Goal: Task Accomplishment & Management: Manage account settings

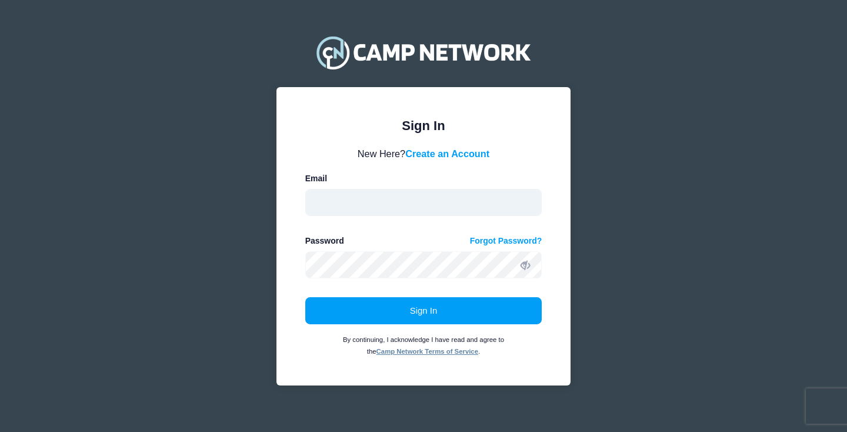
type input "[PERSON_NAME][EMAIL_ADDRESS][DOMAIN_NAME]"
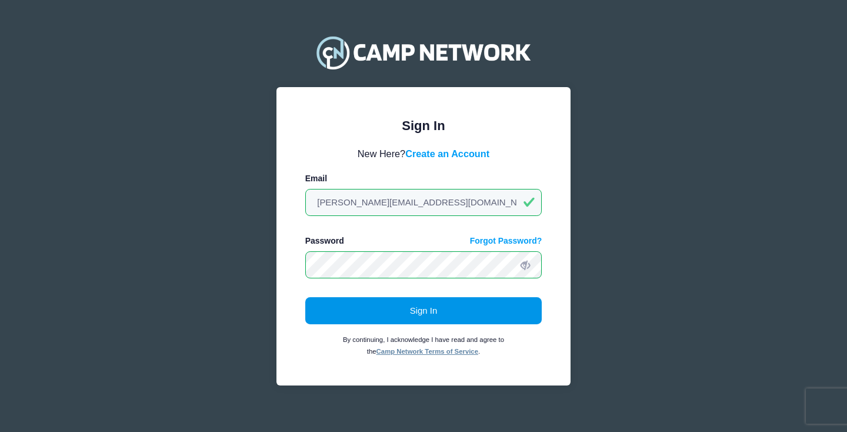
click at [421, 309] on button "Sign In" at bounding box center [423, 310] width 237 height 27
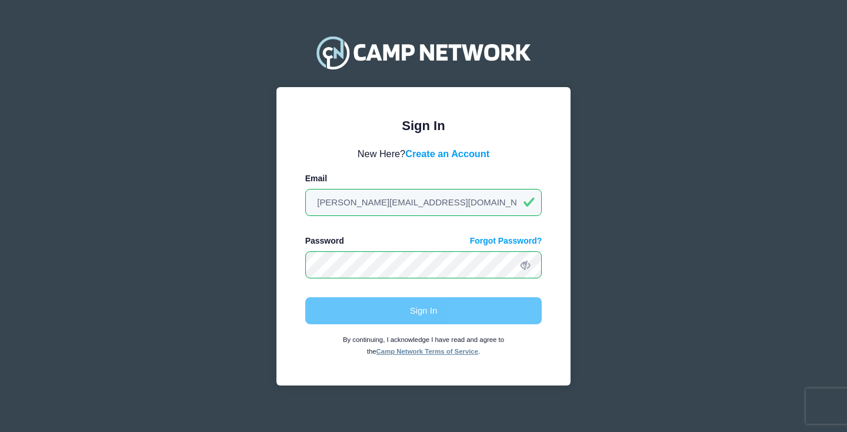
click at [475, 309] on div "Sign In By continuing, I acknowledge I have read and agree to the Camp Network …" at bounding box center [423, 326] width 237 height 59
click at [441, 212] on input "[PERSON_NAME][EMAIL_ADDRESS][DOMAIN_NAME]" at bounding box center [423, 202] width 237 height 27
click at [655, 84] on div "Sign In Please login to continue. Directors are required to create an account p…" at bounding box center [423, 221] width 847 height 442
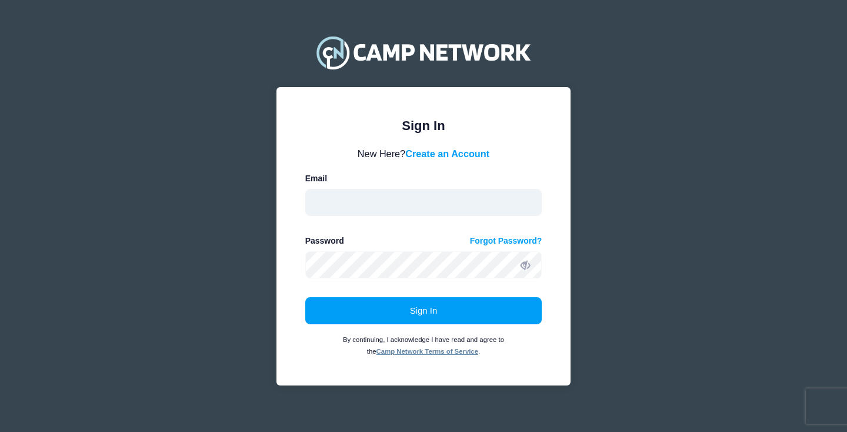
type input "henry@glushonsm.com"
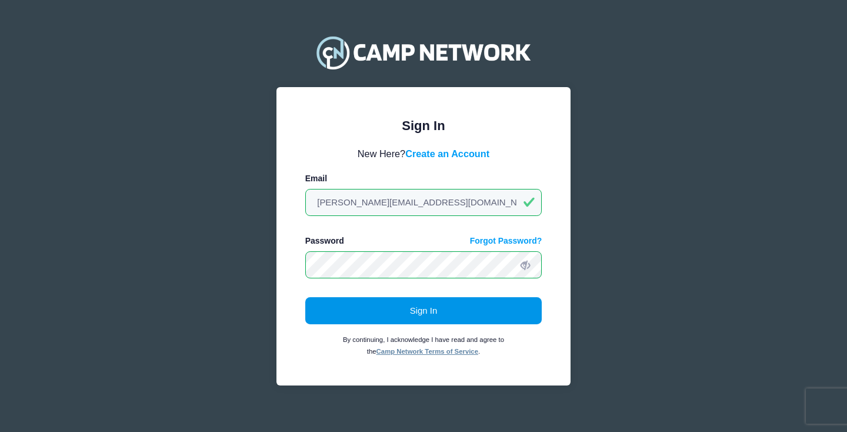
click at [425, 306] on button "Sign In" at bounding box center [423, 310] width 237 height 27
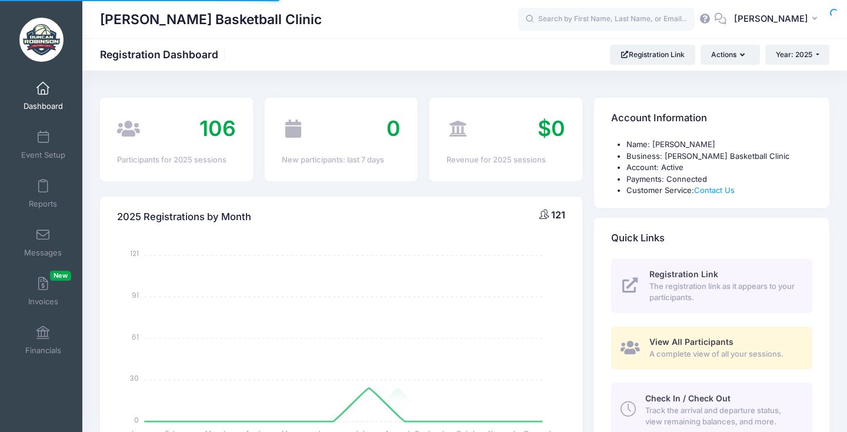
select select
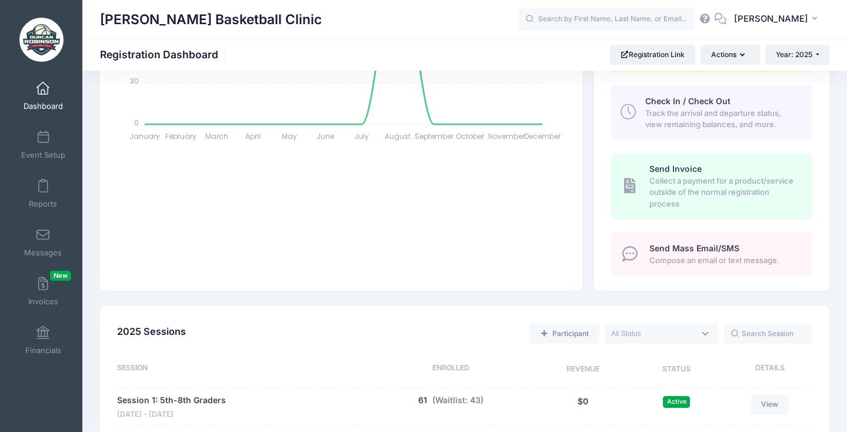
scroll to position [483, 0]
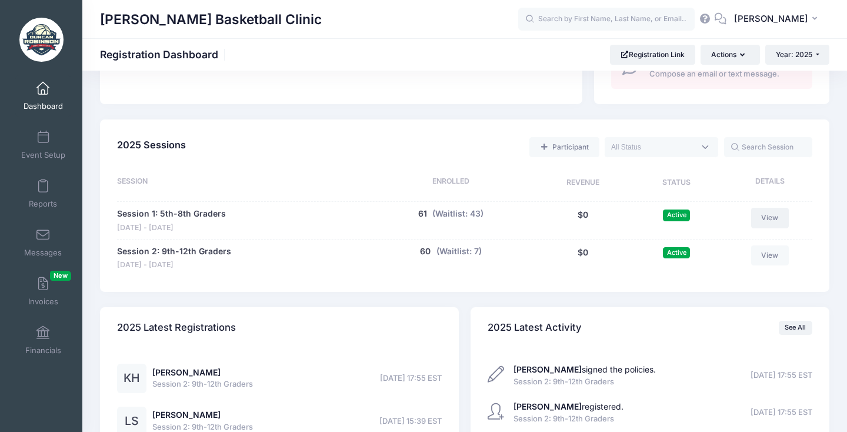
click at [765, 208] on link "View" at bounding box center [770, 218] width 38 height 20
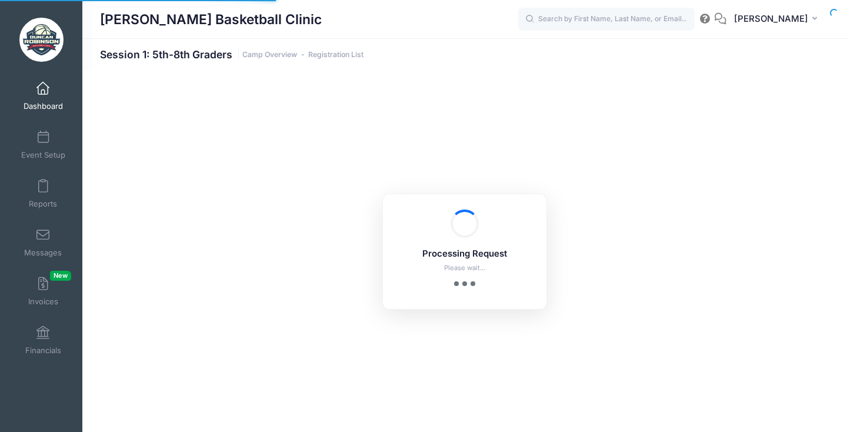
select select "10"
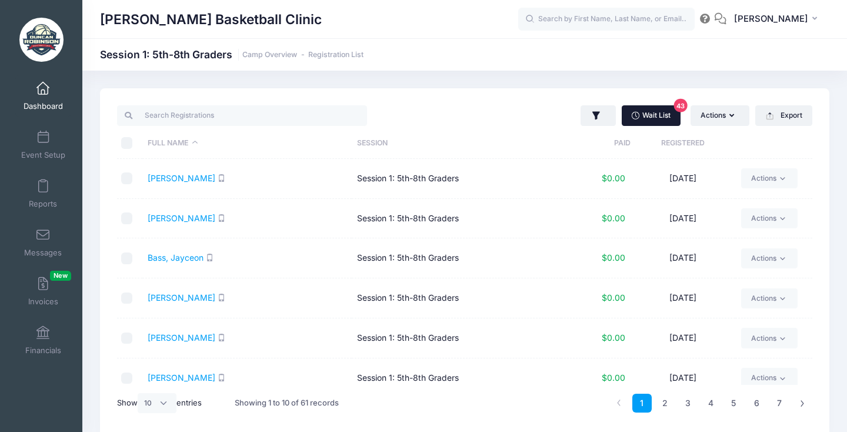
click at [659, 123] on link "Wait List 43" at bounding box center [651, 115] width 59 height 20
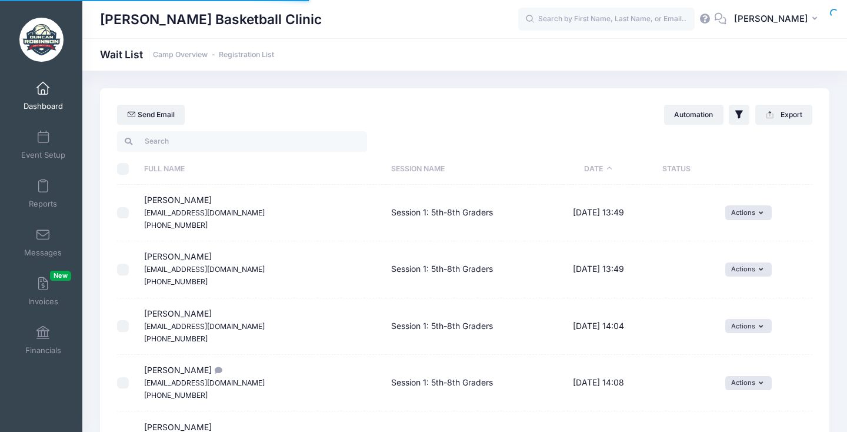
select select "50"
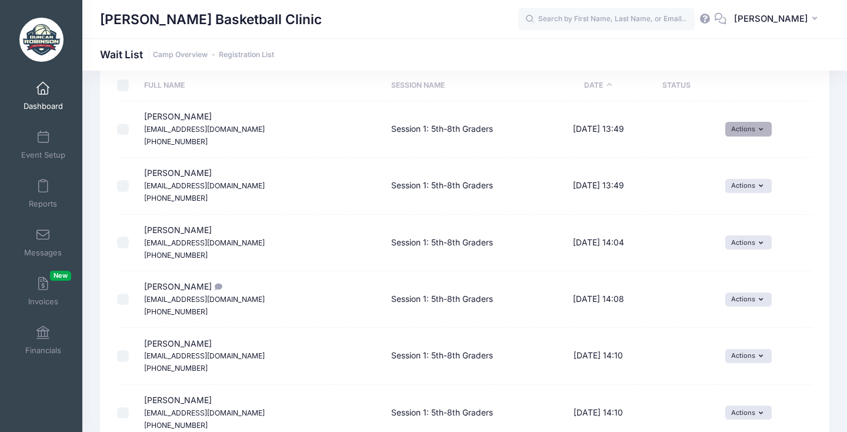
click at [759, 129] on icon "button" at bounding box center [763, 129] width 9 height 0
click at [732, 158] on link "Invite" at bounding box center [726, 154] width 51 height 22
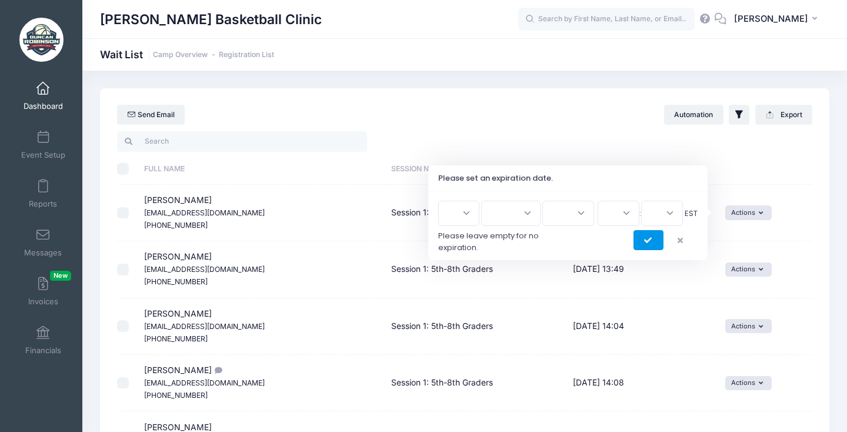
click at [647, 241] on icon "submit" at bounding box center [648, 241] width 9 height 0
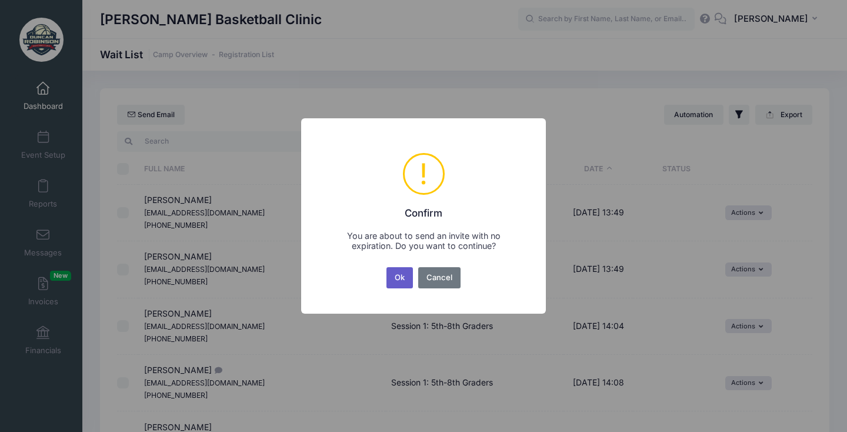
click at [399, 280] on button "Ok" at bounding box center [399, 277] width 27 height 21
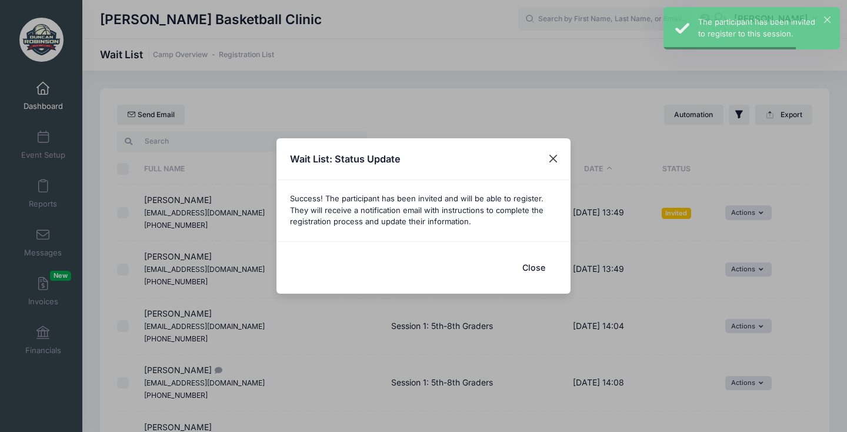
click at [557, 162] on button "Close" at bounding box center [553, 158] width 21 height 21
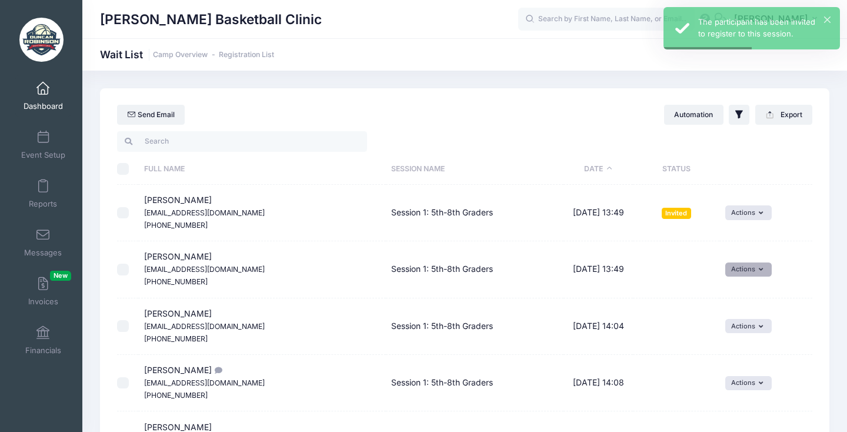
click at [736, 267] on button "Actions" at bounding box center [748, 269] width 46 height 14
click at [733, 286] on link "Invite" at bounding box center [726, 293] width 51 height 22
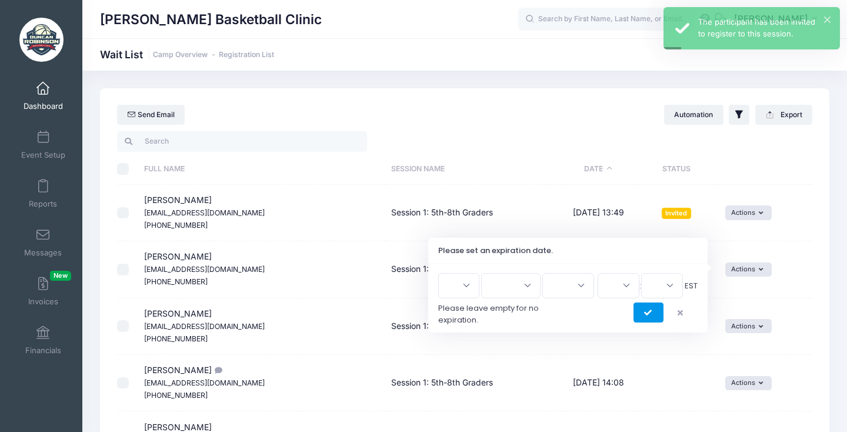
click at [652, 313] on icon "submit" at bounding box center [648, 313] width 9 height 0
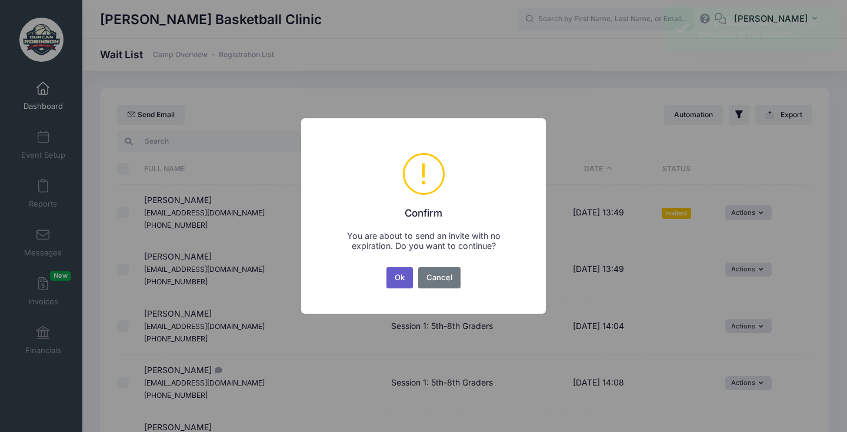
click at [404, 278] on button "Ok" at bounding box center [399, 277] width 27 height 21
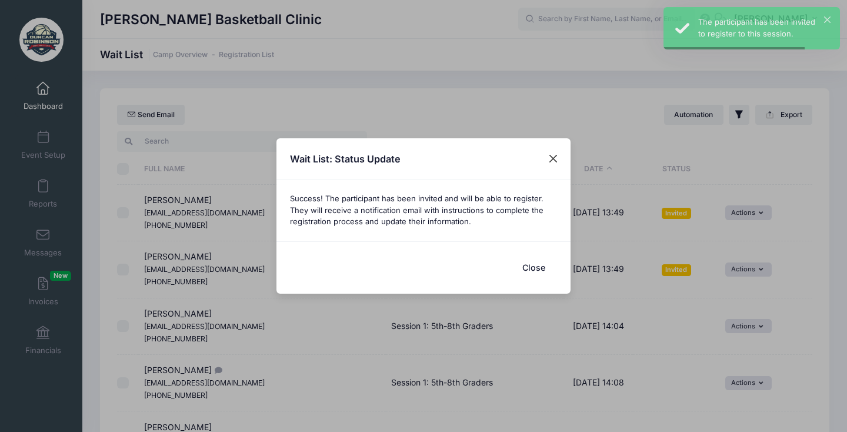
click at [554, 155] on button "Close" at bounding box center [553, 158] width 21 height 21
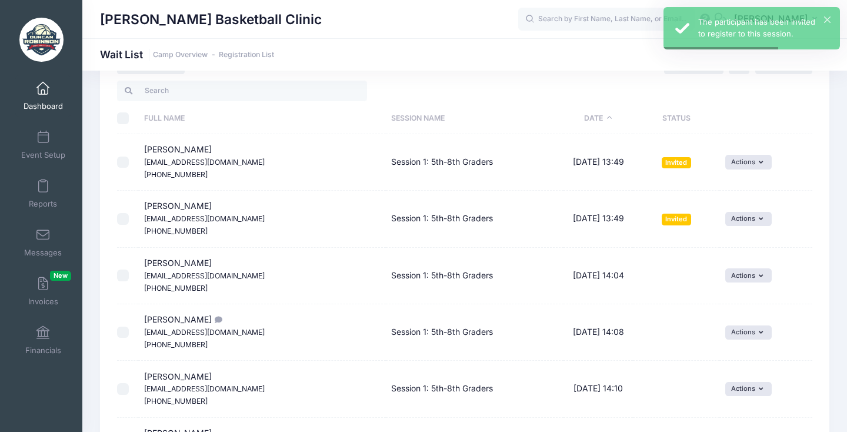
scroll to position [74, 0]
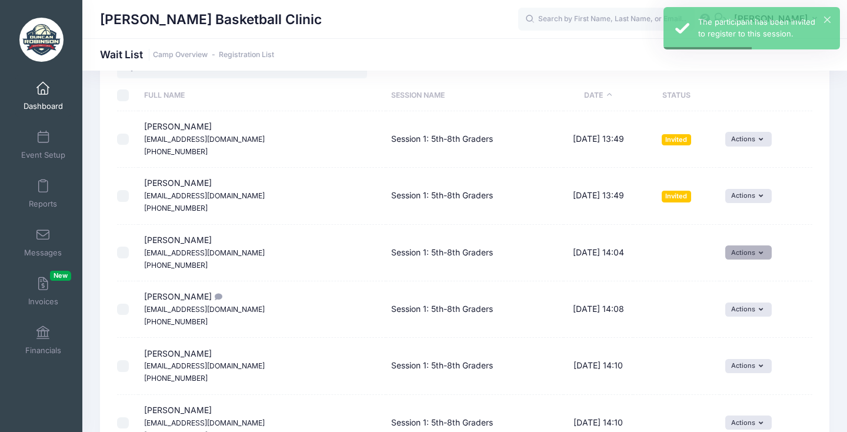
click at [739, 251] on button "Actions" at bounding box center [748, 252] width 46 height 14
click at [712, 271] on span at bounding box center [712, 275] width 11 height 8
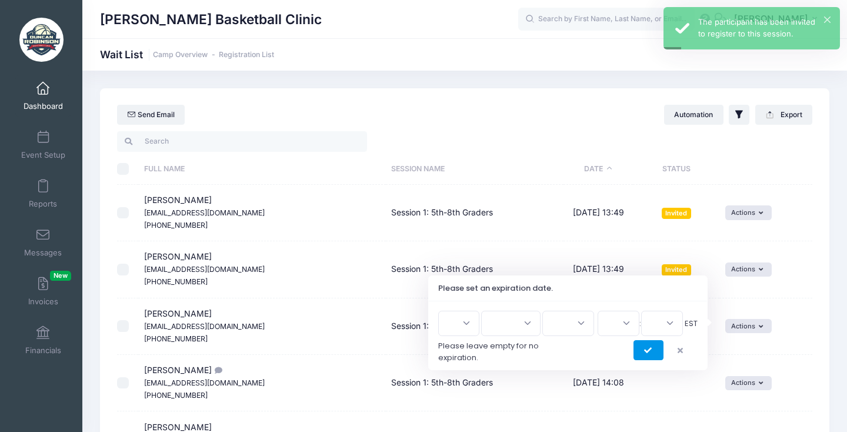
click at [648, 350] on icon "submit" at bounding box center [648, 350] width 9 height 0
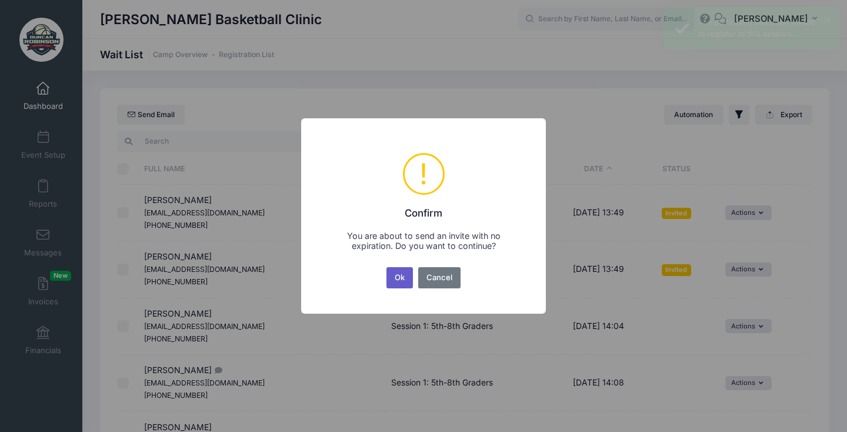
click at [395, 279] on button "Ok" at bounding box center [399, 277] width 27 height 21
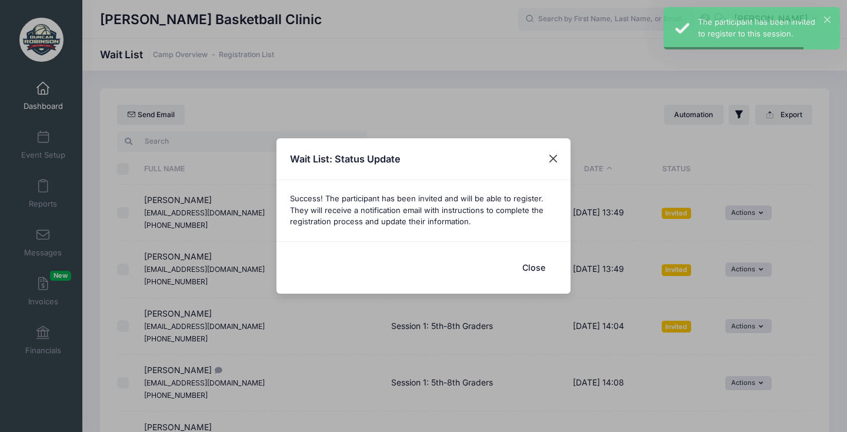
click at [553, 155] on button "Close" at bounding box center [553, 158] width 21 height 21
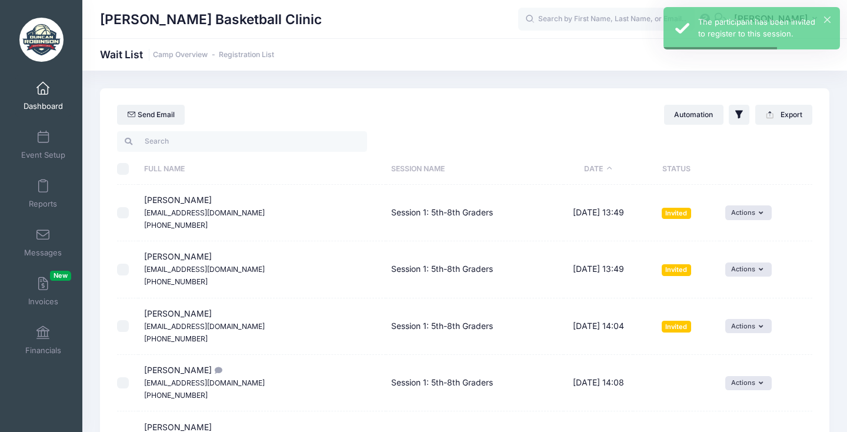
scroll to position [126, 0]
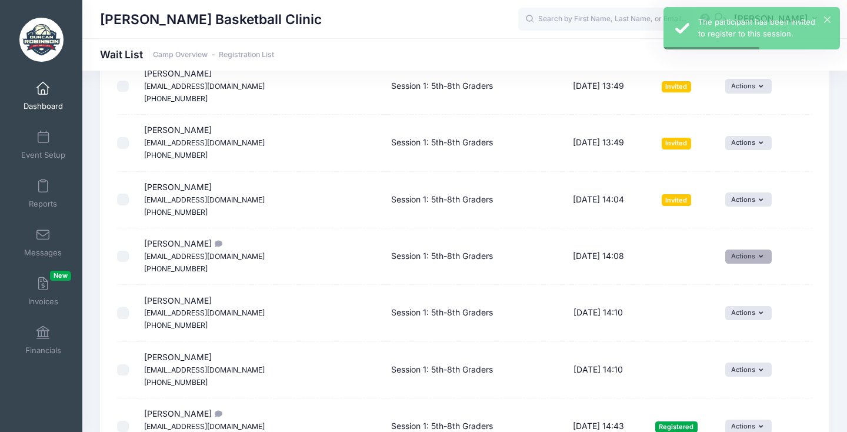
click at [759, 256] on icon "button" at bounding box center [763, 256] width 9 height 0
click at [719, 271] on link "Invite" at bounding box center [726, 277] width 51 height 22
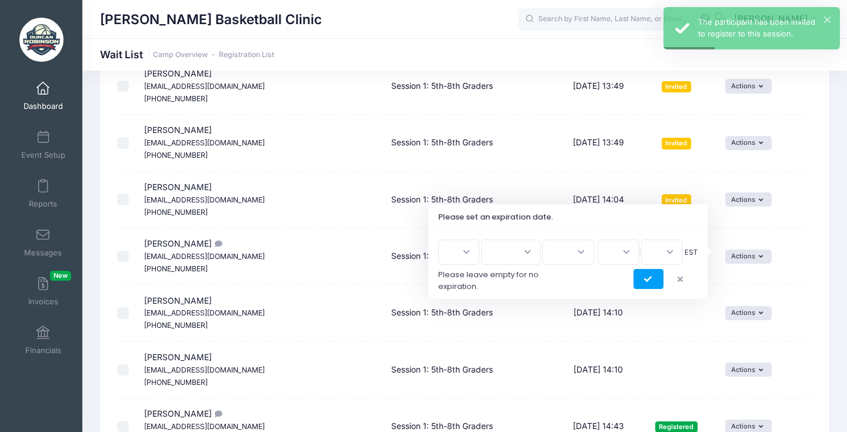
scroll to position [0, 0]
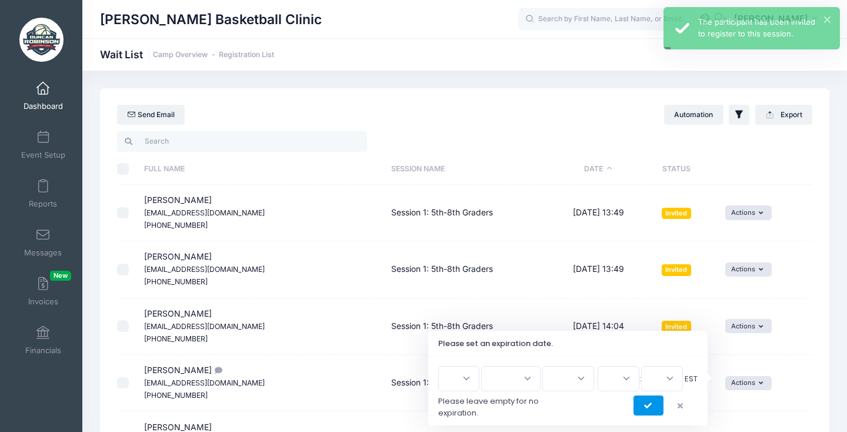
click at [650, 400] on button "submit" at bounding box center [648, 405] width 30 height 20
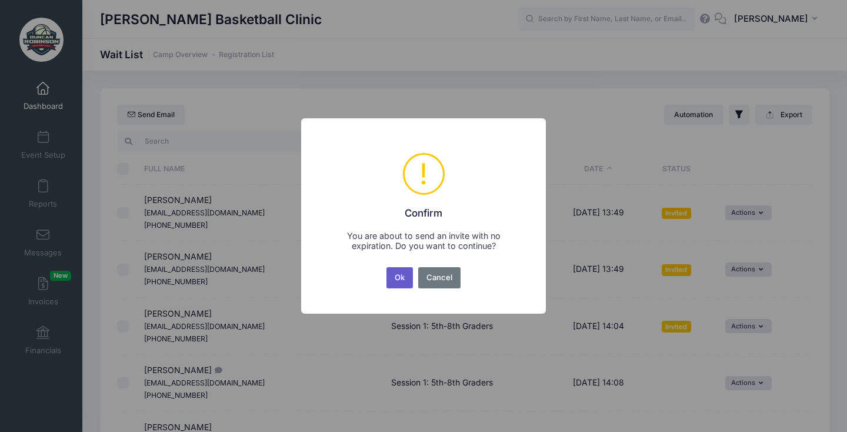
click at [402, 280] on button "Ok" at bounding box center [399, 277] width 27 height 21
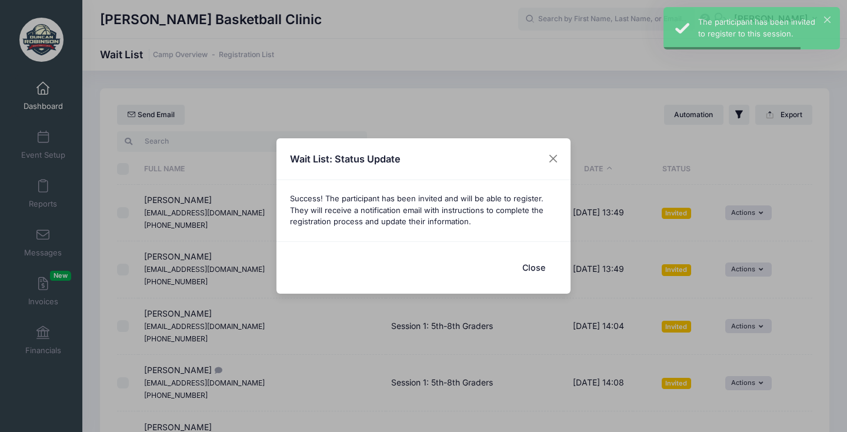
click at [539, 266] on button "Close" at bounding box center [533, 267] width 47 height 25
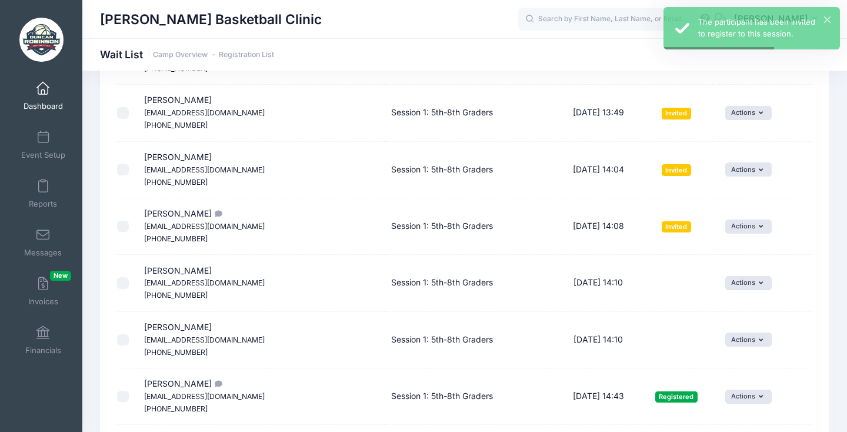
scroll to position [158, 0]
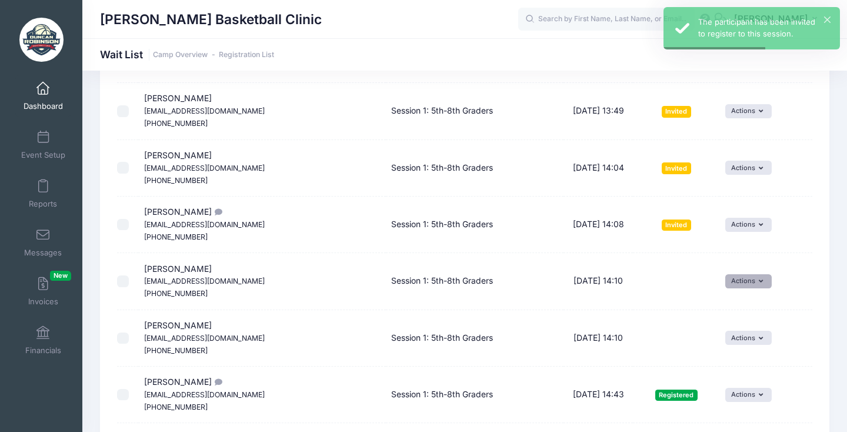
click at [733, 275] on button "Actions" at bounding box center [748, 281] width 46 height 14
click at [722, 293] on link "Invite" at bounding box center [726, 300] width 51 height 22
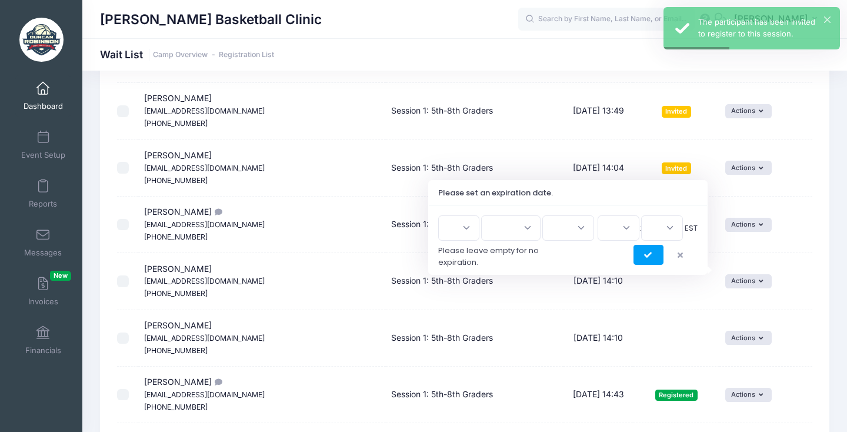
scroll to position [0, 0]
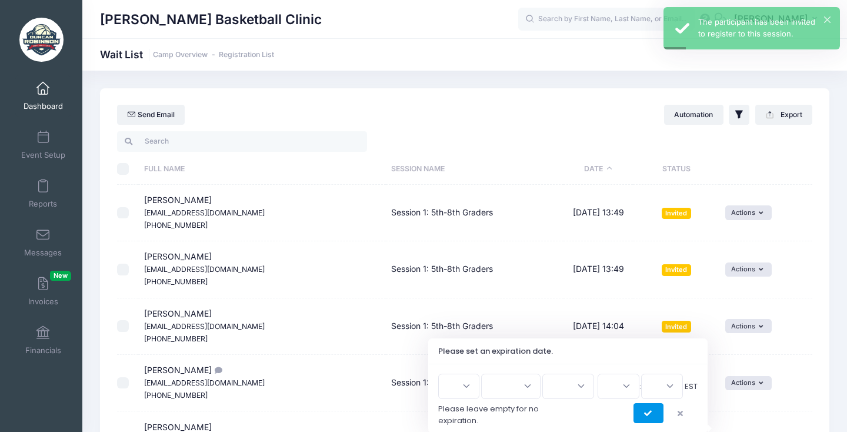
click at [649, 413] on icon "submit" at bounding box center [648, 413] width 9 height 0
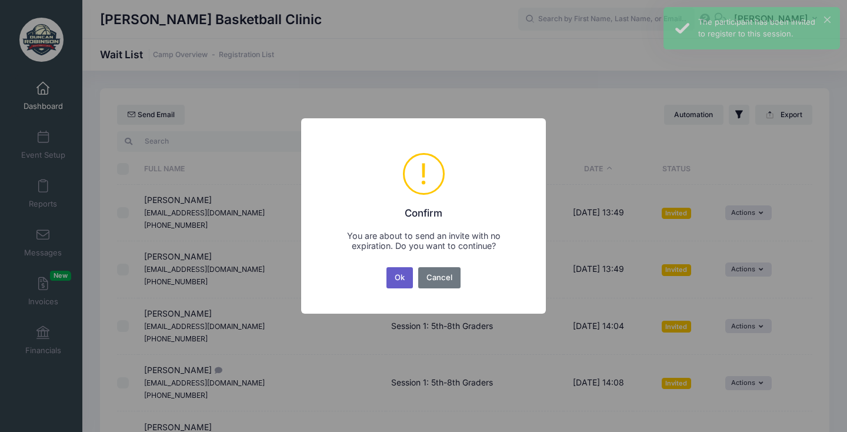
click at [399, 277] on button "Ok" at bounding box center [399, 277] width 27 height 21
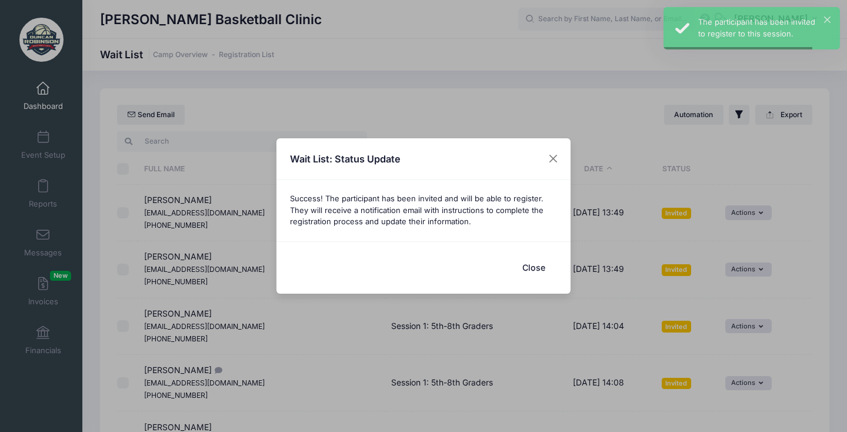
click at [527, 260] on button "Close" at bounding box center [533, 267] width 47 height 25
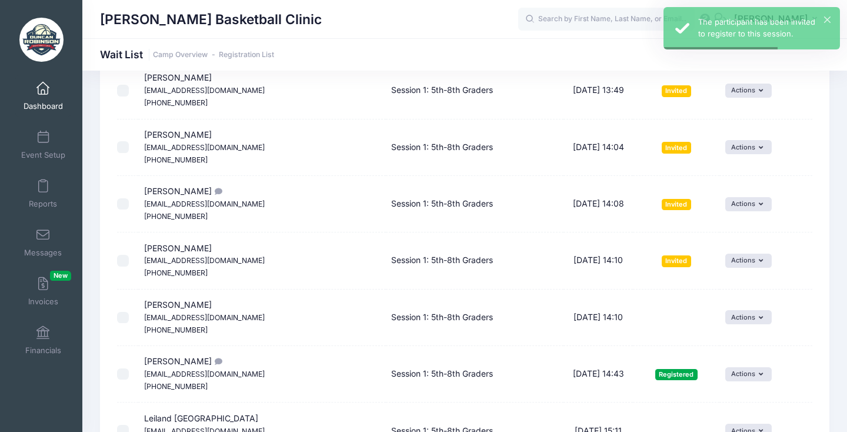
scroll to position [181, 0]
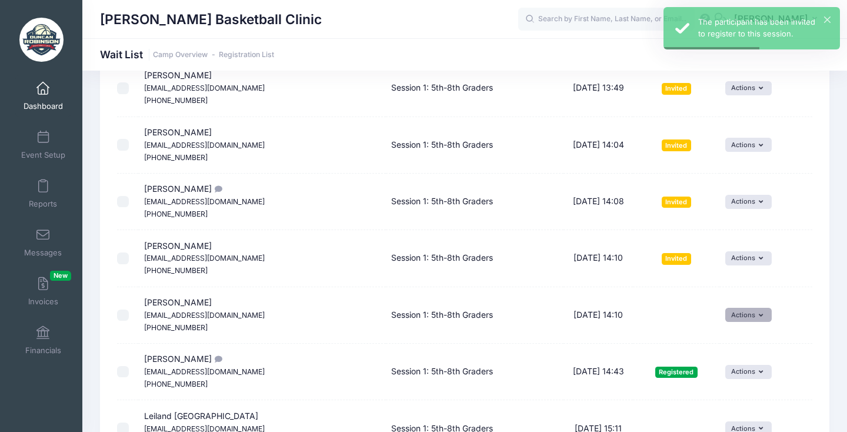
click at [737, 309] on button "Actions" at bounding box center [748, 315] width 46 height 14
click at [717, 329] on span at bounding box center [712, 332] width 11 height 8
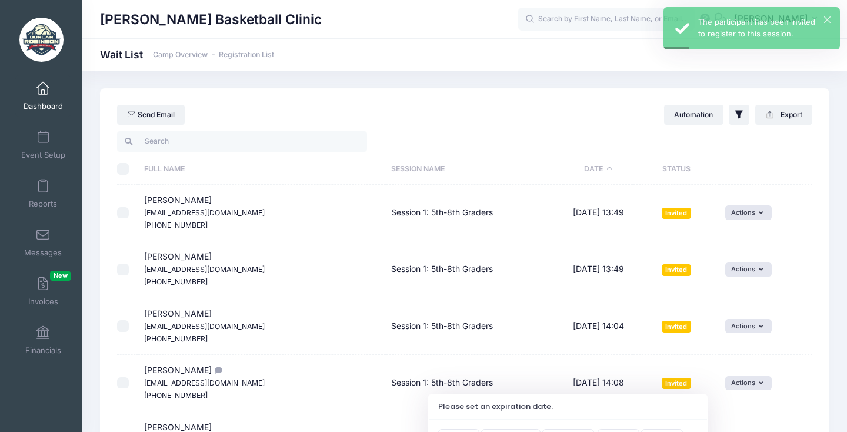
scroll to position [74, 0]
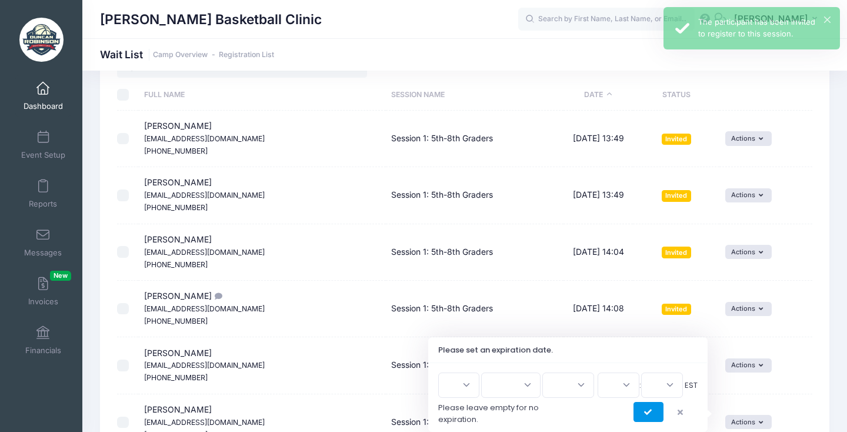
click at [643, 408] on button "submit" at bounding box center [648, 412] width 30 height 20
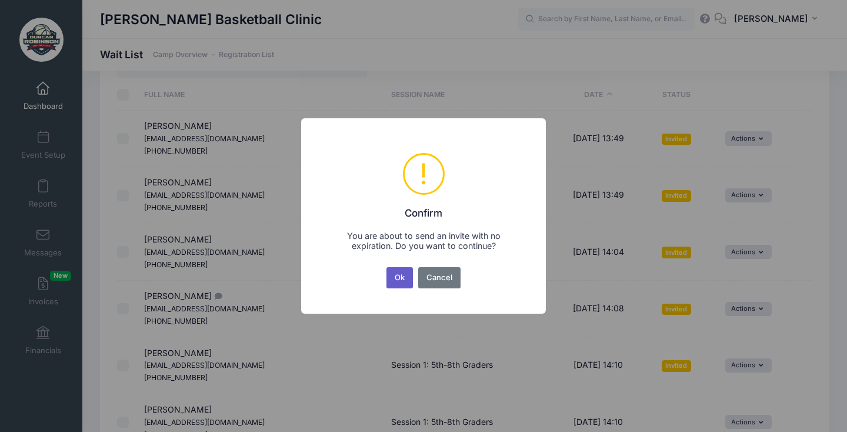
click at [405, 271] on button "Ok" at bounding box center [399, 277] width 27 height 21
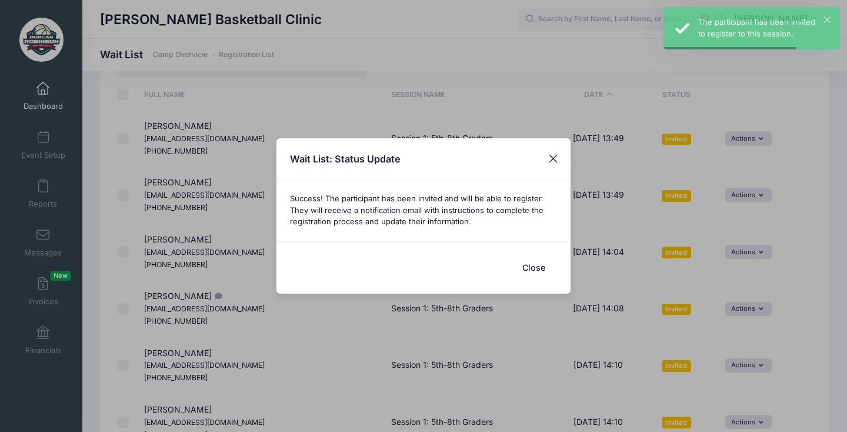
click at [546, 148] on button "Close" at bounding box center [553, 158] width 21 height 21
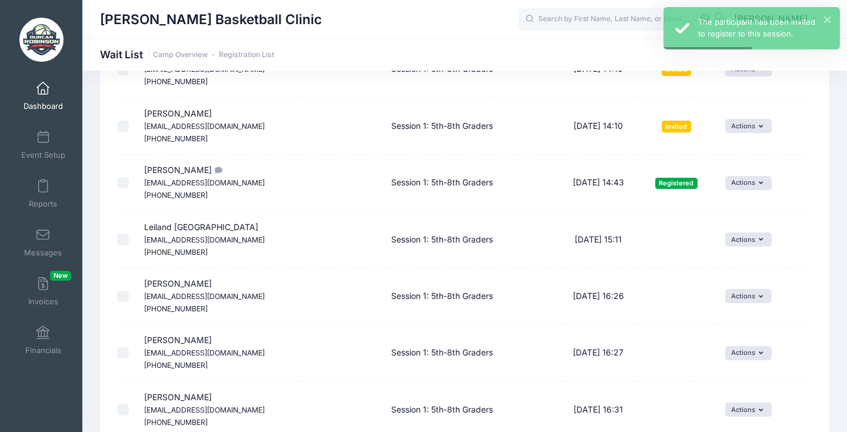
scroll to position [370, 0]
click at [735, 232] on button "Actions" at bounding box center [748, 239] width 46 height 14
click at [739, 258] on link "Invite" at bounding box center [726, 253] width 51 height 22
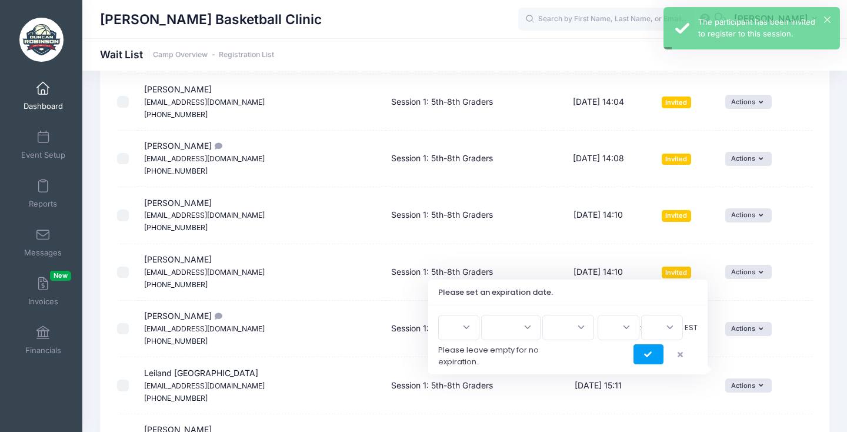
scroll to position [394, 0]
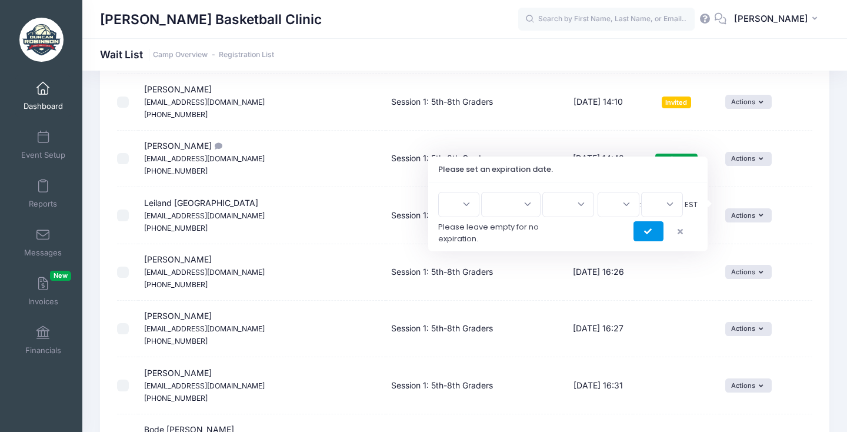
click at [645, 232] on icon "submit" at bounding box center [648, 232] width 9 height 0
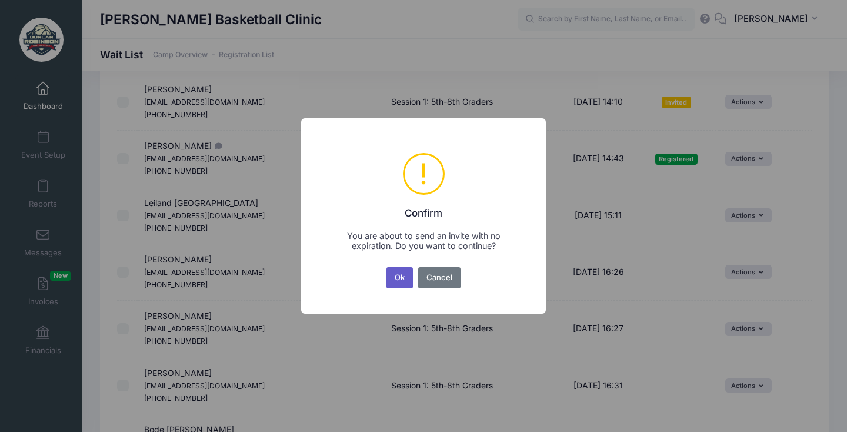
click at [403, 281] on button "Ok" at bounding box center [399, 277] width 27 height 21
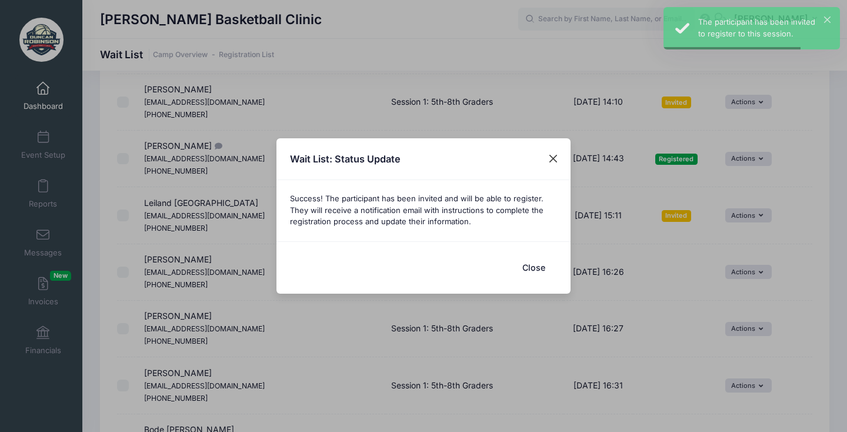
click at [561, 159] on button "Close" at bounding box center [553, 158] width 21 height 21
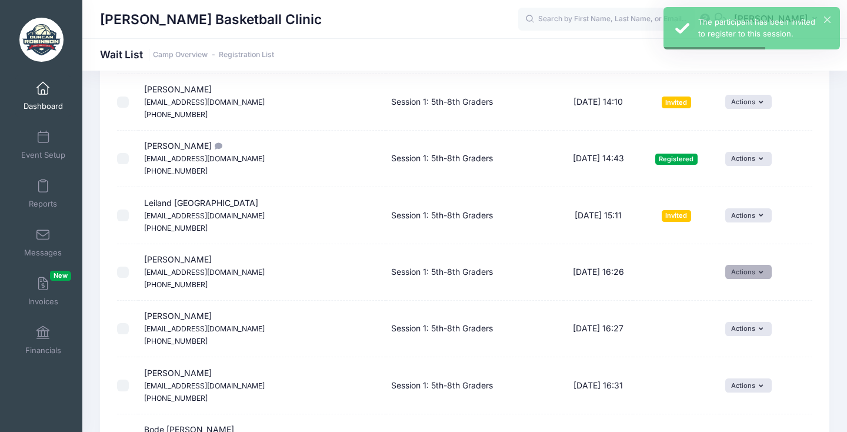
click at [731, 265] on button "Actions" at bounding box center [748, 272] width 46 height 14
click at [717, 287] on span at bounding box center [712, 284] width 11 height 8
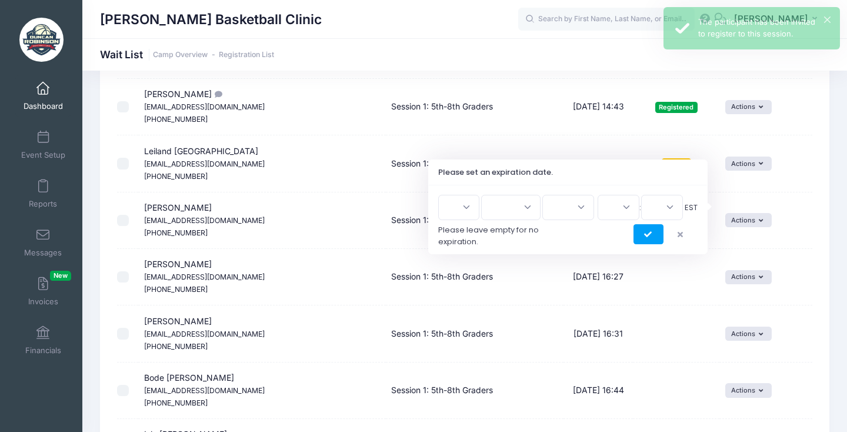
scroll to position [446, 0]
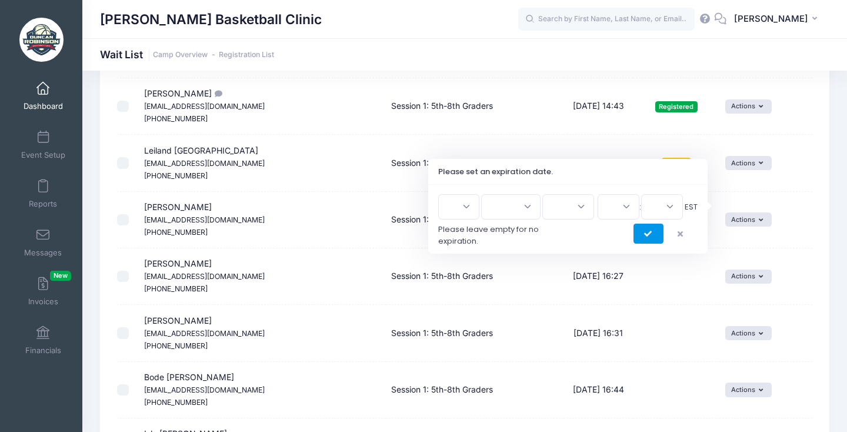
click at [652, 238] on button "submit" at bounding box center [648, 233] width 30 height 20
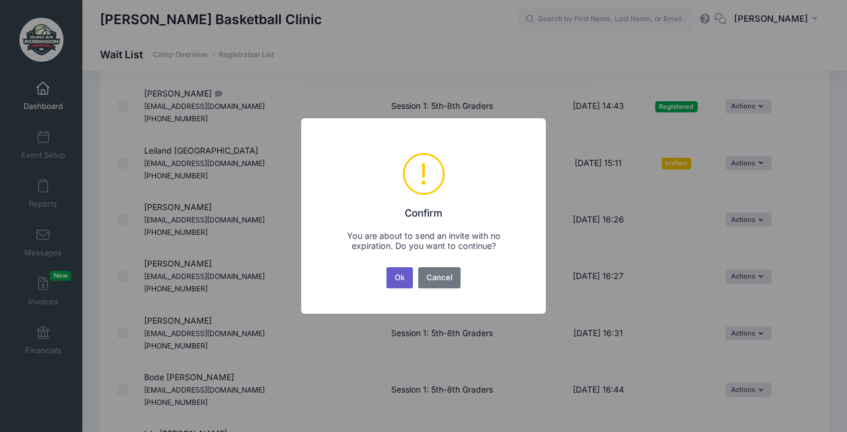
click at [400, 280] on button "Ok" at bounding box center [399, 277] width 27 height 21
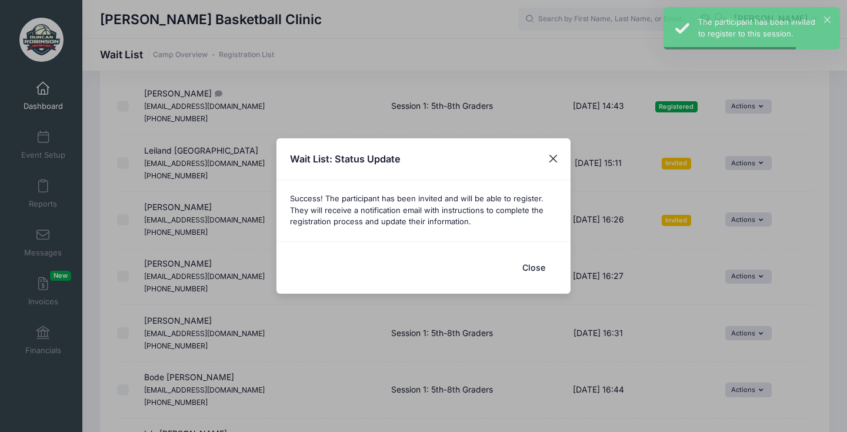
click at [547, 152] on button "Close" at bounding box center [553, 158] width 21 height 21
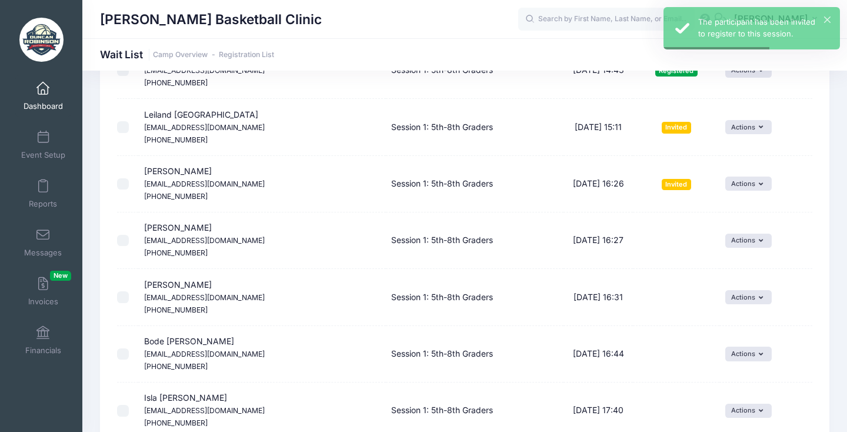
scroll to position [491, 0]
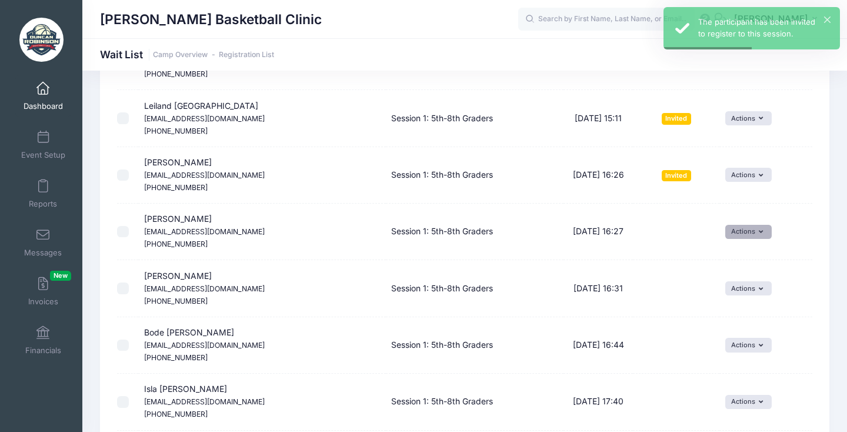
click at [734, 225] on button "Actions" at bounding box center [748, 232] width 46 height 14
click at [722, 239] on link "Invite" at bounding box center [726, 242] width 51 height 22
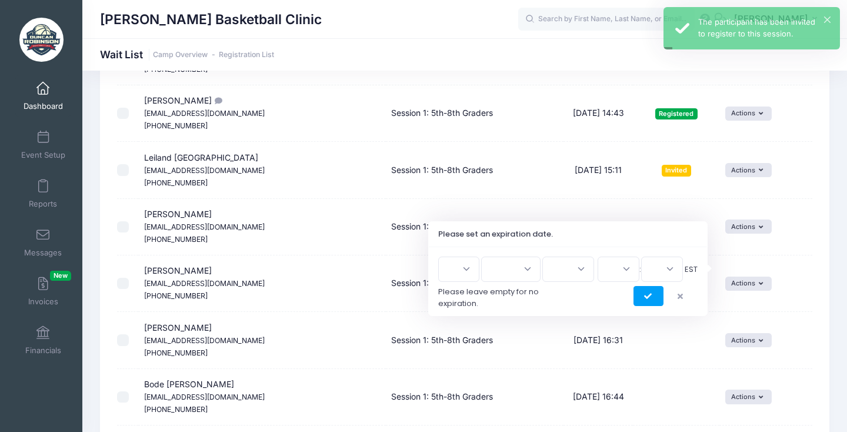
scroll to position [455, 0]
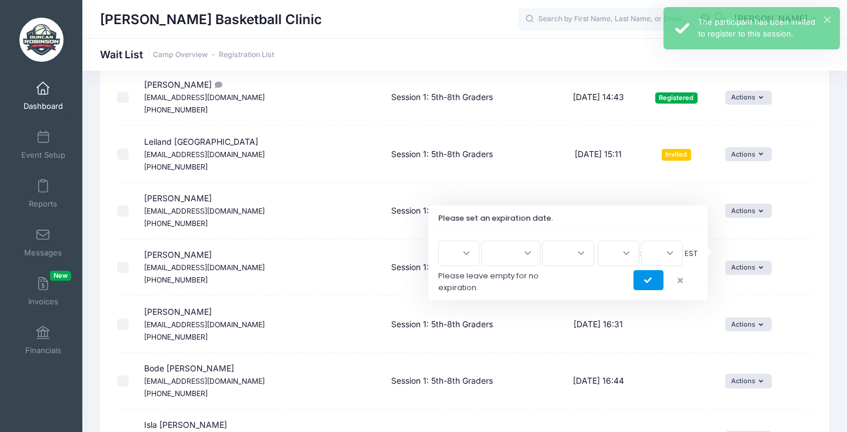
click at [647, 280] on icon "submit" at bounding box center [648, 280] width 9 height 0
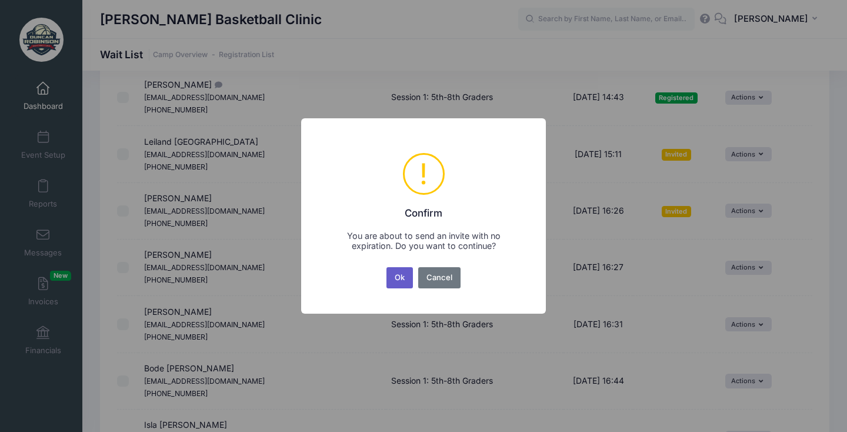
click at [400, 276] on button "Ok" at bounding box center [399, 277] width 27 height 21
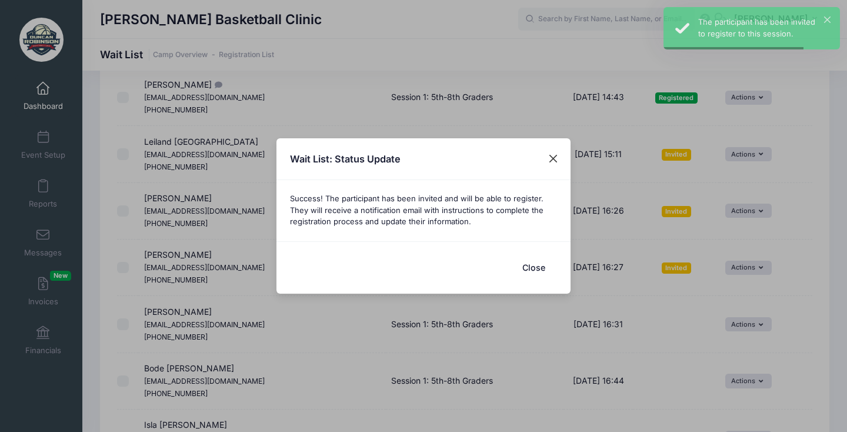
click at [550, 152] on button "Close" at bounding box center [553, 158] width 21 height 21
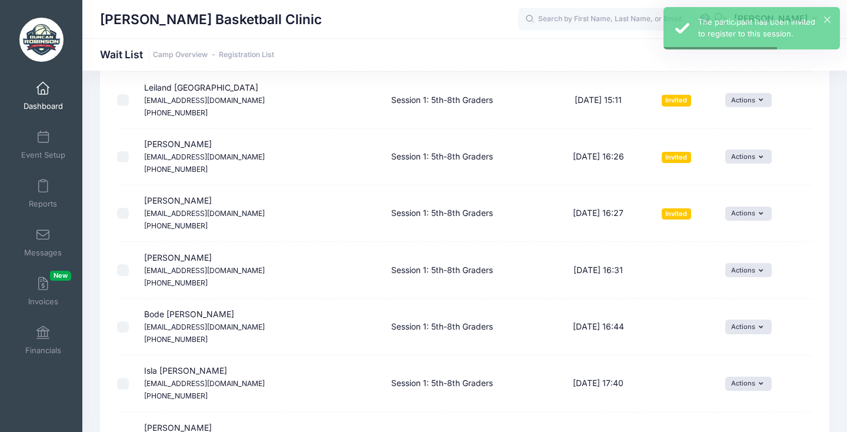
scroll to position [520, 0]
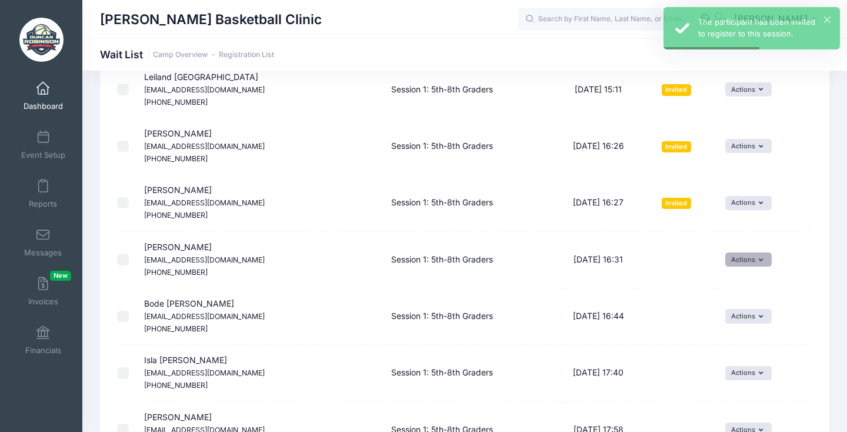
click at [737, 252] on button "Actions" at bounding box center [748, 259] width 46 height 14
click at [729, 261] on link "Invite" at bounding box center [726, 268] width 51 height 22
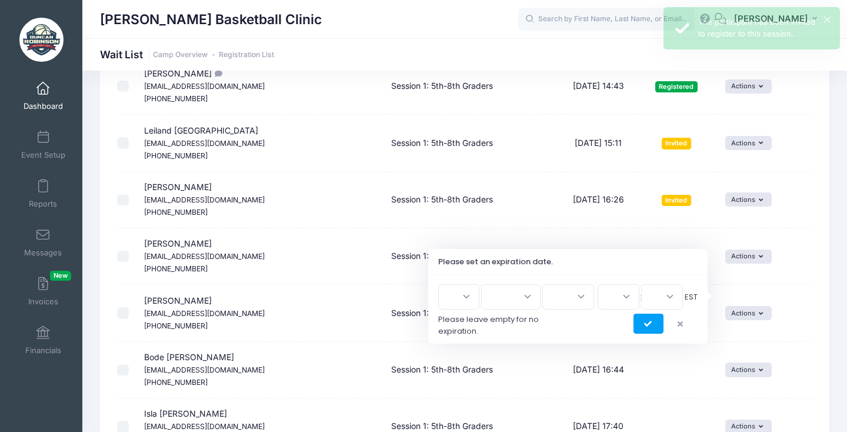
scroll to position [483, 0]
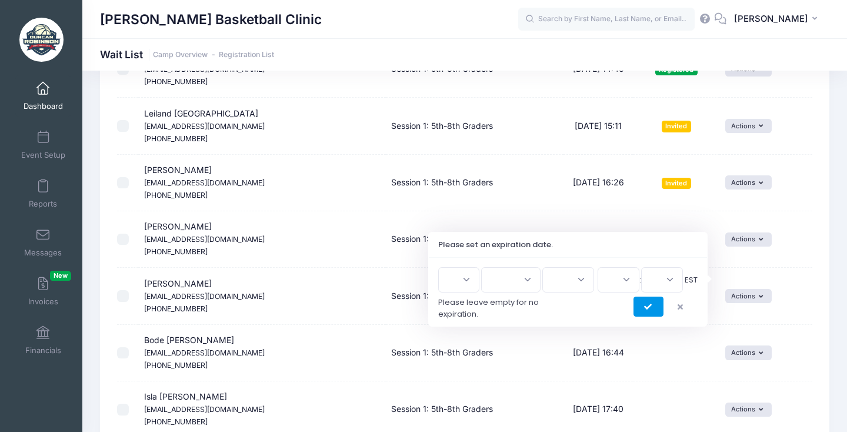
click at [646, 307] on icon "submit" at bounding box center [648, 307] width 9 height 0
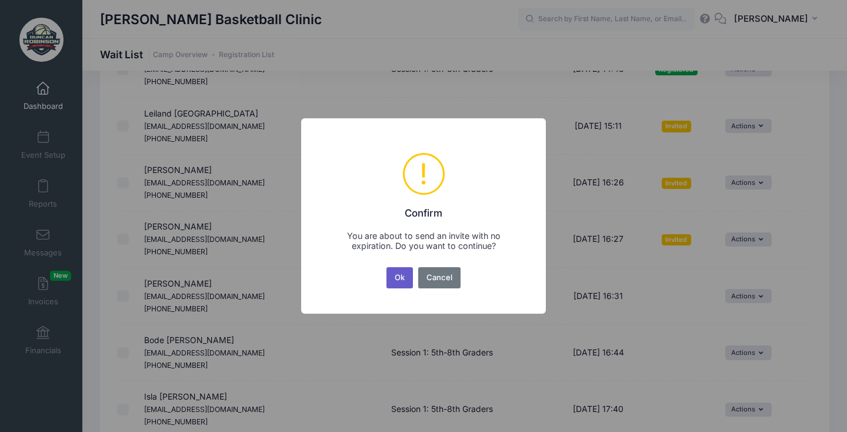
click at [403, 275] on button "Ok" at bounding box center [399, 277] width 27 height 21
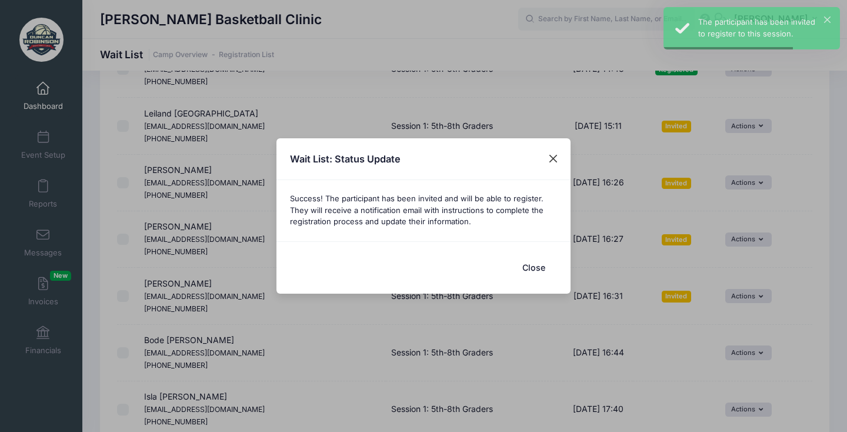
click at [547, 159] on button "Close" at bounding box center [553, 158] width 21 height 21
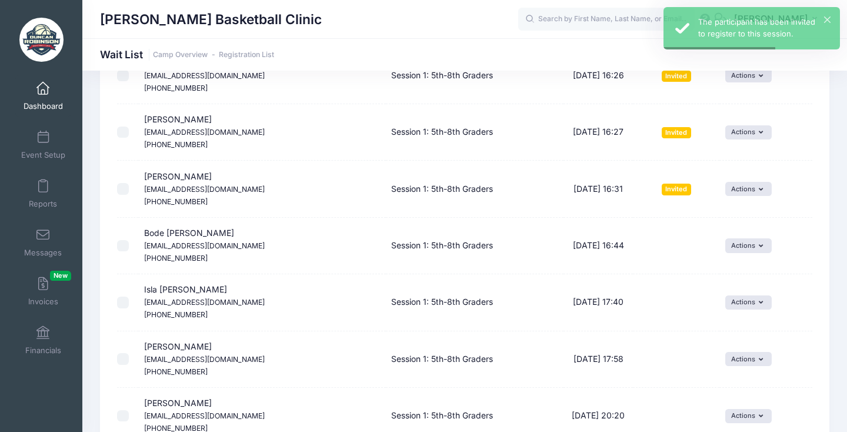
scroll to position [592, 0]
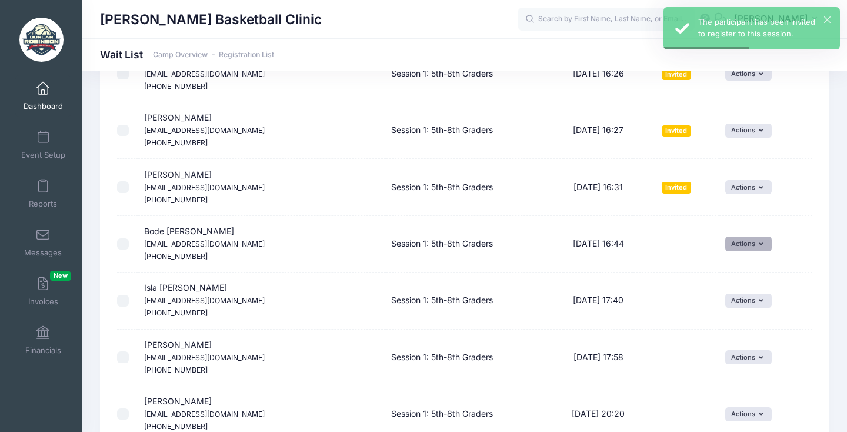
click at [744, 236] on button "Actions" at bounding box center [748, 243] width 46 height 14
click at [714, 248] on span at bounding box center [712, 251] width 11 height 8
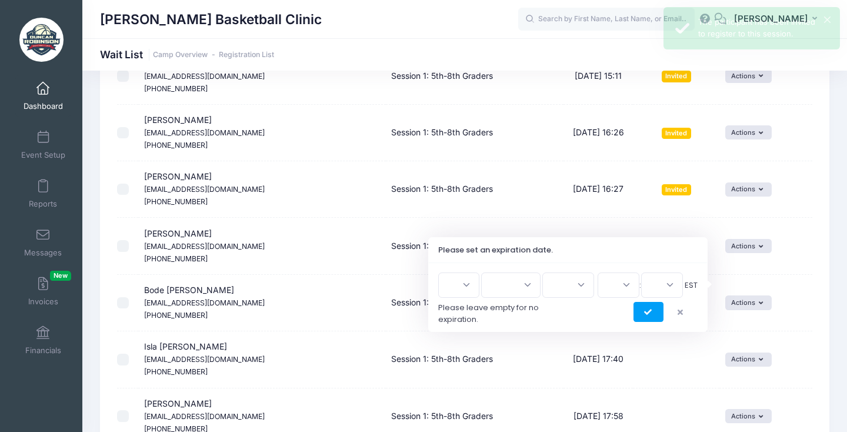
scroll to position [573, 0]
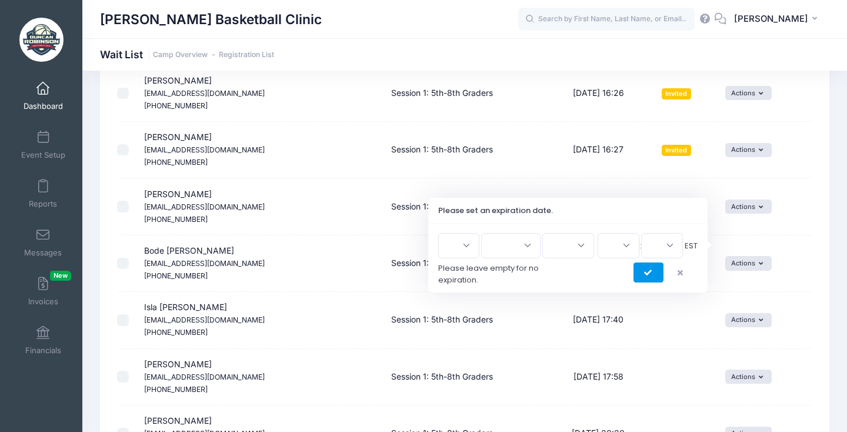
click at [645, 273] on icon "submit" at bounding box center [648, 273] width 9 height 0
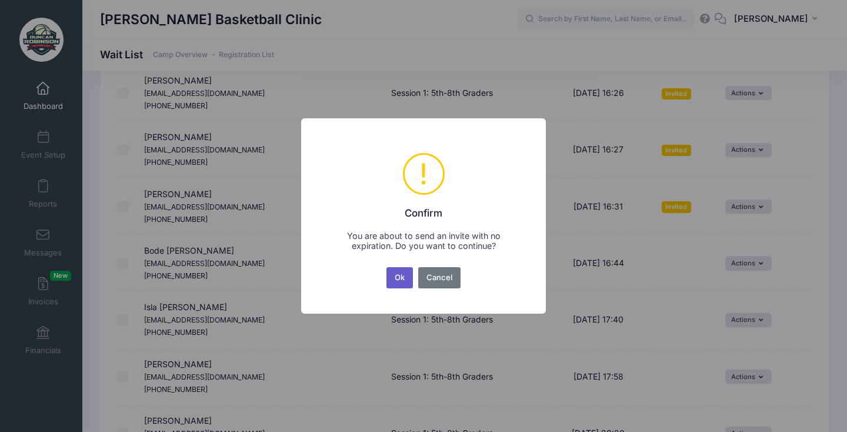
click at [401, 278] on button "Ok" at bounding box center [399, 277] width 27 height 21
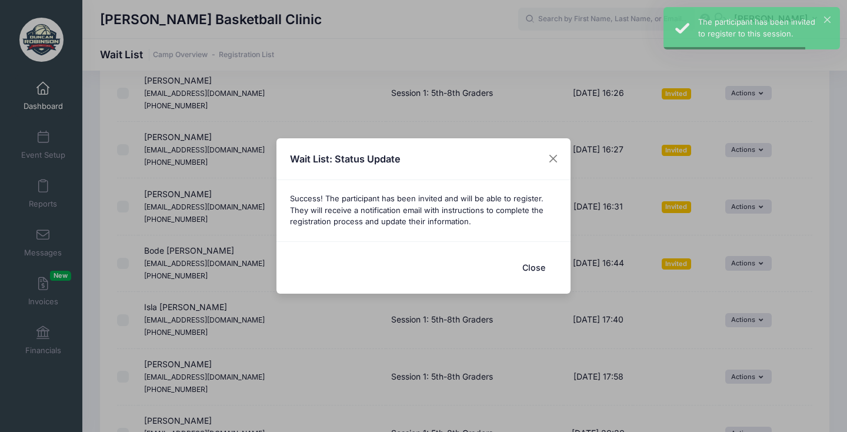
click at [546, 146] on div "Wait List: Status Update" at bounding box center [423, 159] width 294 height 42
click at [549, 157] on button "Close" at bounding box center [553, 158] width 21 height 21
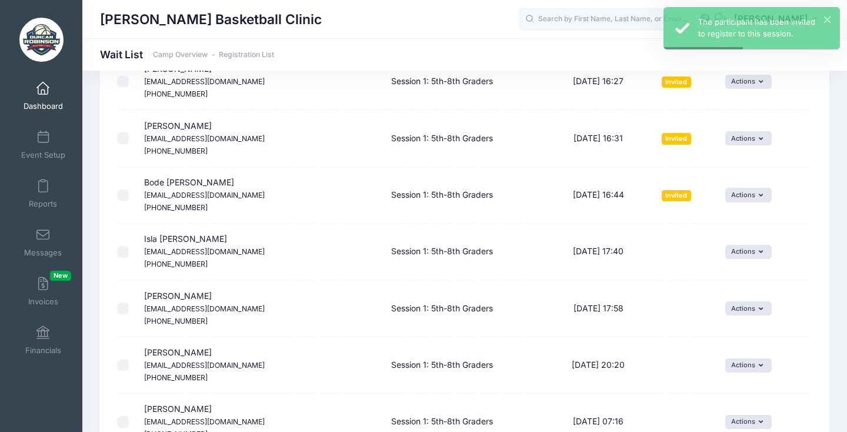
scroll to position [642, 0]
click at [744, 244] on button "Actions" at bounding box center [748, 251] width 46 height 14
click at [734, 251] on link "Invite" at bounding box center [726, 256] width 51 height 22
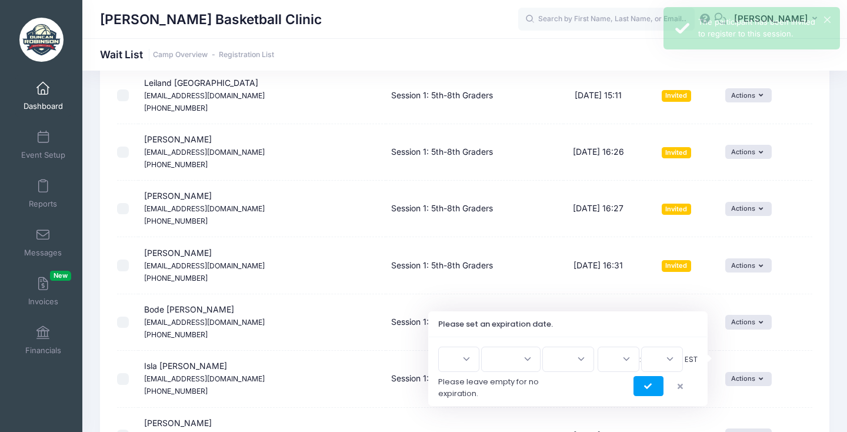
scroll to position [515, 0]
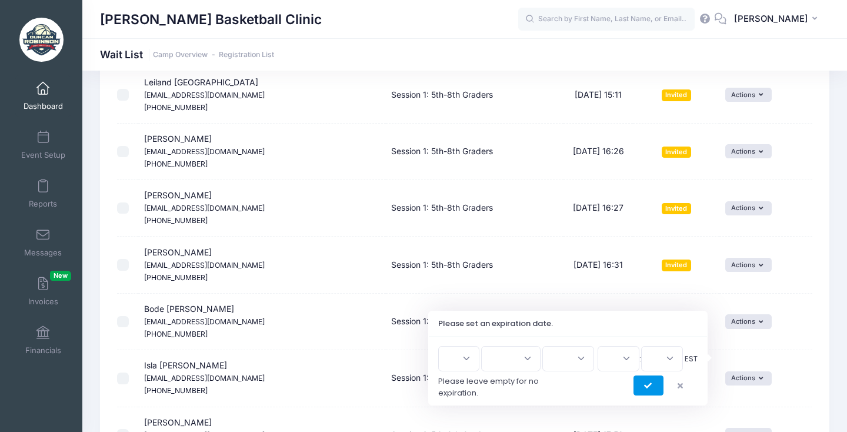
click at [647, 386] on icon "submit" at bounding box center [648, 386] width 9 height 0
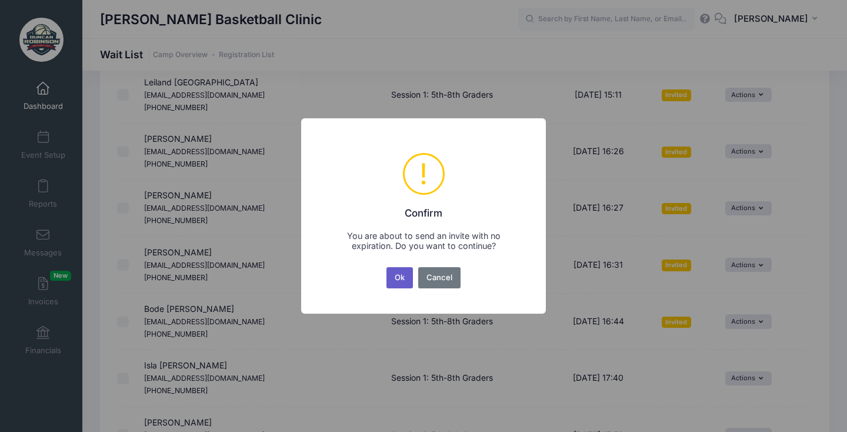
click at [400, 278] on button "Ok" at bounding box center [399, 277] width 27 height 21
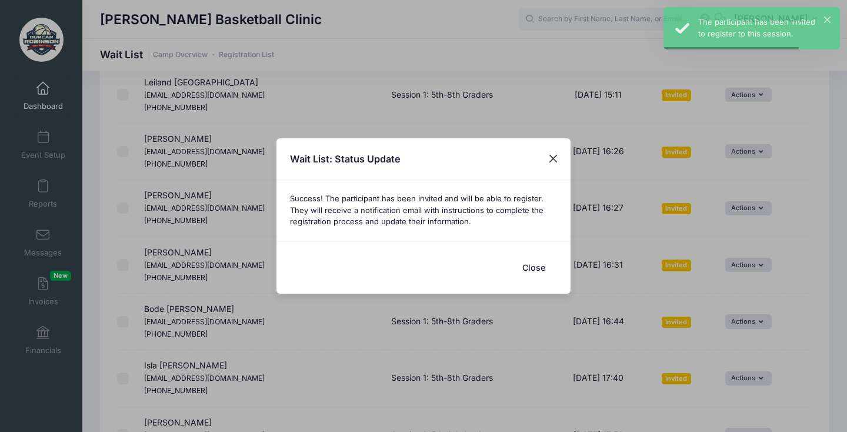
click at [549, 155] on button "Close" at bounding box center [553, 158] width 21 height 21
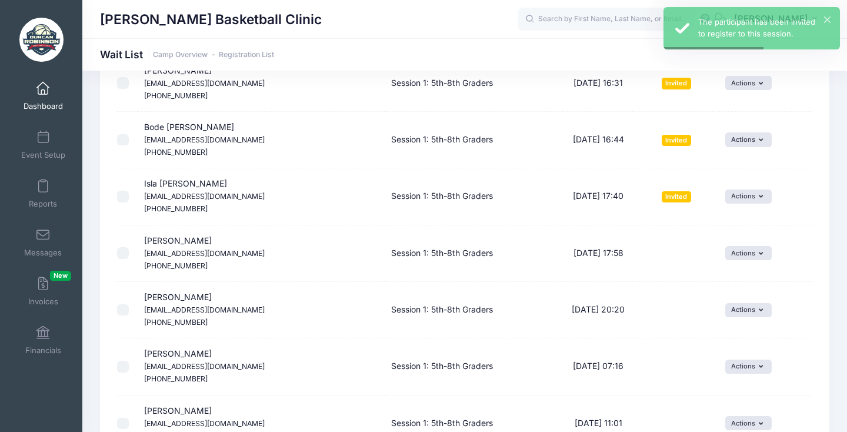
scroll to position [698, 0]
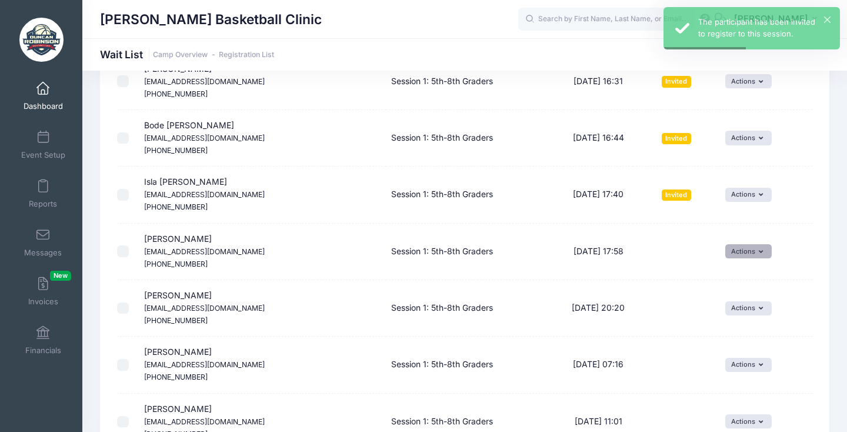
click at [740, 244] on button "Actions" at bounding box center [748, 251] width 46 height 14
click at [719, 249] on link "Invite" at bounding box center [726, 255] width 51 height 22
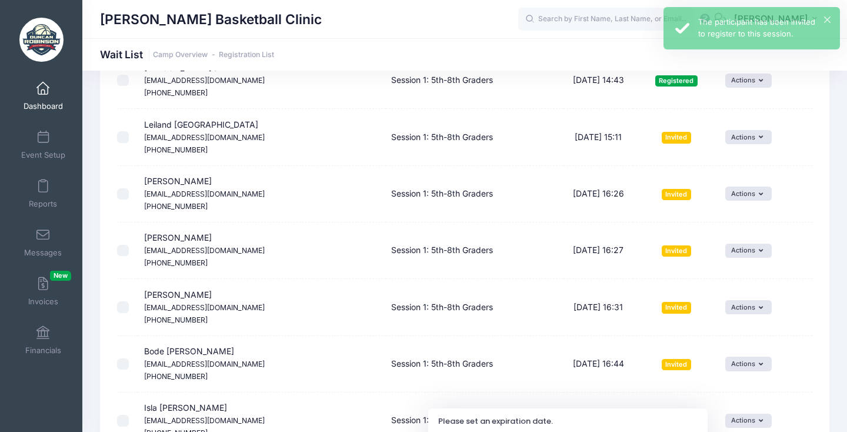
scroll to position [598, 0]
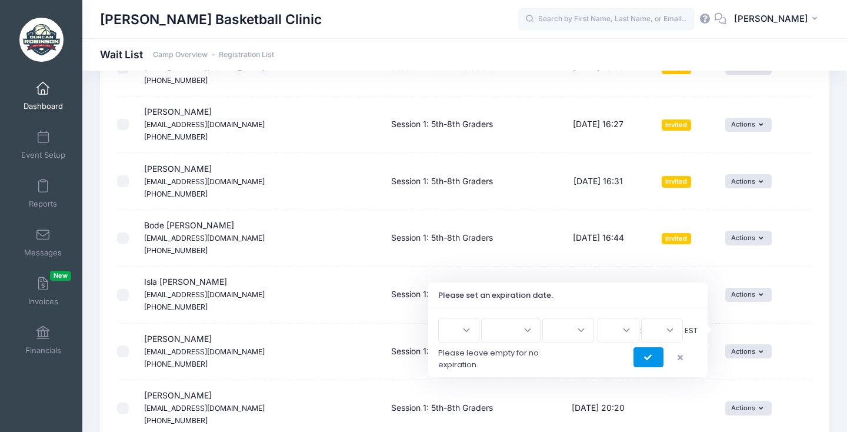
click at [642, 353] on button "submit" at bounding box center [648, 357] width 30 height 20
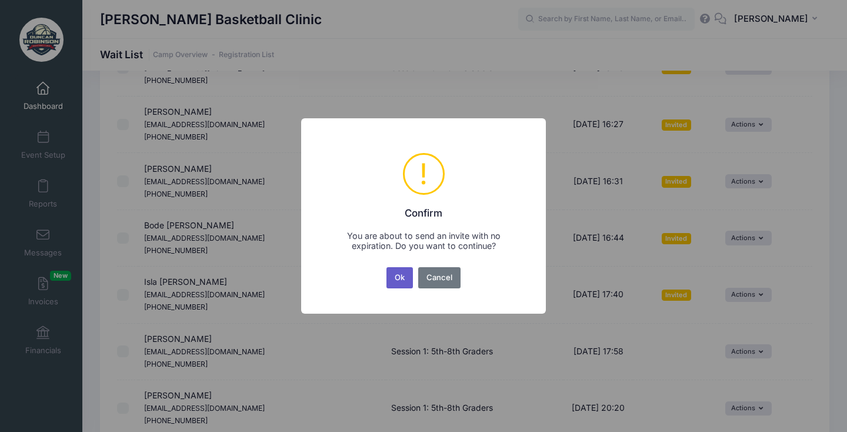
click at [402, 279] on button "Ok" at bounding box center [399, 277] width 27 height 21
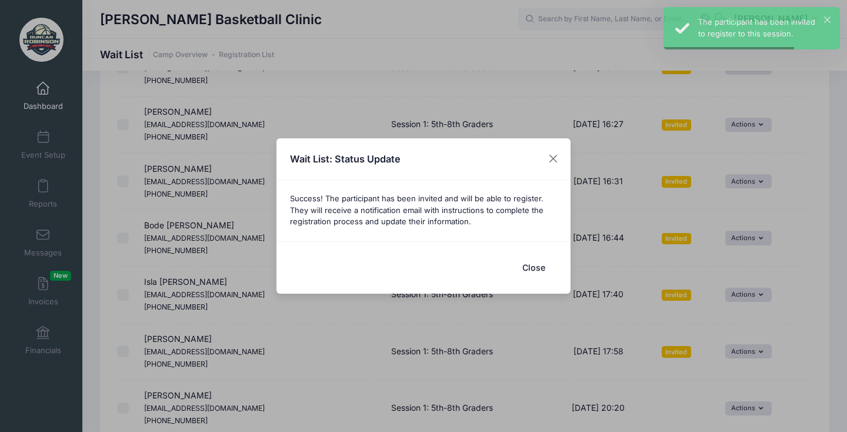
click at [544, 268] on button "Close" at bounding box center [533, 267] width 47 height 25
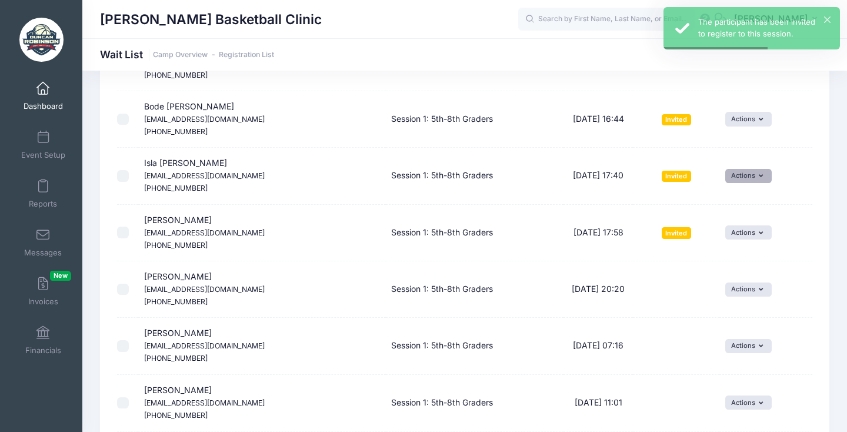
scroll to position [737, 0]
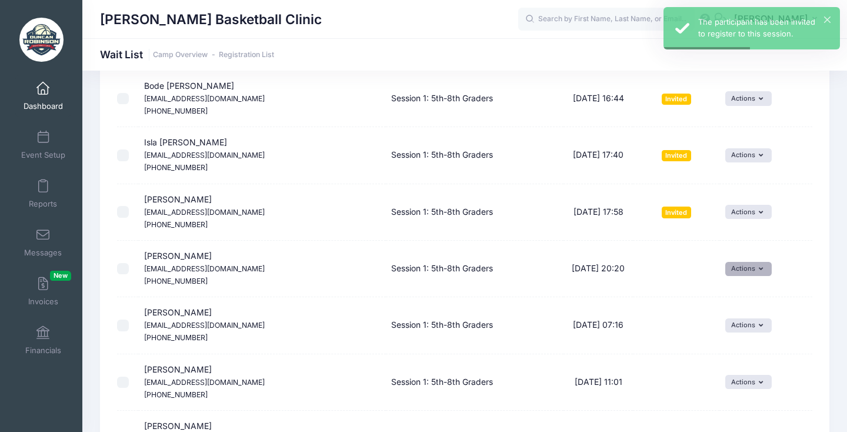
click at [741, 262] on button "Actions" at bounding box center [748, 269] width 46 height 14
click at [735, 271] on link "Invite" at bounding box center [726, 270] width 51 height 22
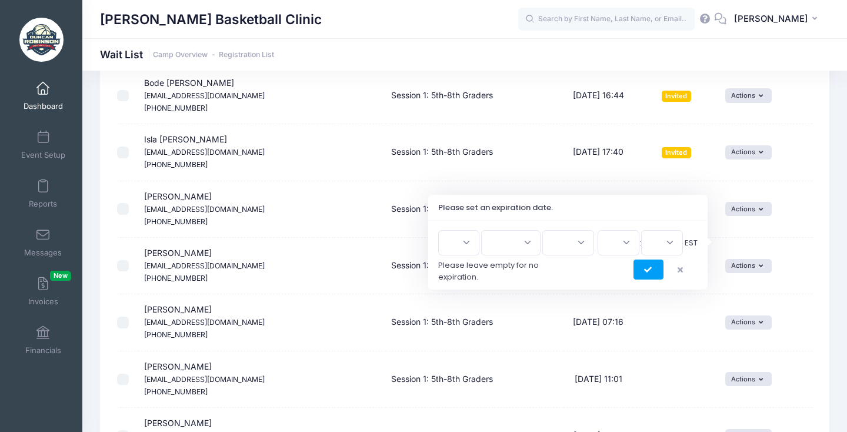
scroll to position [744, 0]
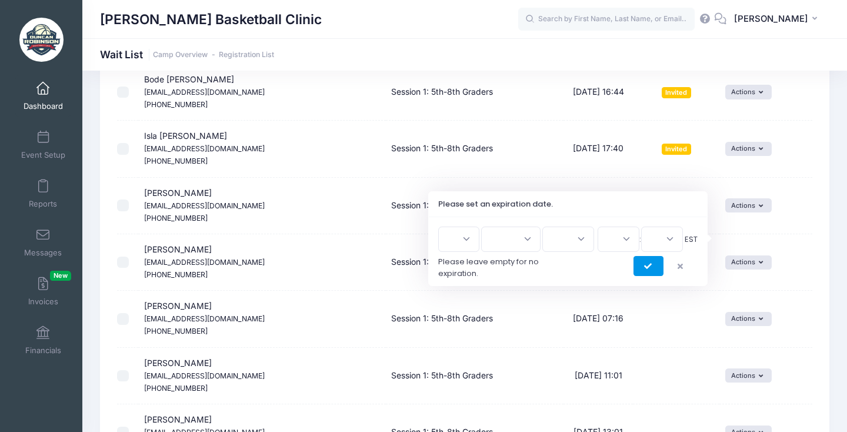
click at [652, 263] on button "submit" at bounding box center [648, 266] width 30 height 20
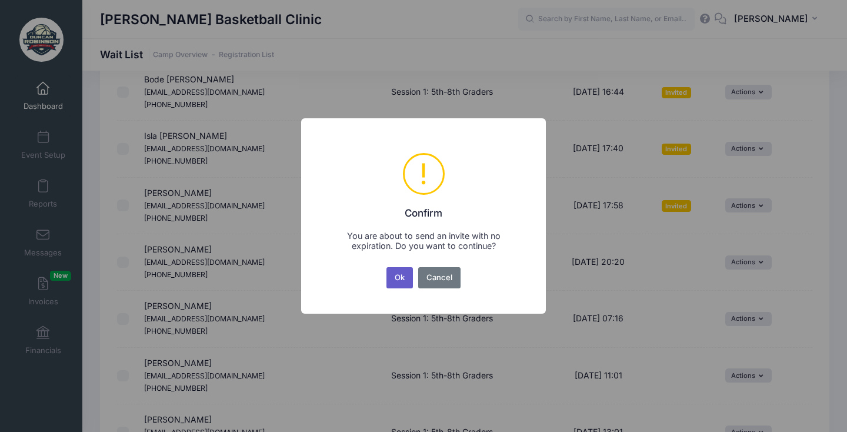
click at [402, 277] on button "Ok" at bounding box center [399, 277] width 27 height 21
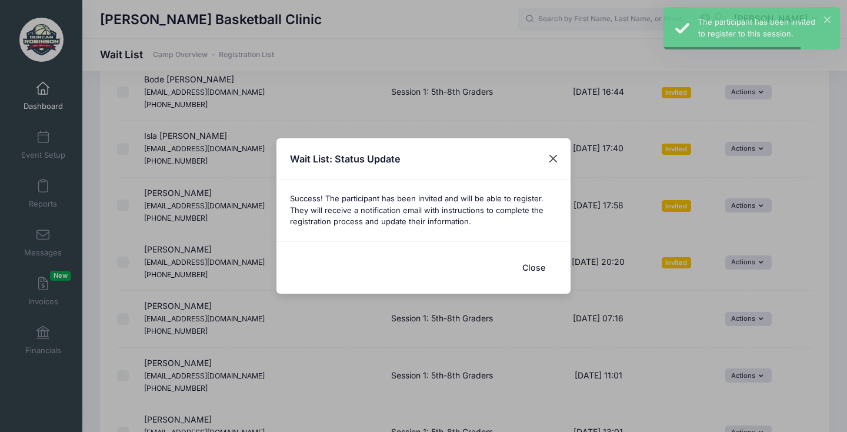
click at [550, 152] on button "Close" at bounding box center [553, 158] width 21 height 21
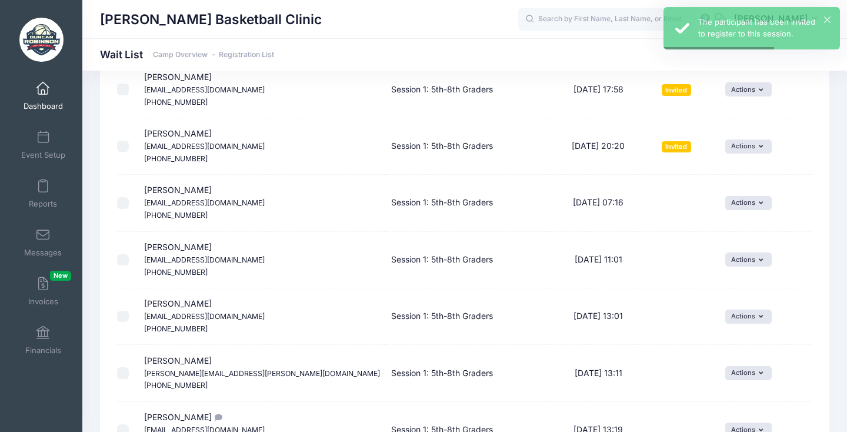
scroll to position [862, 0]
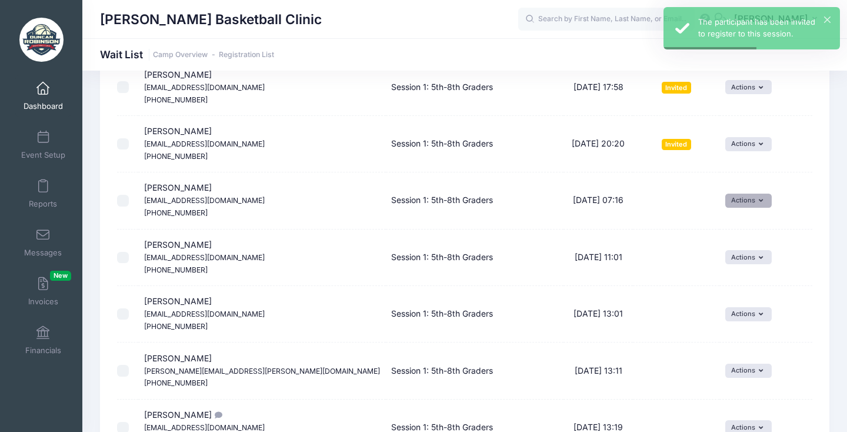
click at [740, 193] on button "Actions" at bounding box center [748, 200] width 46 height 14
click at [723, 203] on link "Invite" at bounding box center [726, 201] width 51 height 22
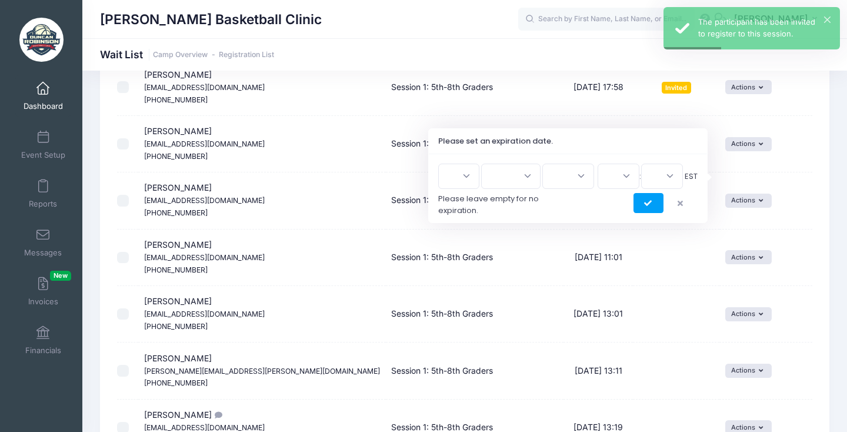
scroll to position [763, 0]
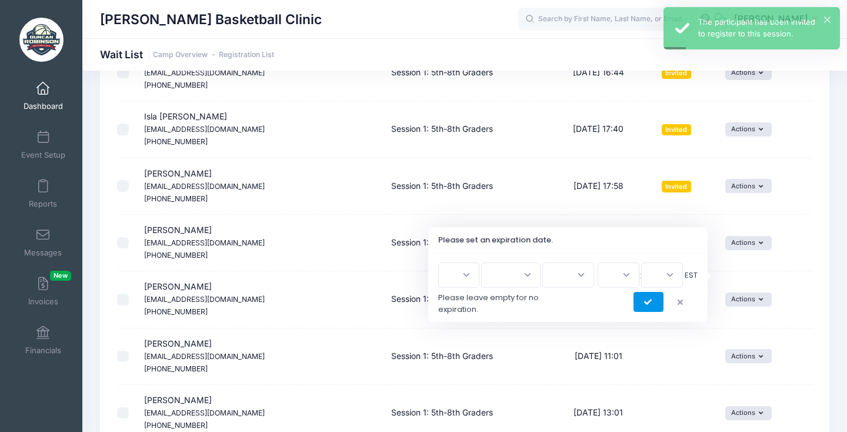
click at [654, 298] on button "submit" at bounding box center [648, 302] width 30 height 20
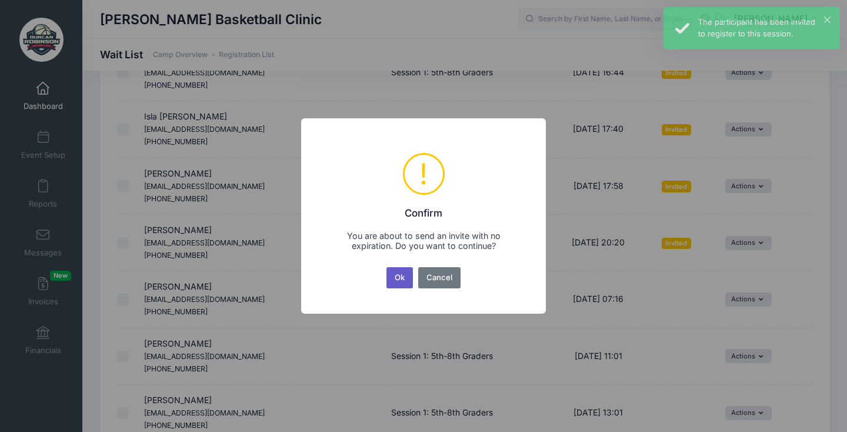
click at [413, 275] on button "Ok" at bounding box center [399, 277] width 27 height 21
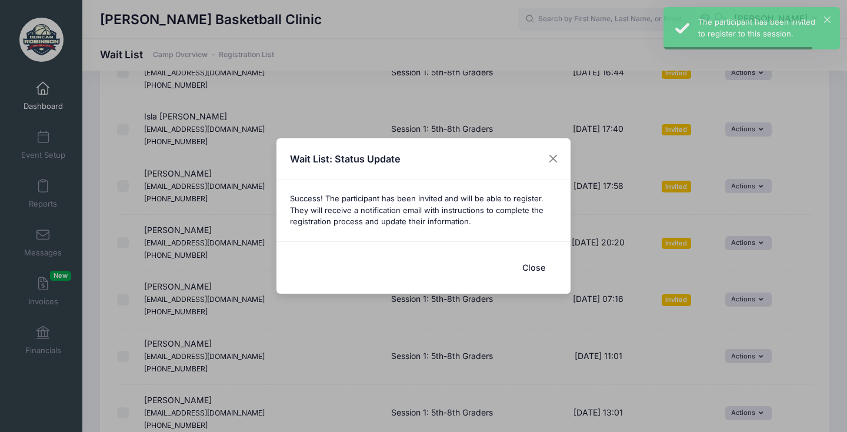
click at [527, 265] on button "Close" at bounding box center [533, 267] width 47 height 25
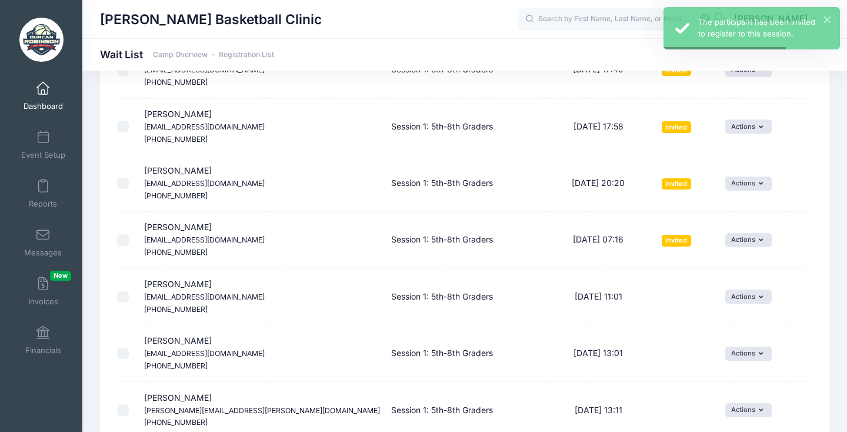
scroll to position [846, 0]
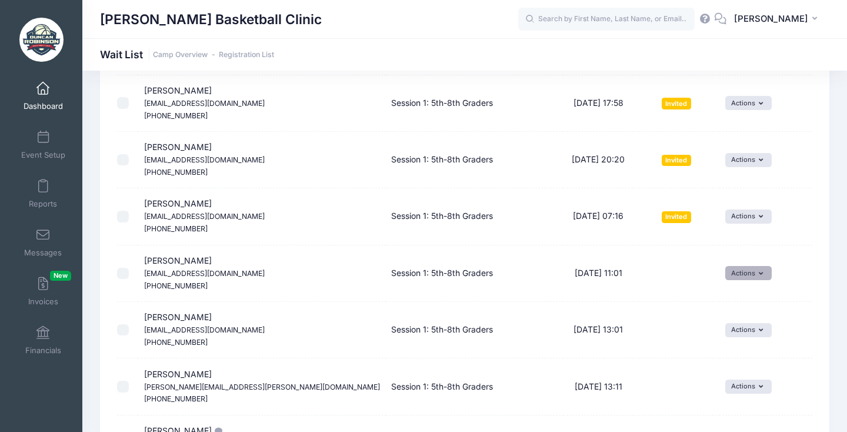
click at [739, 266] on button "Actions" at bounding box center [748, 273] width 46 height 14
click at [734, 265] on link "Invite" at bounding box center [726, 272] width 51 height 22
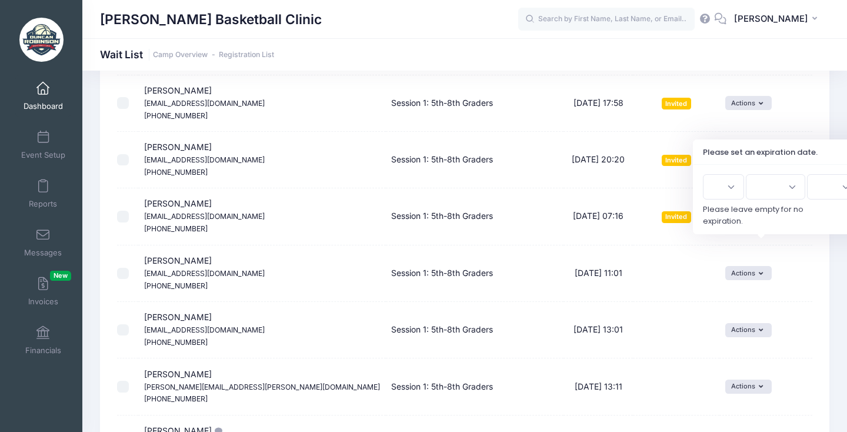
scroll to position [818, 0]
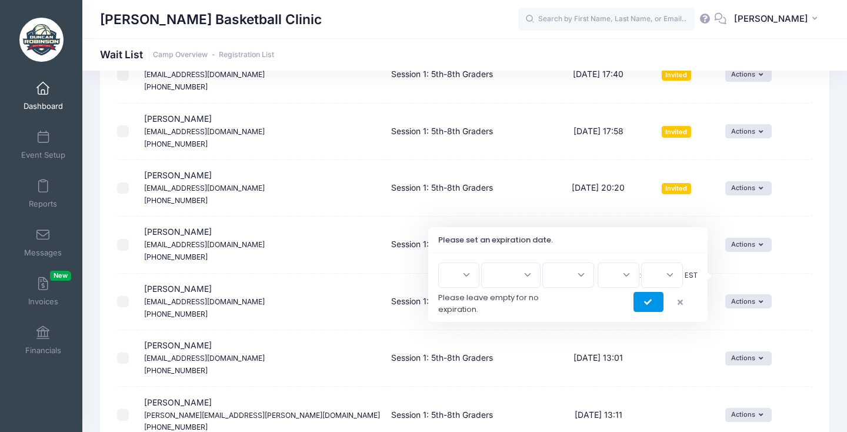
click at [659, 302] on button "submit" at bounding box center [648, 302] width 30 height 20
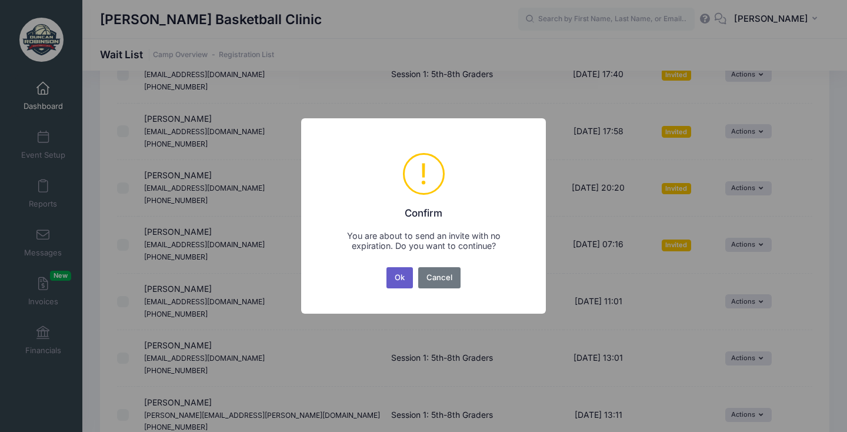
click at [406, 280] on button "Ok" at bounding box center [399, 277] width 27 height 21
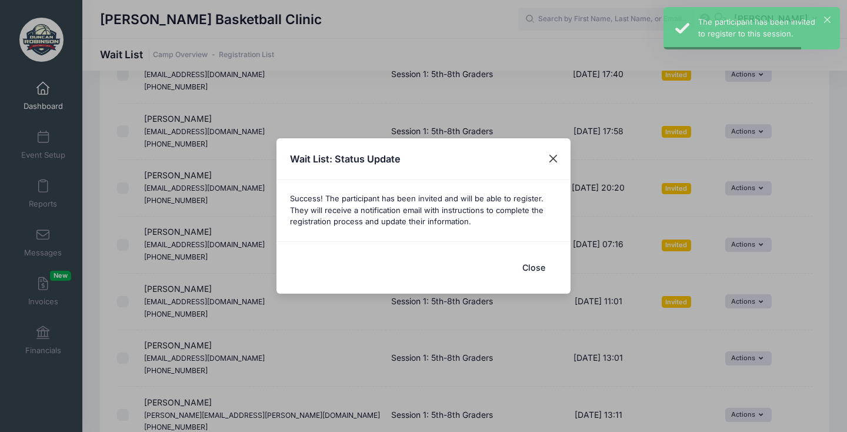
click at [553, 150] on button "Close" at bounding box center [553, 158] width 21 height 21
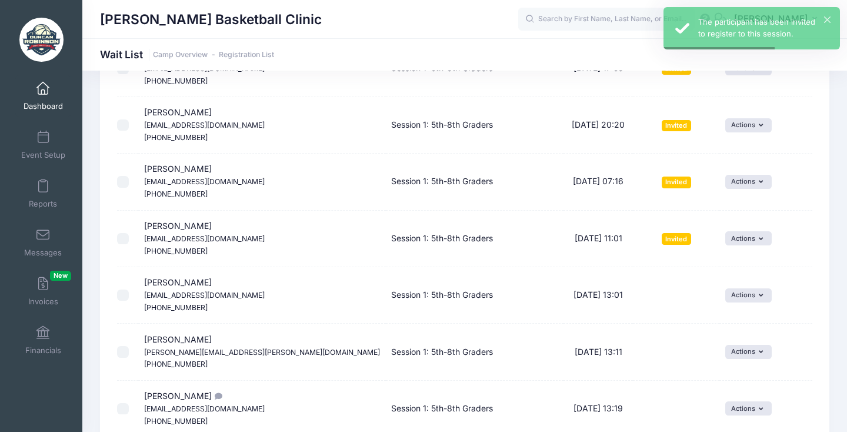
scroll to position [898, 0]
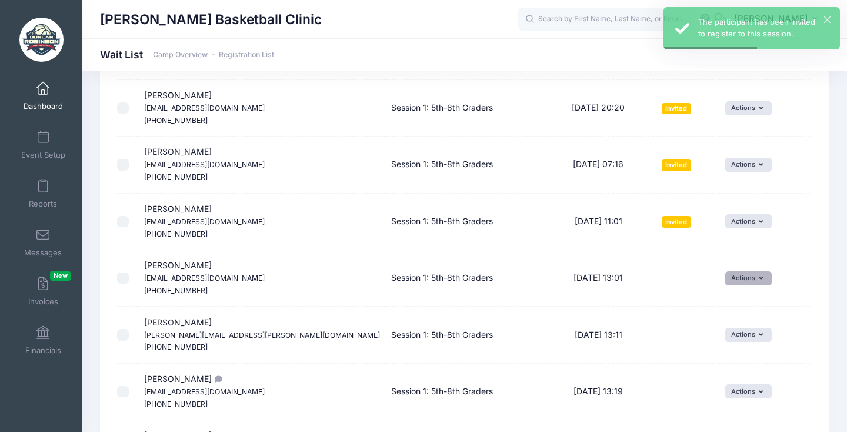
click at [737, 271] on button "Actions" at bounding box center [748, 278] width 46 height 14
click at [718, 272] on link "Invite" at bounding box center [726, 275] width 51 height 22
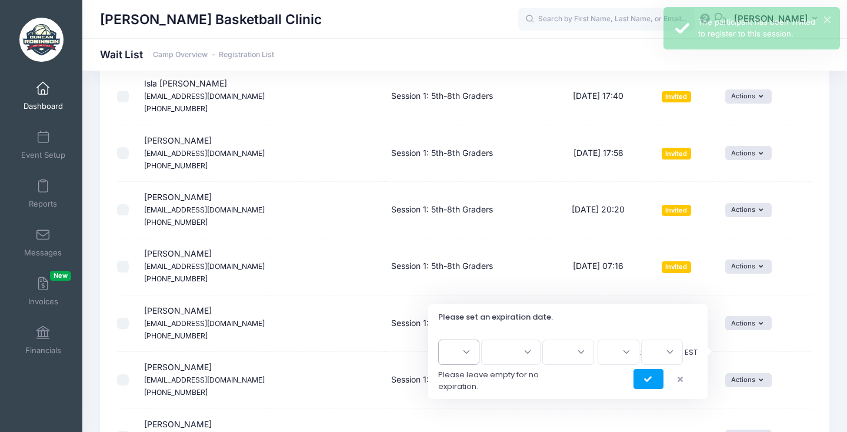
scroll to position [830, 0]
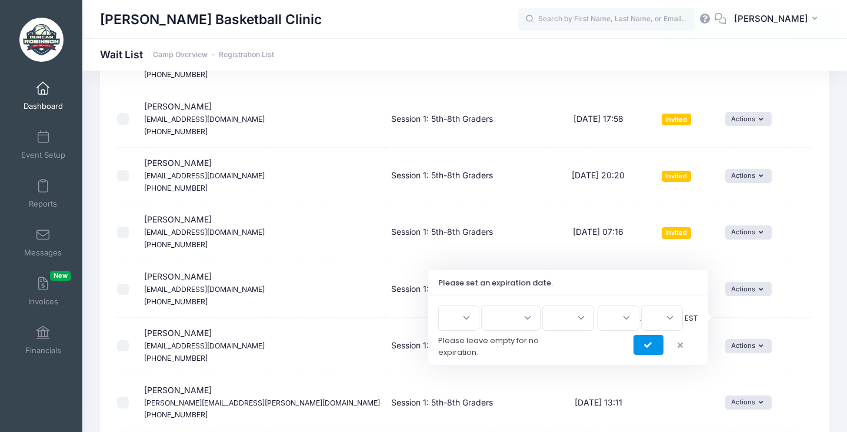
click at [651, 345] on icon "submit" at bounding box center [648, 345] width 9 height 0
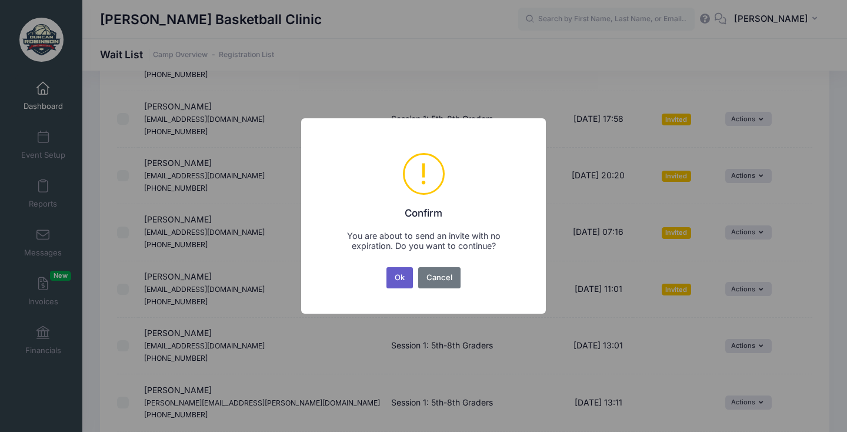
click at [400, 280] on button "Ok" at bounding box center [399, 277] width 27 height 21
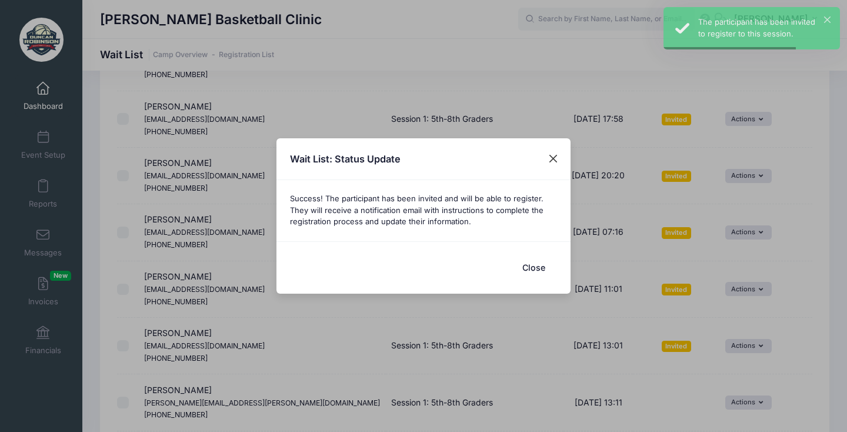
click at [548, 157] on button "Close" at bounding box center [553, 158] width 21 height 21
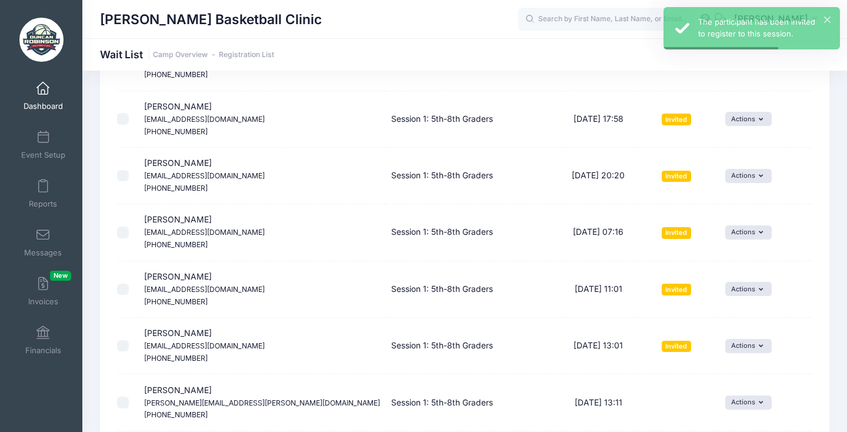
scroll to position [942, 0]
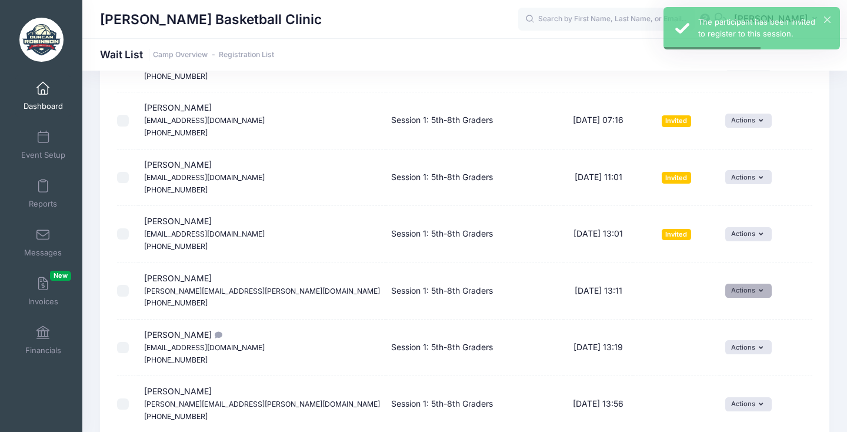
click at [739, 283] on button "Actions" at bounding box center [748, 290] width 46 height 14
click at [722, 286] on link "Invite" at bounding box center [726, 286] width 51 height 22
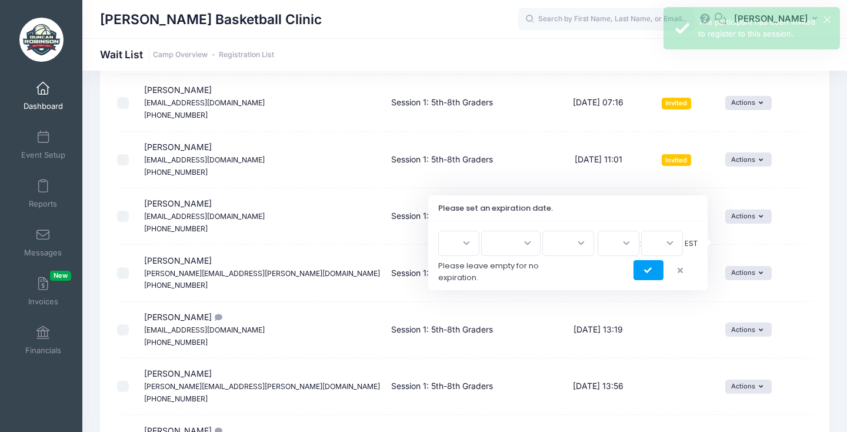
scroll to position [963, 0]
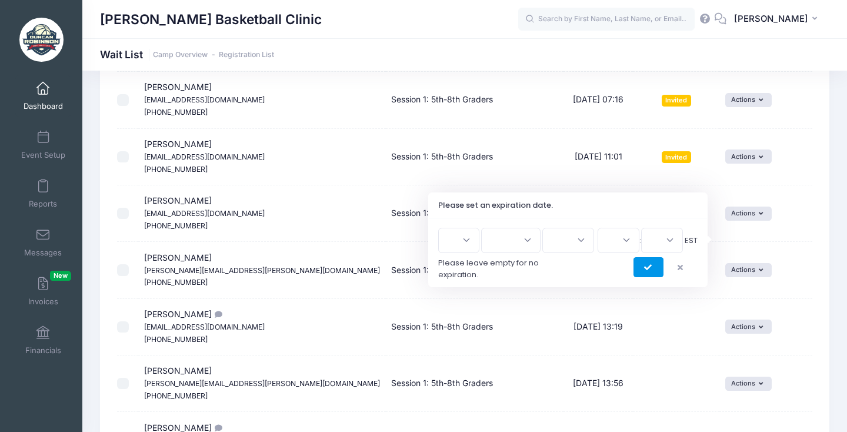
click at [651, 268] on icon "submit" at bounding box center [648, 268] width 9 height 0
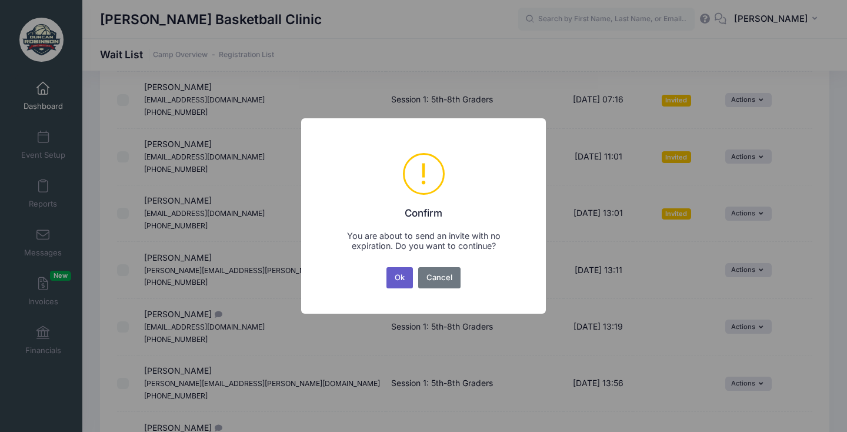
click at [396, 280] on button "Ok" at bounding box center [399, 277] width 27 height 21
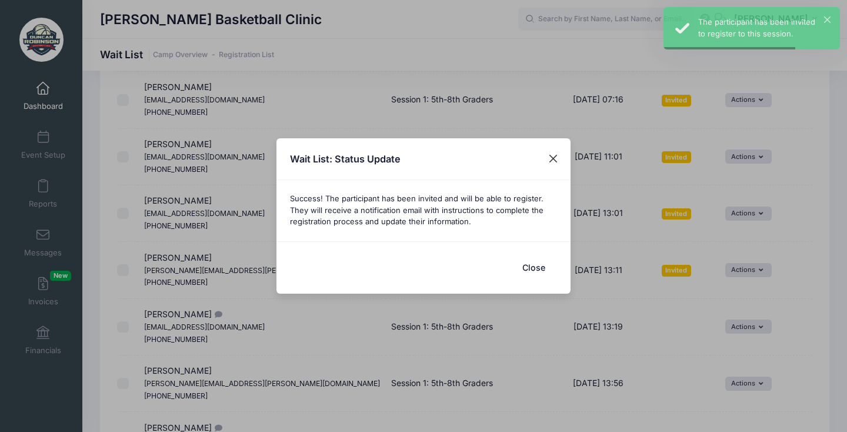
click at [552, 158] on button "Close" at bounding box center [553, 158] width 21 height 21
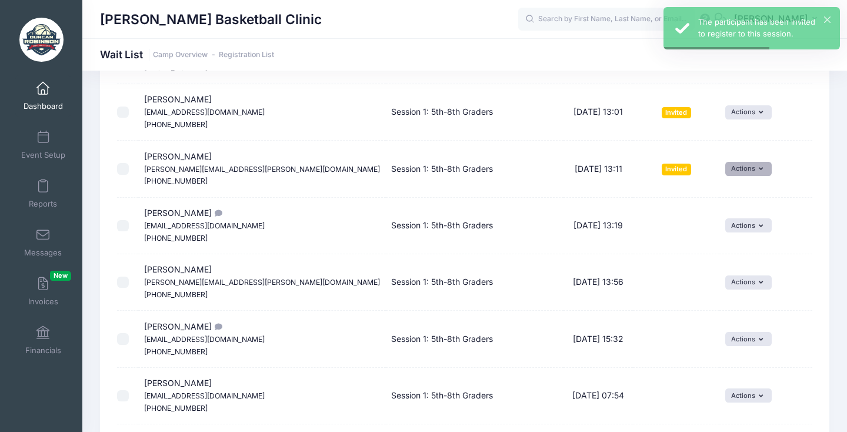
scroll to position [1070, 0]
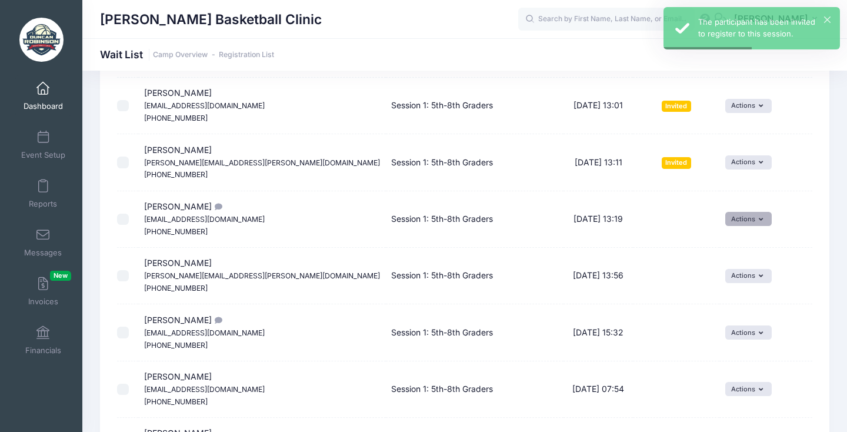
click at [740, 212] on button "Actions" at bounding box center [748, 219] width 46 height 14
click at [719, 211] on link "Invite" at bounding box center [726, 213] width 51 height 22
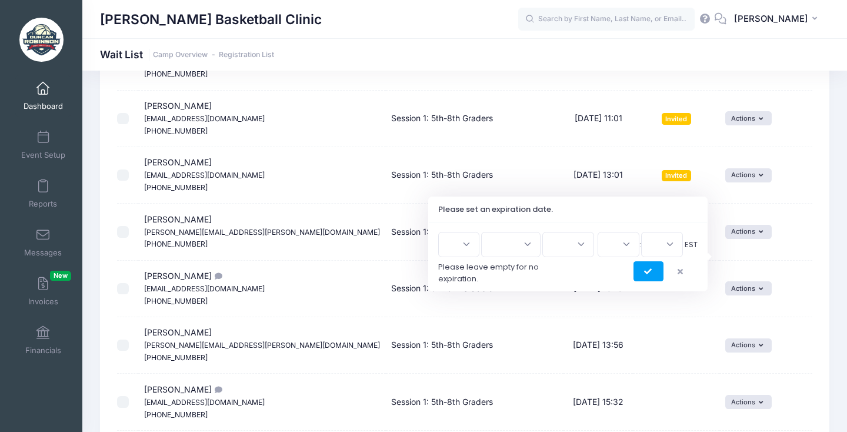
scroll to position [1001, 0]
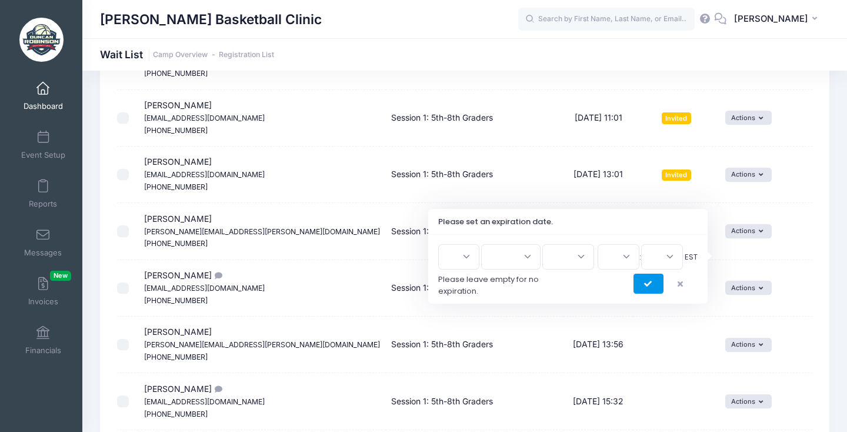
click at [657, 279] on button "submit" at bounding box center [648, 283] width 30 height 20
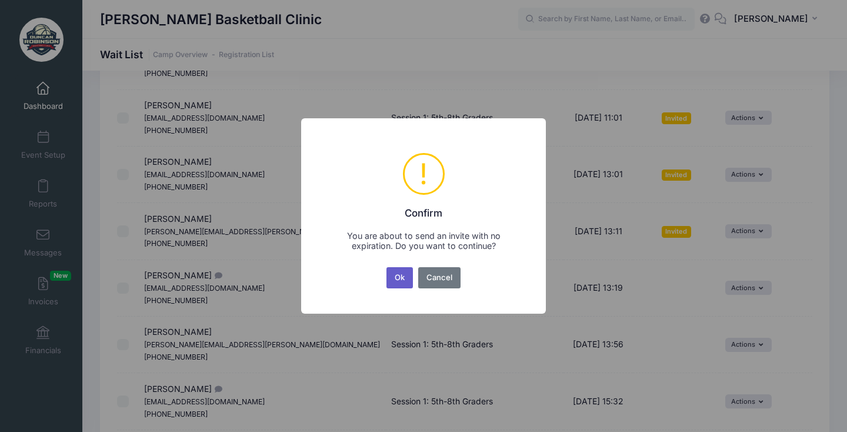
click at [402, 279] on button "Ok" at bounding box center [399, 277] width 27 height 21
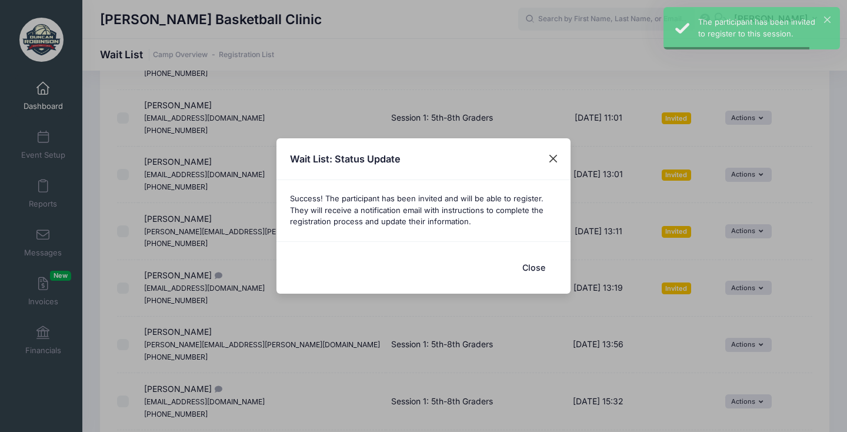
click at [557, 158] on button "Close" at bounding box center [553, 158] width 21 height 21
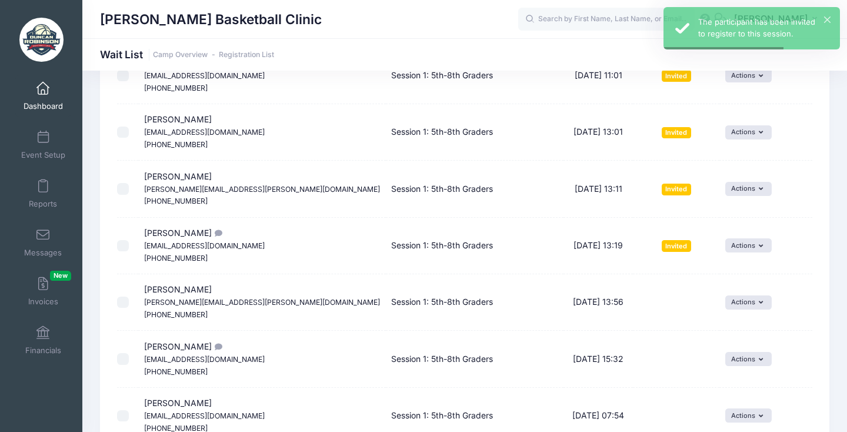
scroll to position [1057, 0]
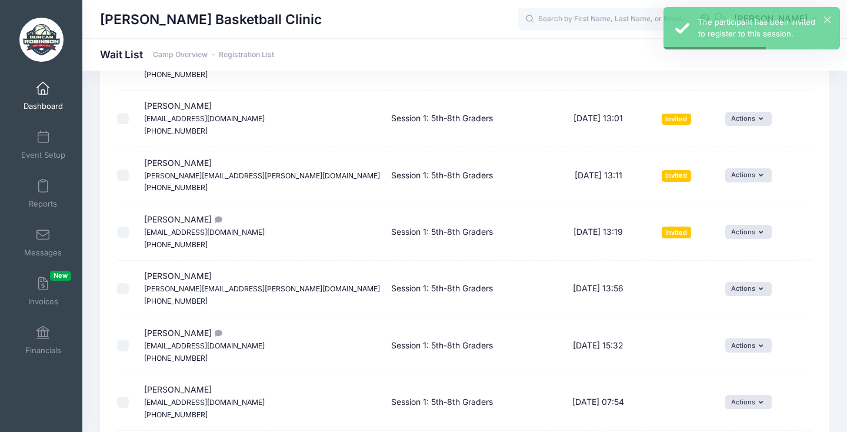
click at [733, 262] on td "Actions Invite Resend Invitation Edit Expiration Uninvite Delete" at bounding box center [765, 289] width 93 height 56
click at [733, 282] on button "Actions" at bounding box center [748, 289] width 46 height 14
click at [733, 279] on link "Invite" at bounding box center [726, 280] width 51 height 22
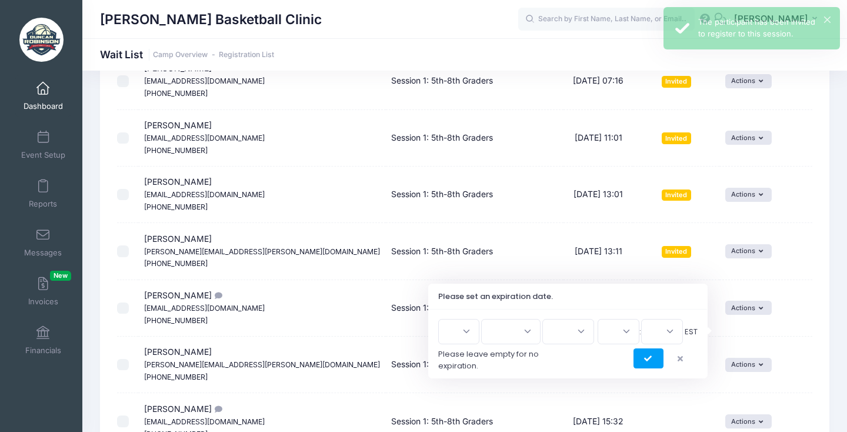
scroll to position [1038, 0]
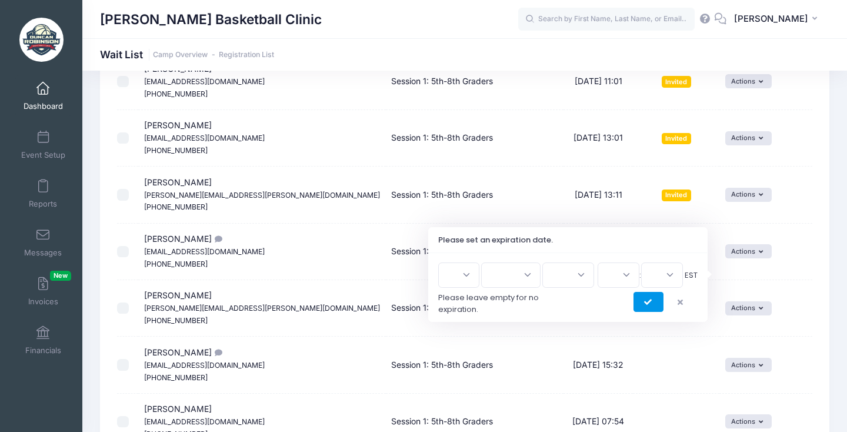
click at [647, 302] on icon "submit" at bounding box center [648, 302] width 9 height 0
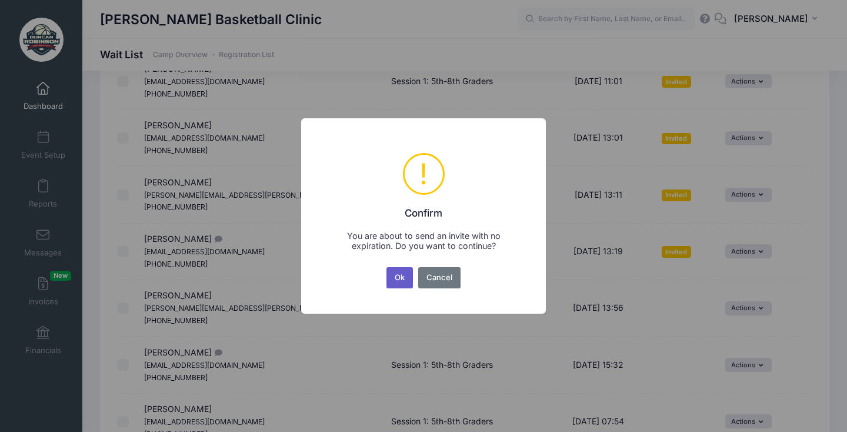
click at [403, 273] on button "Ok" at bounding box center [399, 277] width 27 height 21
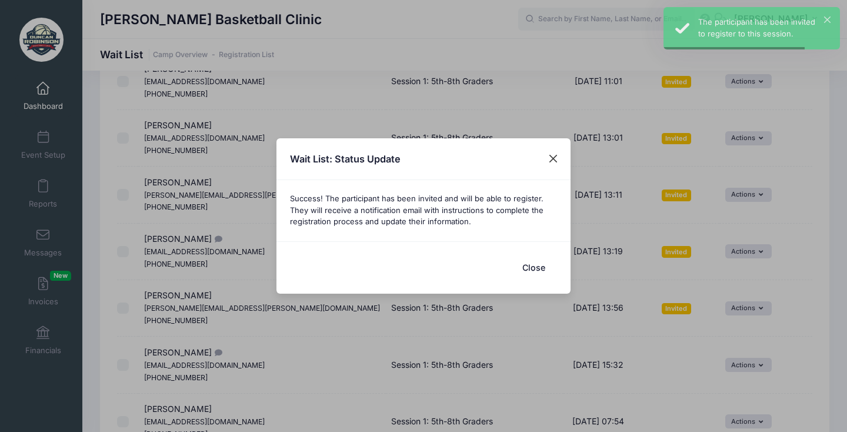
click at [554, 154] on button "Close" at bounding box center [553, 158] width 21 height 21
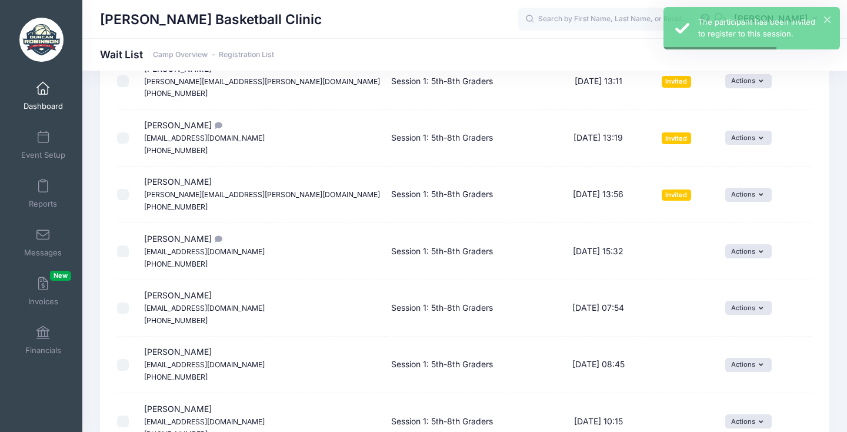
scroll to position [1200, 0]
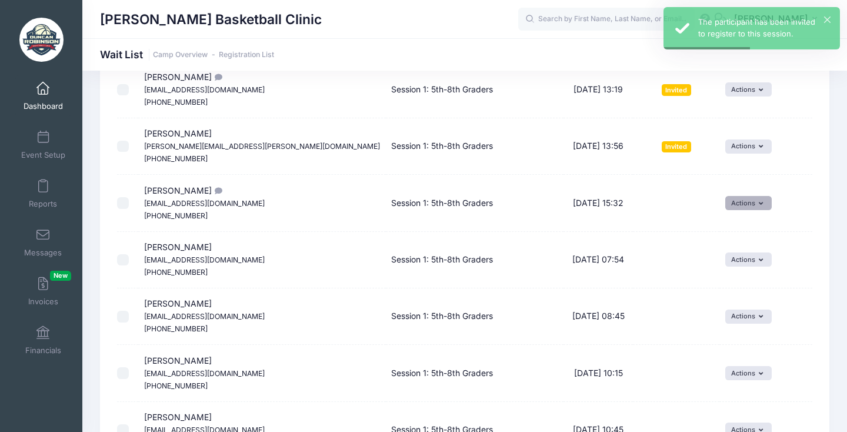
click at [737, 196] on button "Actions" at bounding box center [748, 203] width 46 height 14
click at [729, 184] on link "Invite" at bounding box center [726, 193] width 51 height 22
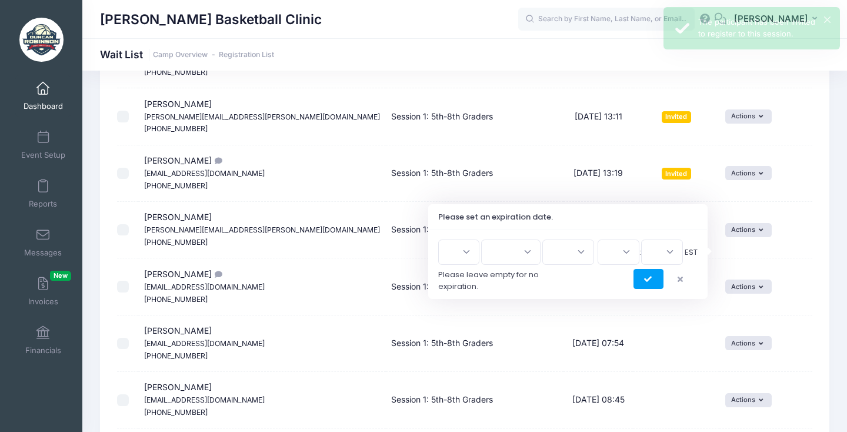
scroll to position [1125, 0]
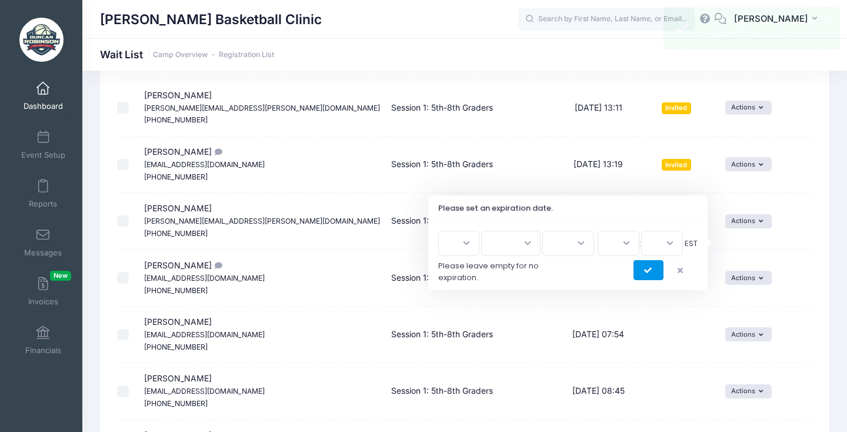
click at [650, 279] on button "submit" at bounding box center [648, 270] width 30 height 20
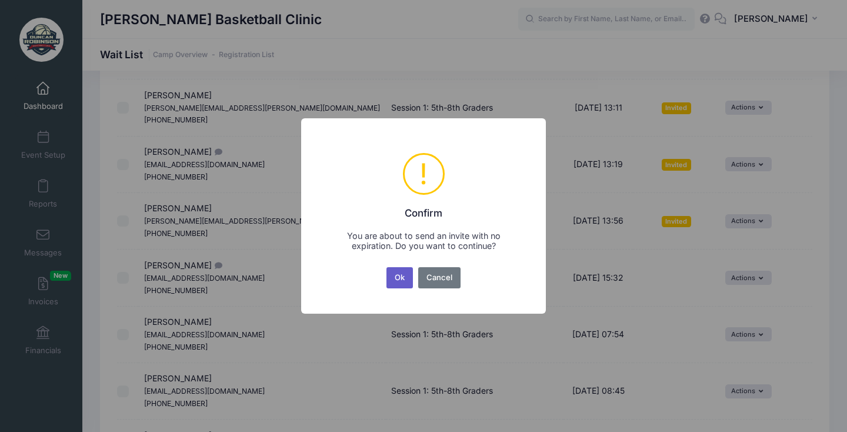
click at [401, 275] on button "Ok" at bounding box center [399, 277] width 27 height 21
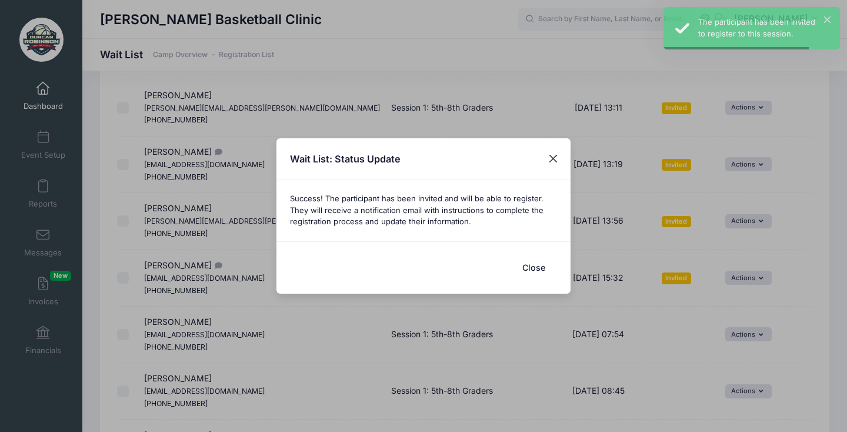
click at [555, 155] on button "Close" at bounding box center [553, 158] width 21 height 21
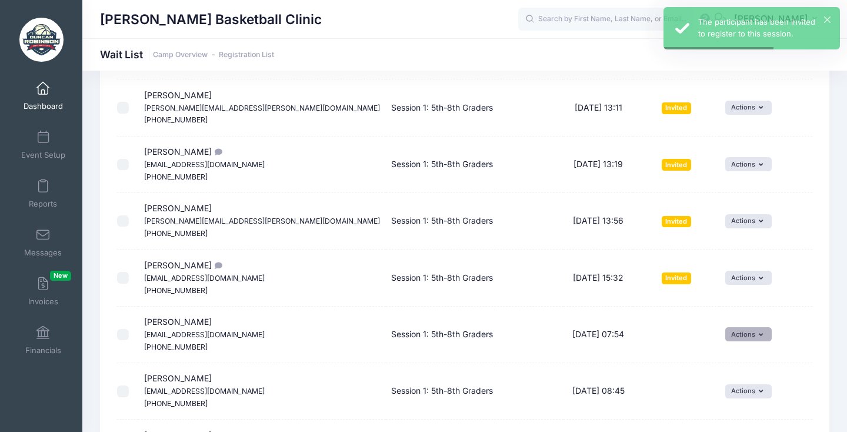
click at [738, 327] on button "Actions" at bounding box center [748, 334] width 46 height 14
click at [728, 320] on link "Invite" at bounding box center [726, 323] width 51 height 22
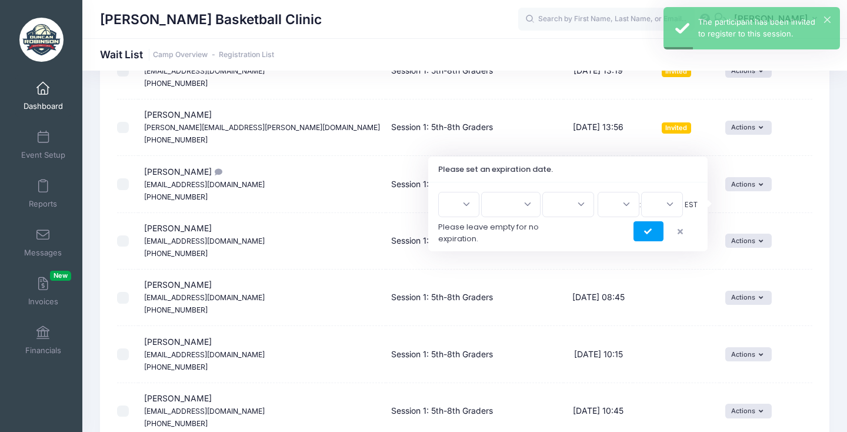
scroll to position [1231, 0]
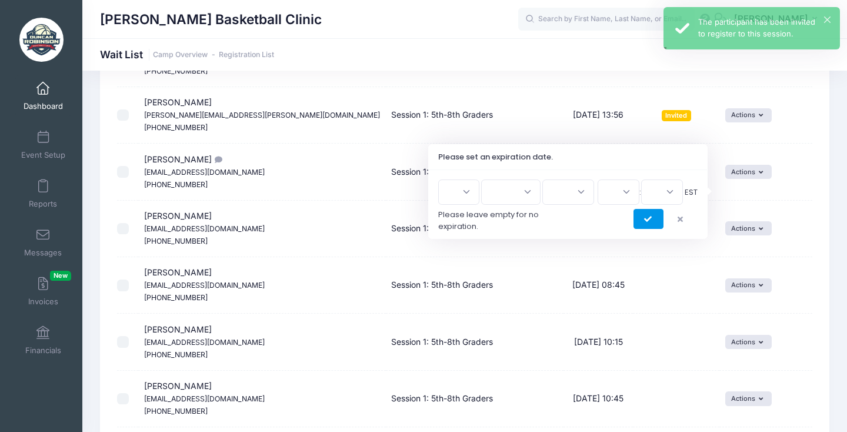
click at [647, 219] on icon "submit" at bounding box center [648, 219] width 9 height 0
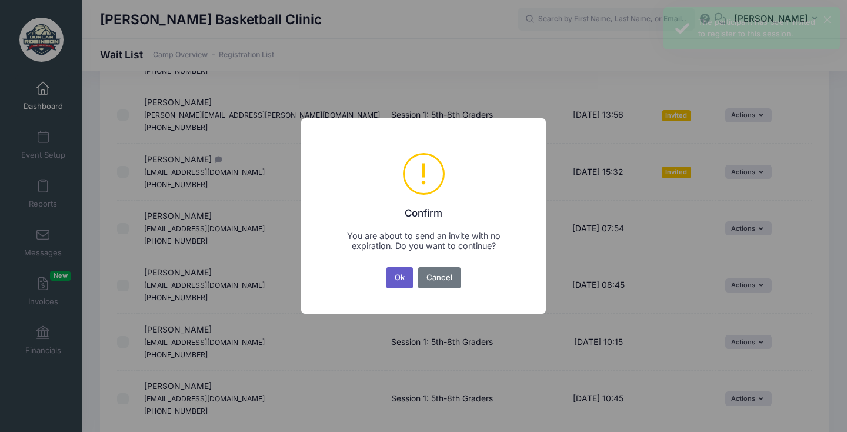
click at [399, 274] on button "Ok" at bounding box center [399, 277] width 27 height 21
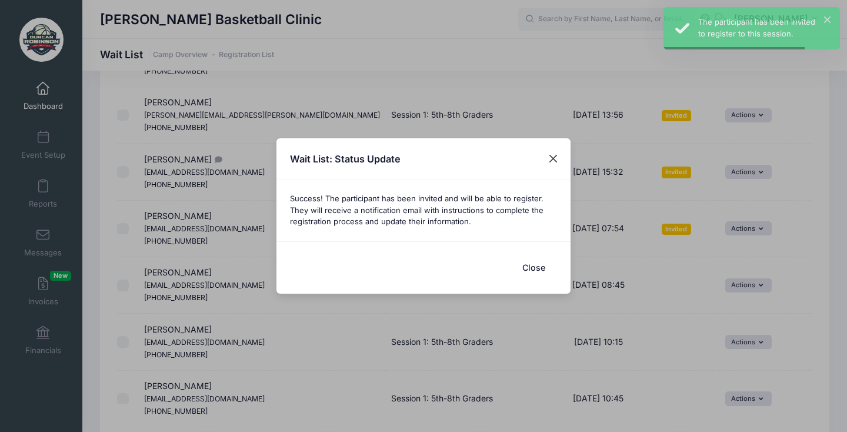
click at [550, 161] on button "Close" at bounding box center [553, 158] width 21 height 21
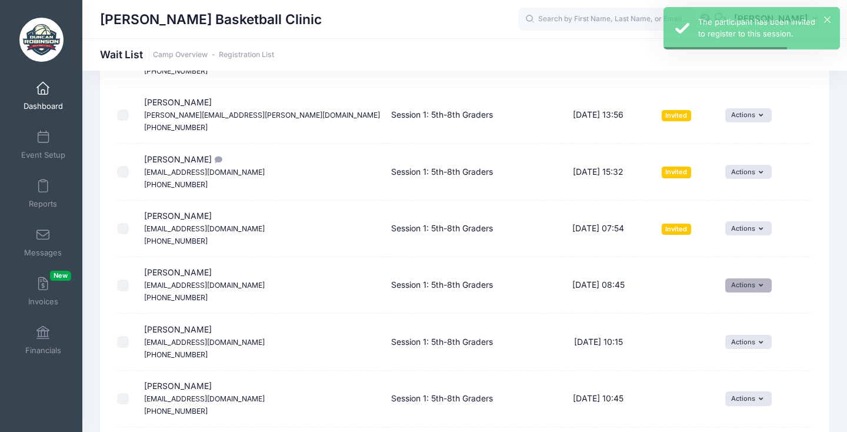
click at [736, 278] on button "Actions" at bounding box center [748, 285] width 46 height 14
click at [729, 269] on link "Invite" at bounding box center [726, 272] width 51 height 22
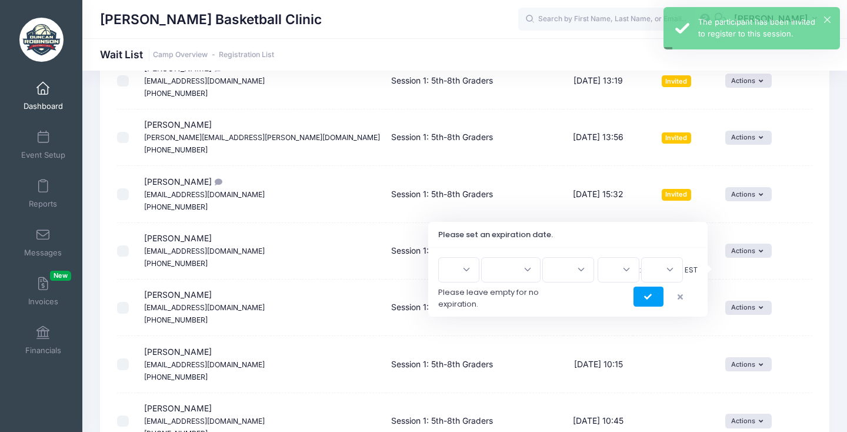
scroll to position [1209, 0]
click at [645, 301] on button "submit" at bounding box center [648, 296] width 30 height 20
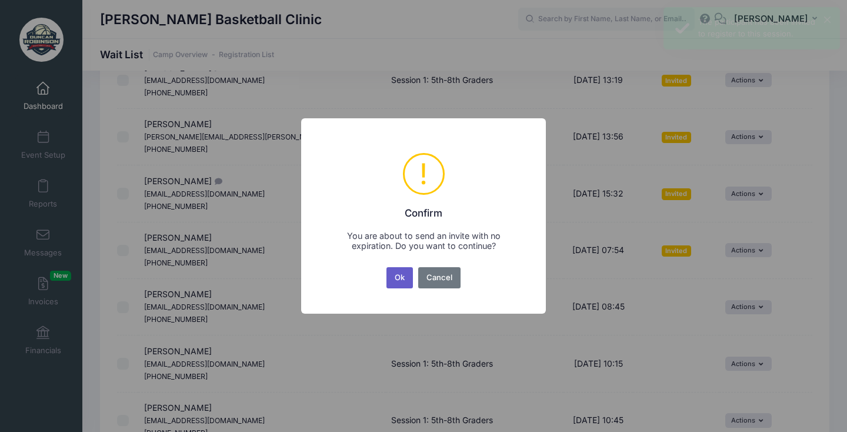
click at [395, 282] on button "Ok" at bounding box center [399, 277] width 27 height 21
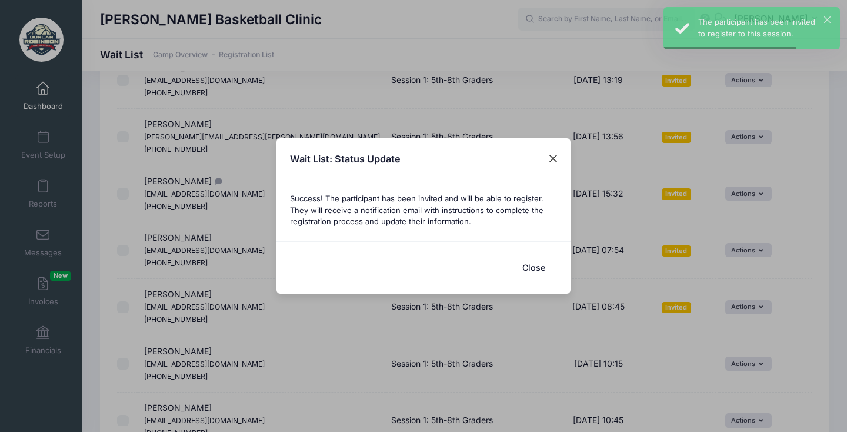
click at [559, 162] on button "Close" at bounding box center [553, 158] width 21 height 21
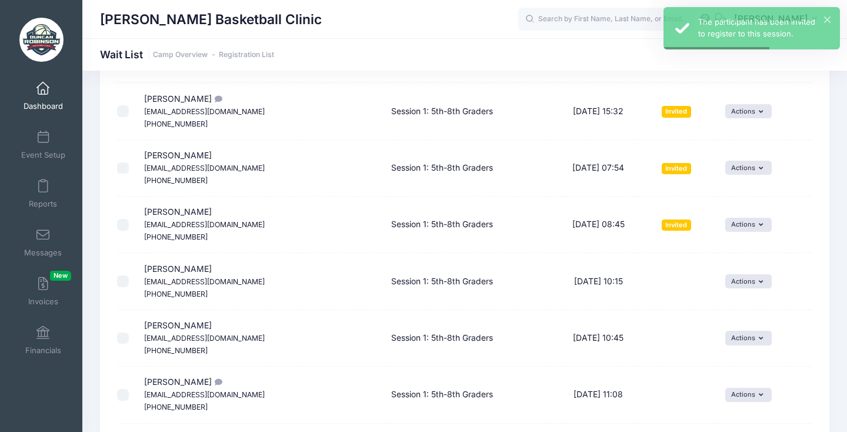
scroll to position [1295, 0]
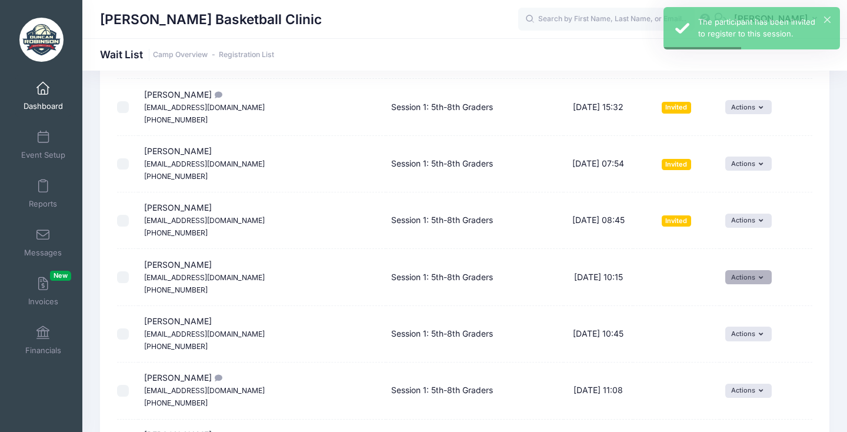
click at [736, 270] on button "Actions" at bounding box center [748, 277] width 46 height 14
click at [727, 259] on link "Invite" at bounding box center [726, 262] width 51 height 22
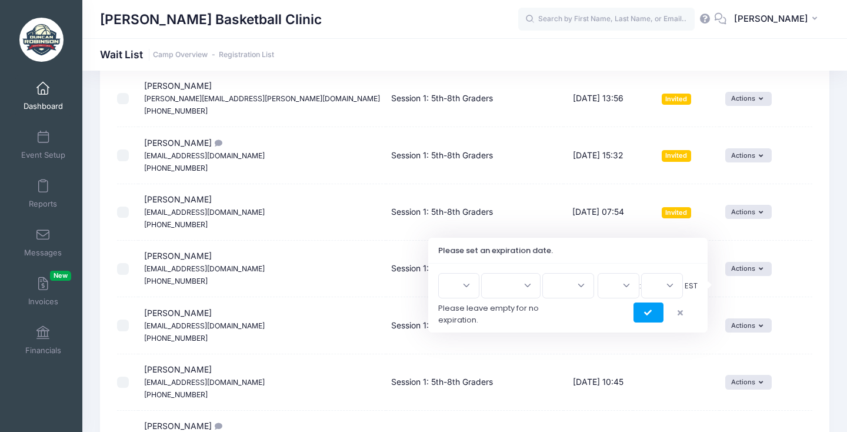
scroll to position [1254, 0]
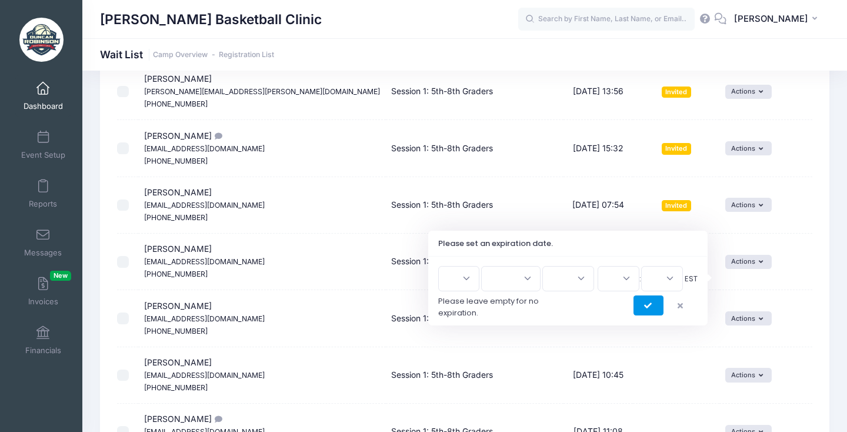
click at [635, 304] on button "submit" at bounding box center [648, 305] width 30 height 20
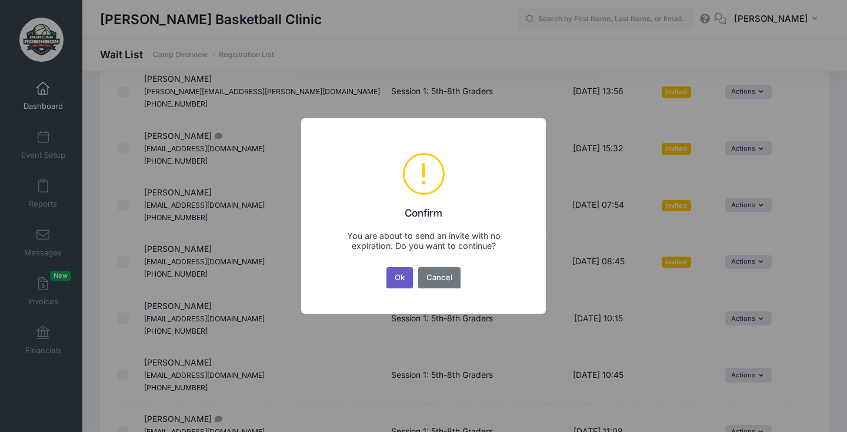
click at [402, 279] on button "Ok" at bounding box center [399, 277] width 27 height 21
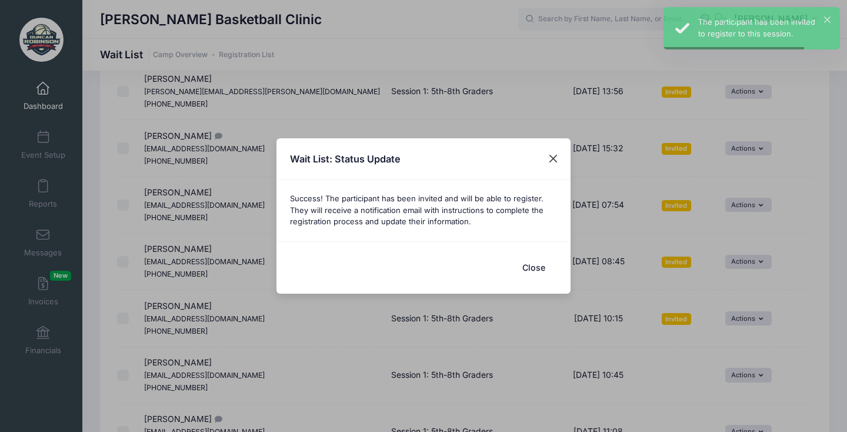
click at [553, 162] on button "Close" at bounding box center [553, 158] width 21 height 21
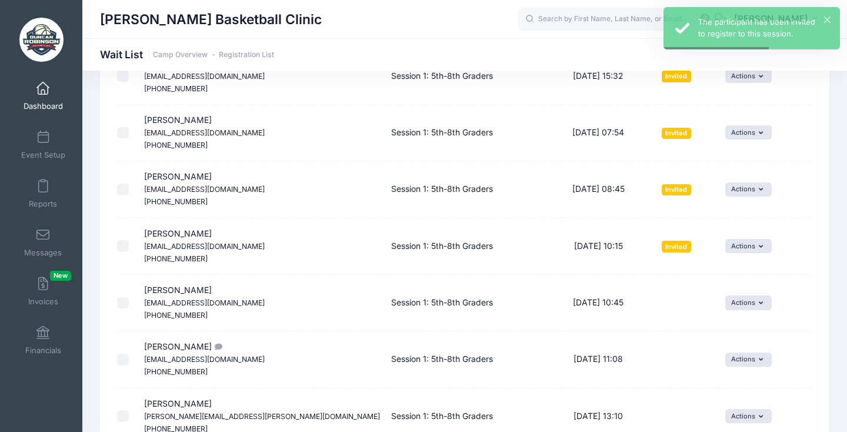
scroll to position [1327, 0]
click at [759, 302] on icon "button" at bounding box center [763, 302] width 9 height 0
click at [737, 283] on link "Invite" at bounding box center [726, 286] width 51 height 22
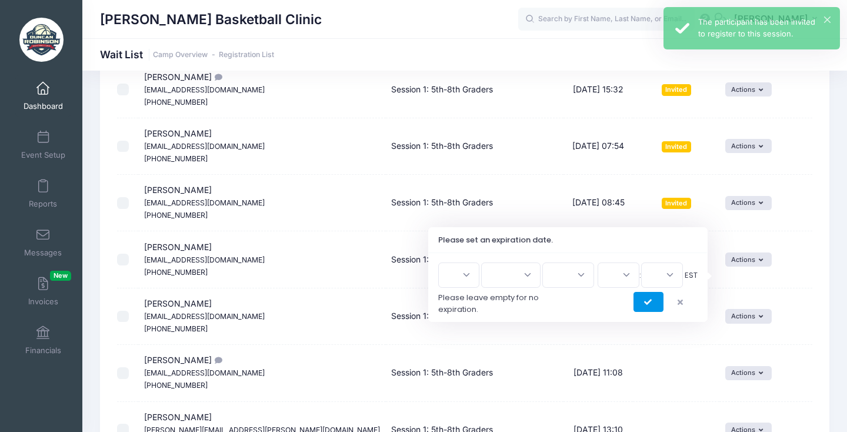
click at [645, 297] on button "submit" at bounding box center [648, 302] width 30 height 20
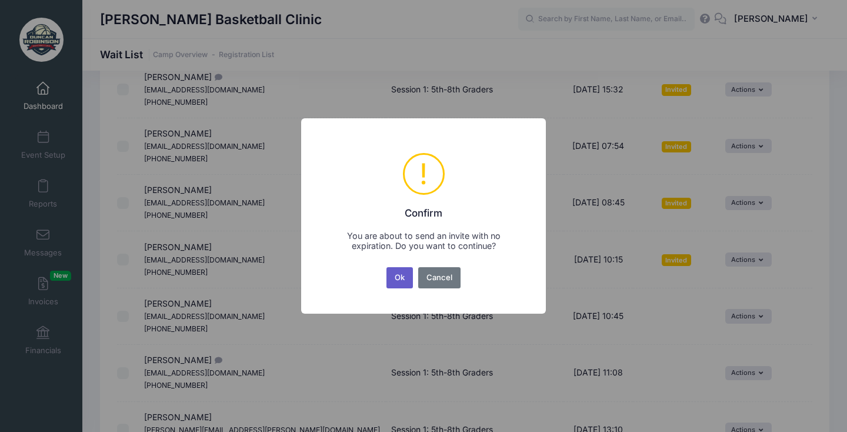
click at [405, 276] on button "Ok" at bounding box center [399, 277] width 27 height 21
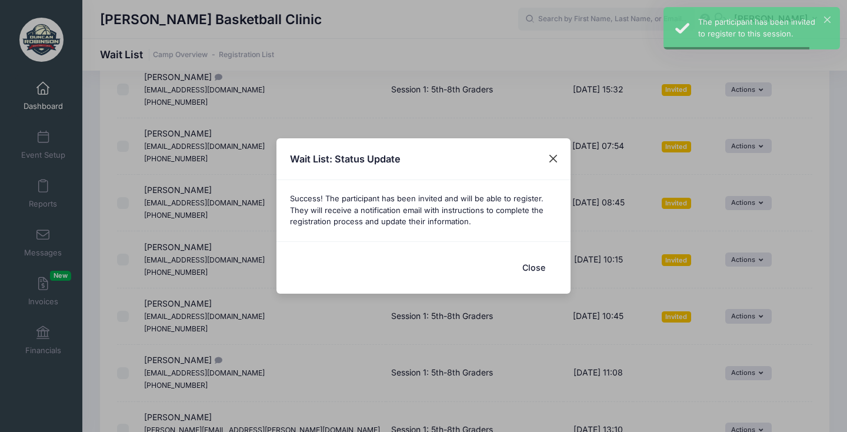
click at [543, 156] on button "Close" at bounding box center [553, 158] width 21 height 21
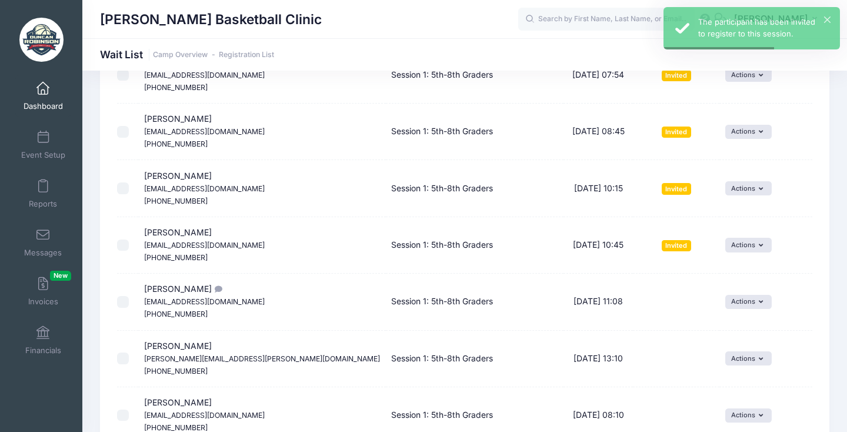
scroll to position [1398, 0]
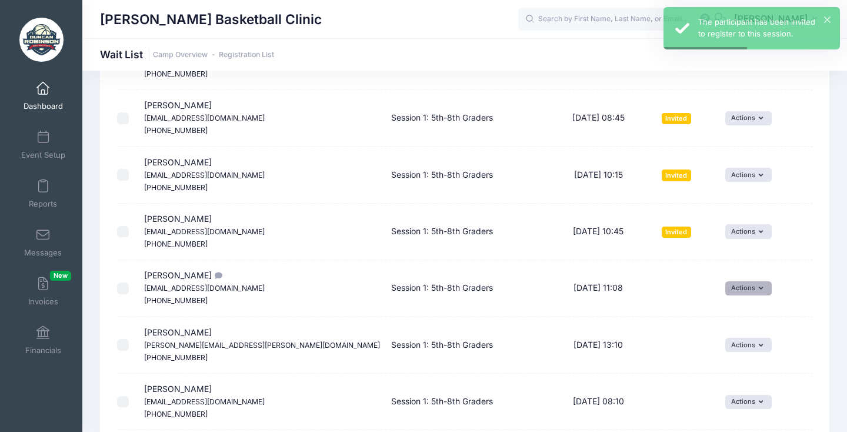
click at [744, 281] on button "Actions" at bounding box center [748, 288] width 46 height 14
click at [735, 262] on link "Invite" at bounding box center [726, 270] width 51 height 22
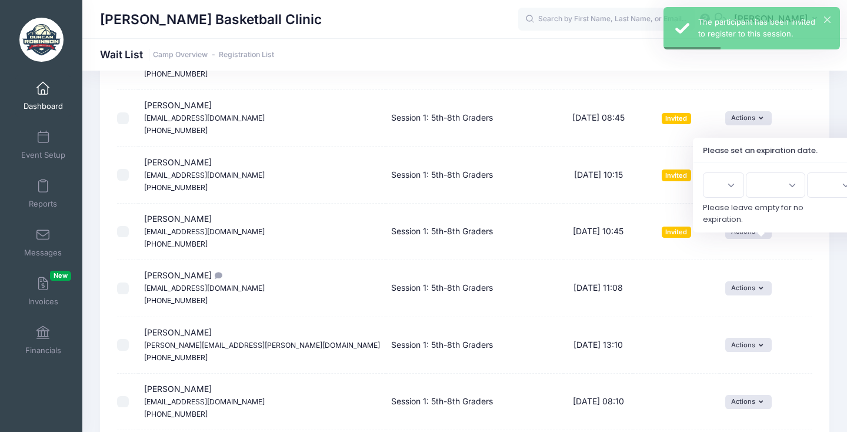
scroll to position [1368, 0]
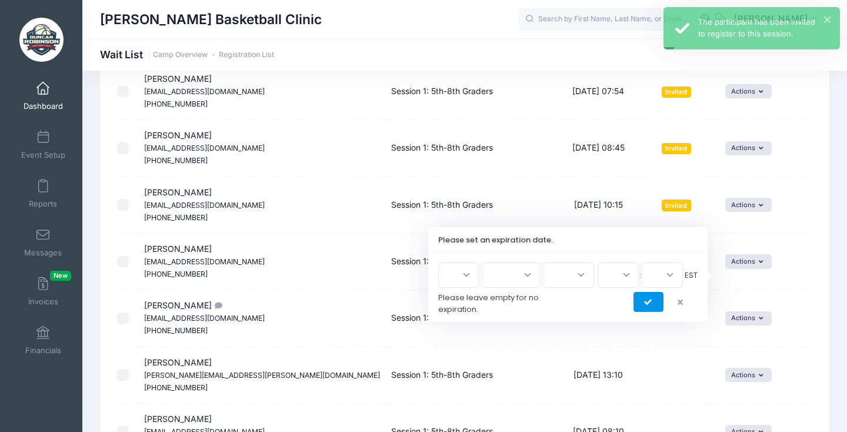
click at [651, 302] on icon "submit" at bounding box center [648, 302] width 9 height 0
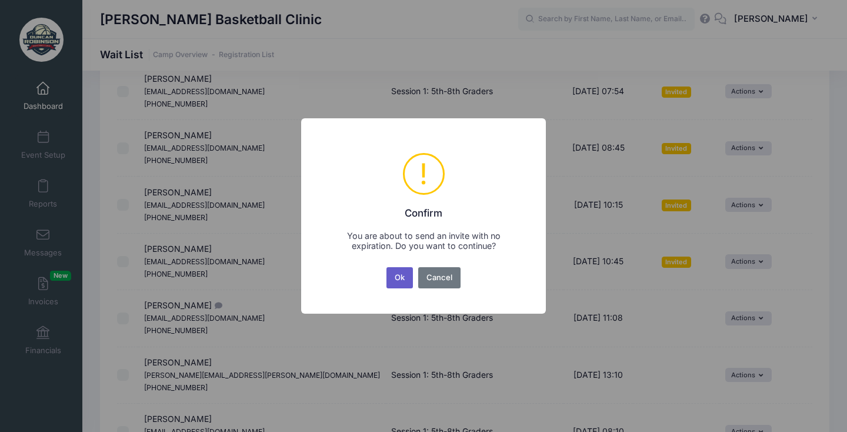
click at [400, 275] on button "Ok" at bounding box center [399, 277] width 27 height 21
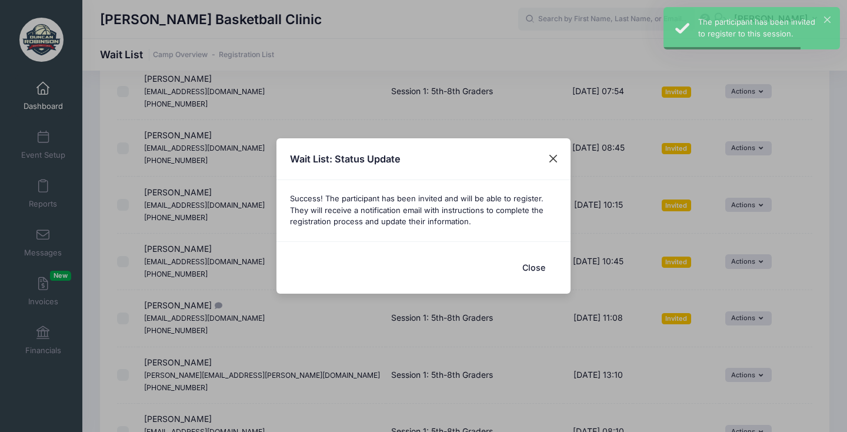
click at [550, 156] on button "Close" at bounding box center [553, 158] width 21 height 21
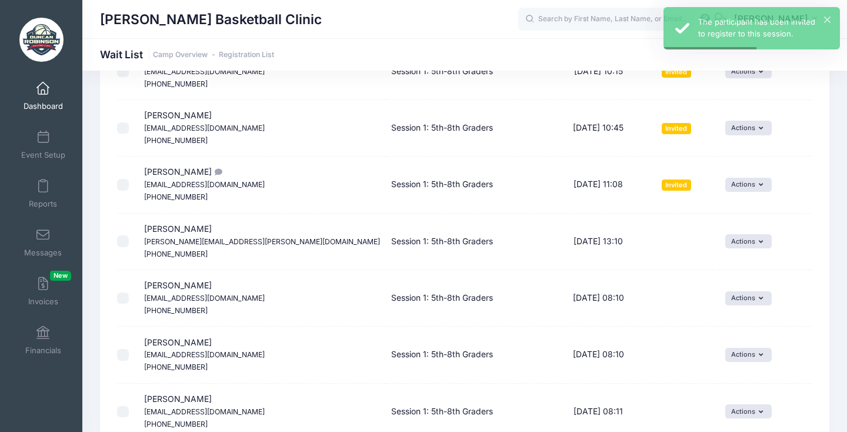
scroll to position [1502, 0]
click at [740, 233] on button "Actions" at bounding box center [748, 240] width 46 height 14
click at [732, 221] on link "Invite" at bounding box center [726, 221] width 51 height 22
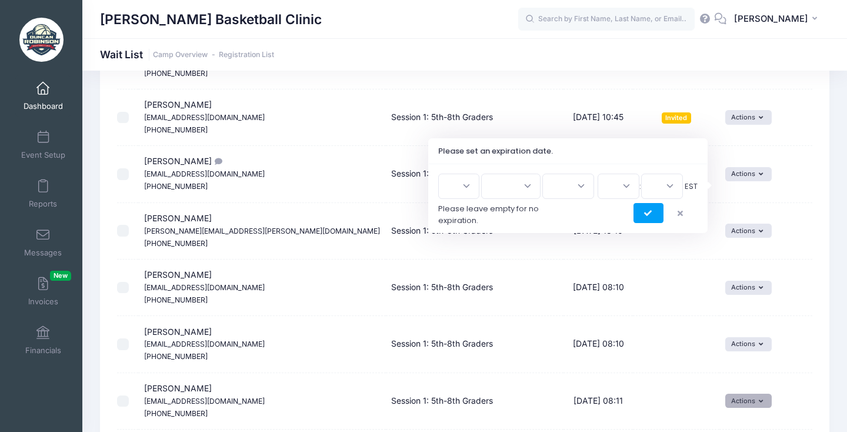
scroll to position [1483, 0]
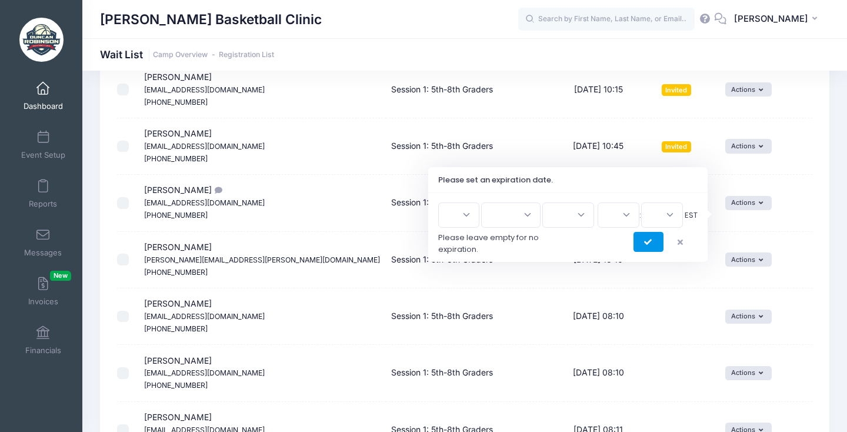
click at [653, 239] on button "submit" at bounding box center [648, 242] width 30 height 20
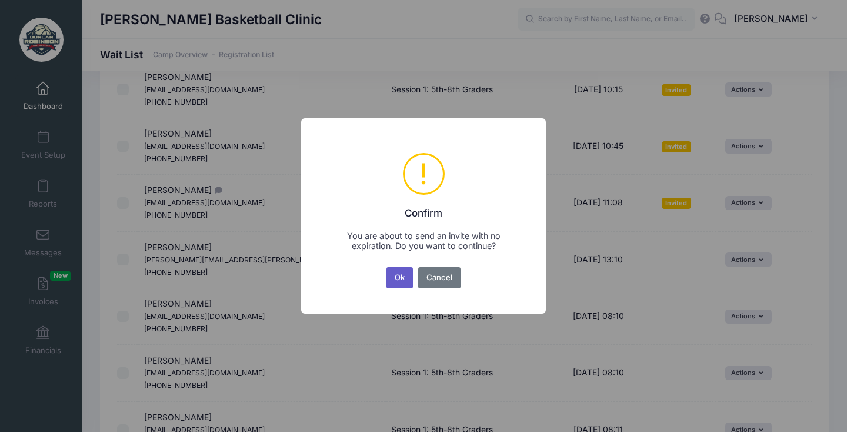
click at [400, 277] on button "Ok" at bounding box center [399, 277] width 27 height 21
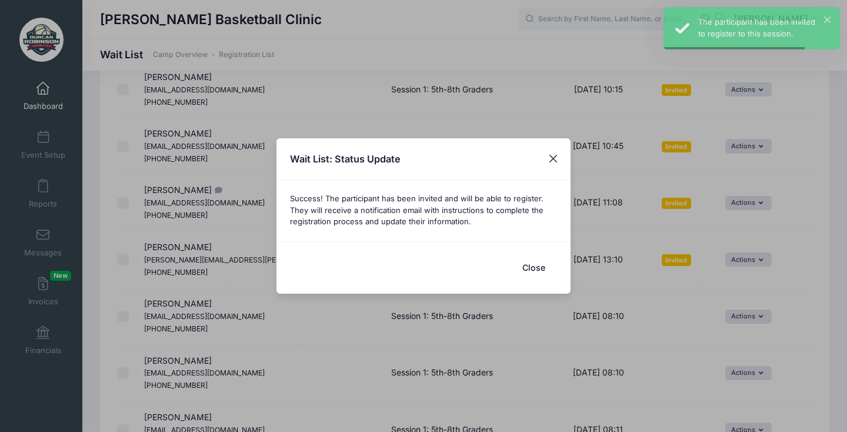
click at [555, 162] on button "Close" at bounding box center [553, 158] width 21 height 21
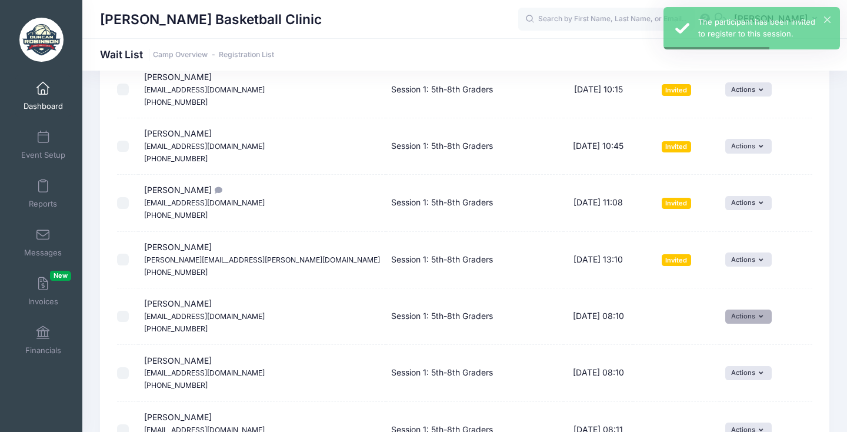
click at [746, 309] on button "Actions" at bounding box center [748, 316] width 46 height 14
click at [730, 294] on link "Invite" at bounding box center [726, 294] width 51 height 22
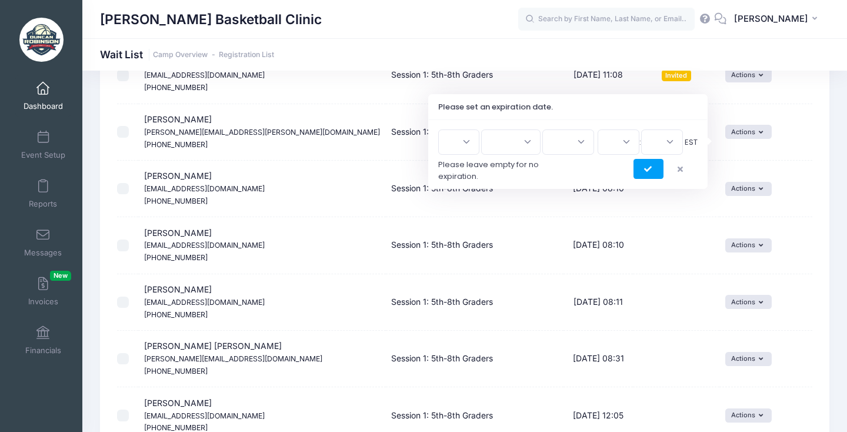
scroll to position [1607, 0]
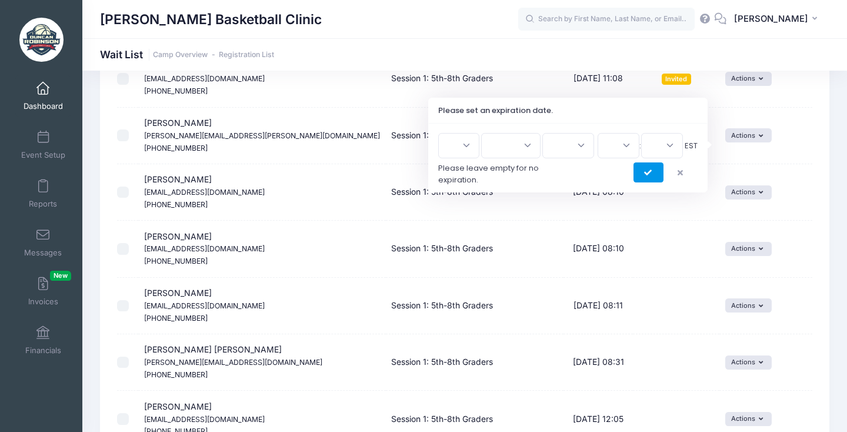
click at [647, 173] on icon "submit" at bounding box center [648, 173] width 9 height 0
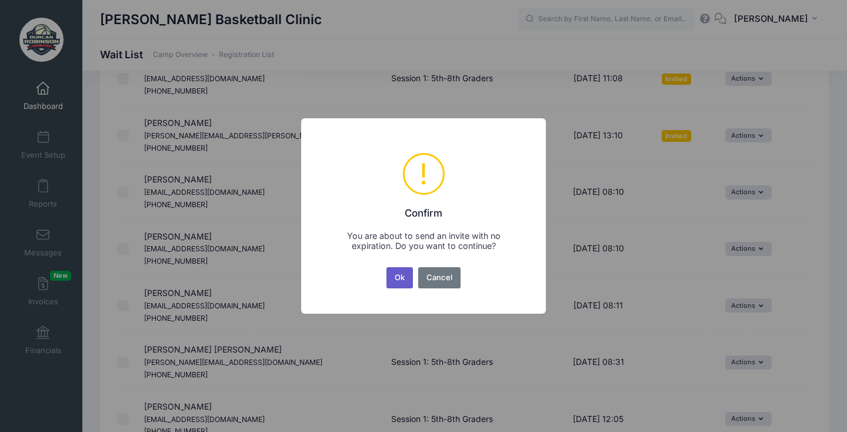
click at [400, 273] on button "Ok" at bounding box center [399, 277] width 27 height 21
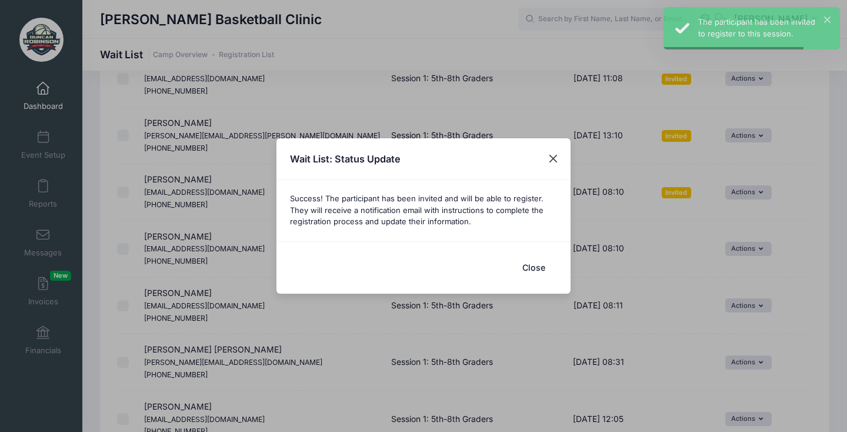
click at [555, 169] on button "Close" at bounding box center [553, 158] width 21 height 21
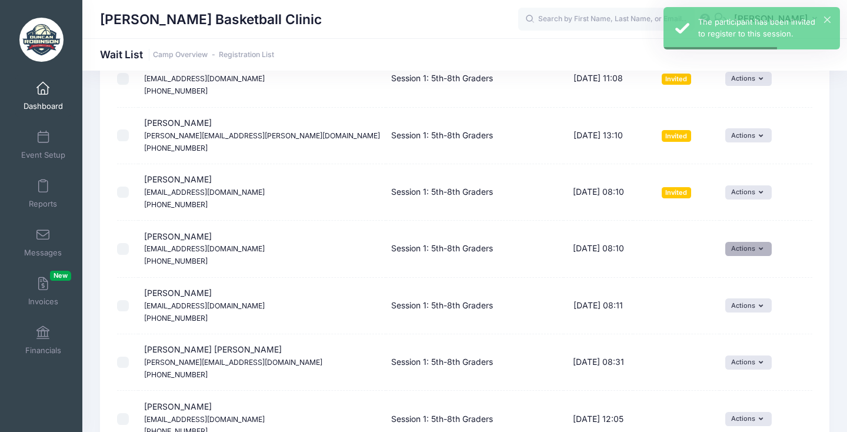
click at [725, 242] on button "Actions" at bounding box center [748, 249] width 46 height 14
click at [727, 223] on link "Invite" at bounding box center [726, 226] width 51 height 22
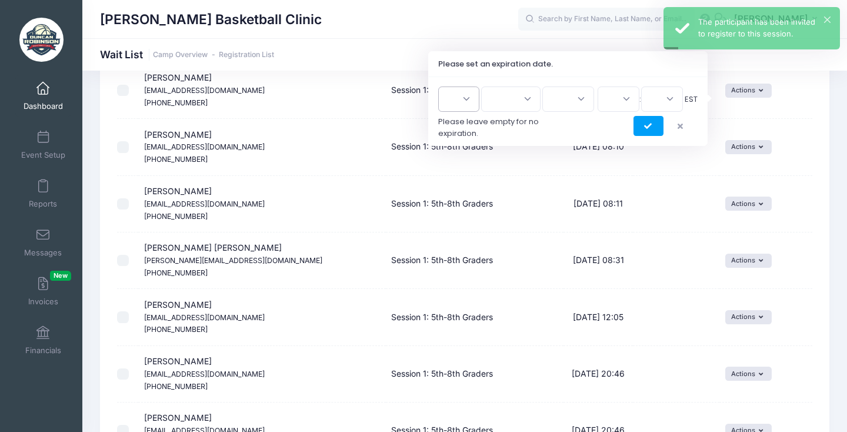
scroll to position [1648, 0]
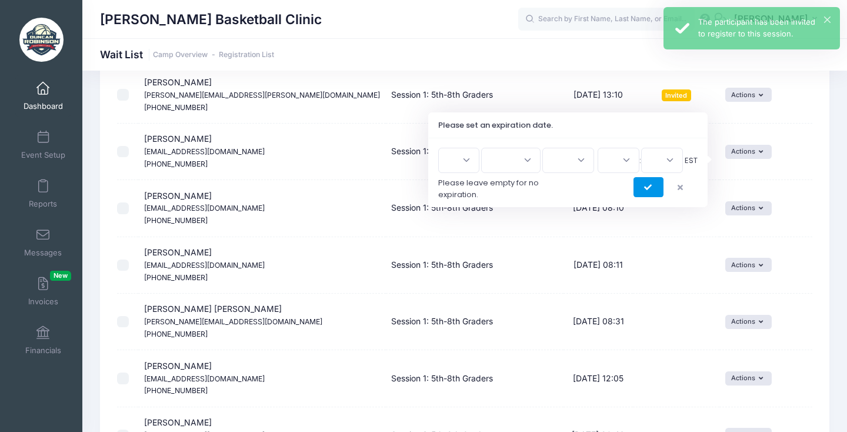
click at [646, 188] on icon "submit" at bounding box center [648, 188] width 9 height 0
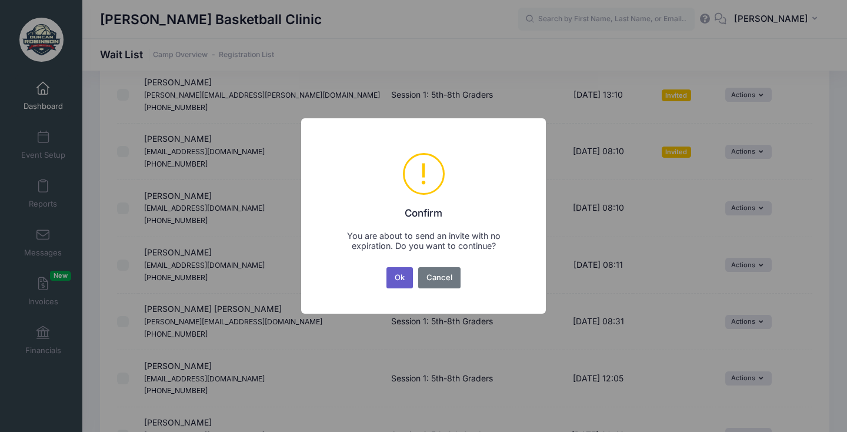
click at [398, 280] on button "Ok" at bounding box center [399, 277] width 27 height 21
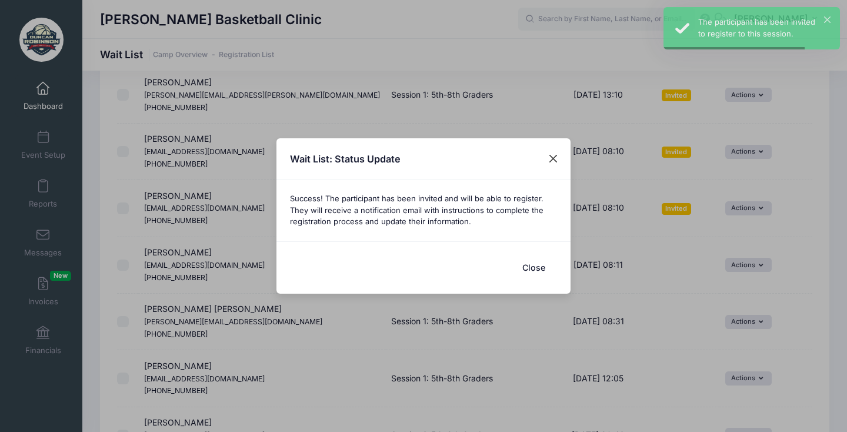
click at [553, 165] on button "Close" at bounding box center [553, 158] width 21 height 21
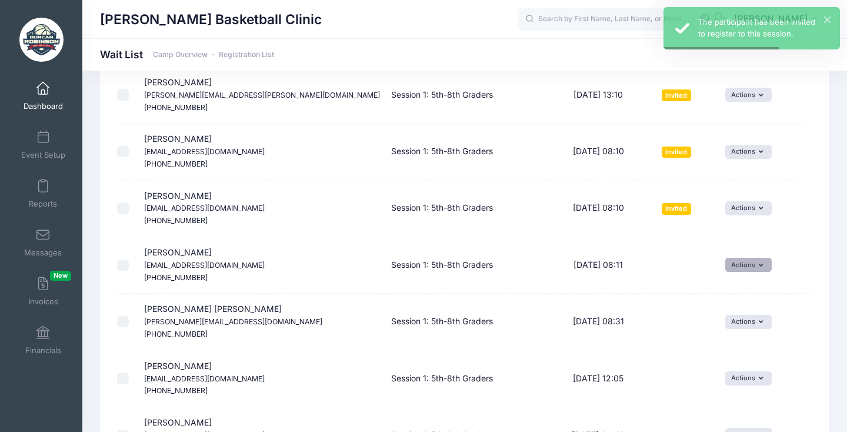
click at [744, 258] on button "Actions" at bounding box center [748, 265] width 46 height 14
click at [729, 236] on link "Invite" at bounding box center [726, 240] width 51 height 22
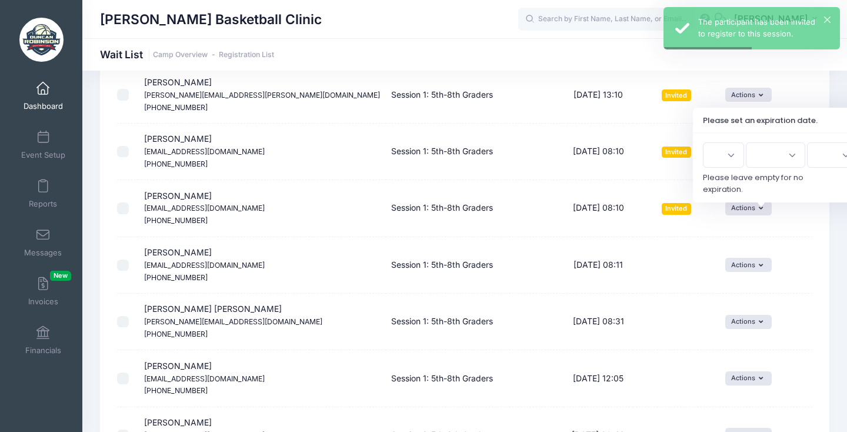
scroll to position [1588, 0]
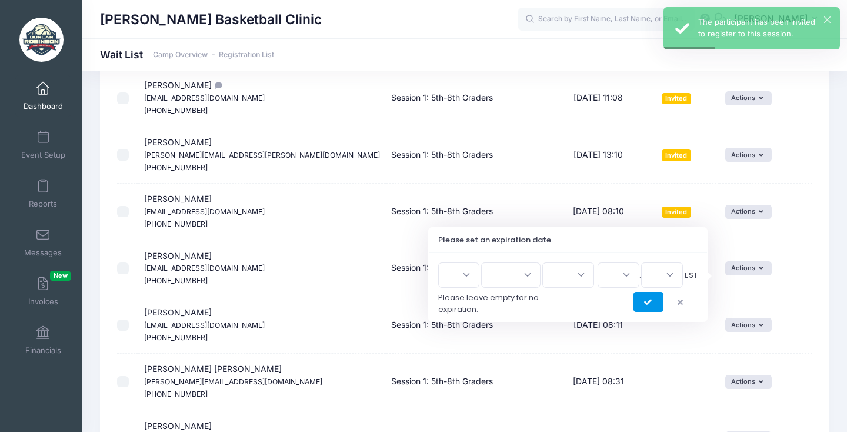
click at [640, 294] on button "submit" at bounding box center [648, 302] width 30 height 20
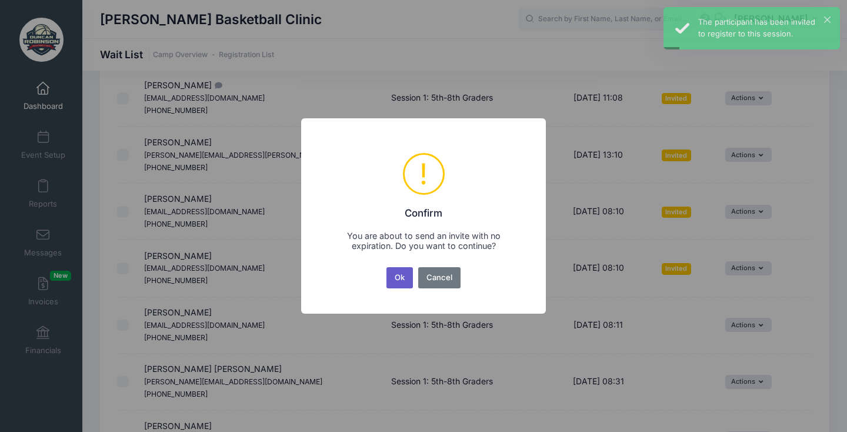
click at [403, 277] on button "Ok" at bounding box center [399, 277] width 27 height 21
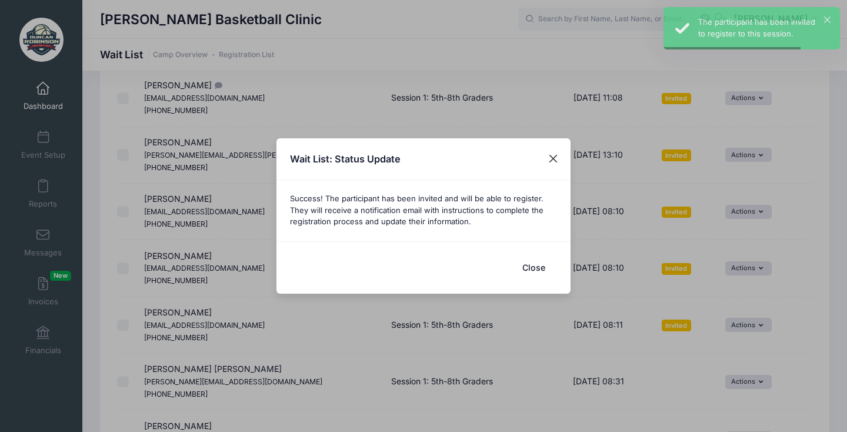
click at [547, 152] on button "Close" at bounding box center [553, 158] width 21 height 21
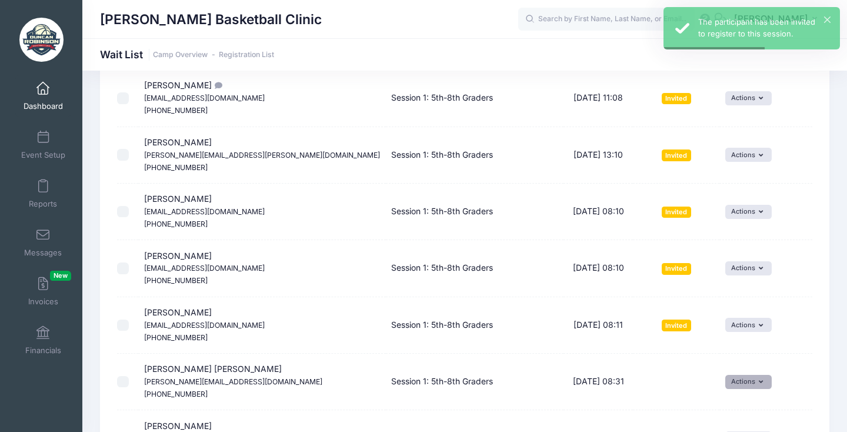
click at [743, 375] on button "Actions" at bounding box center [748, 382] width 46 height 14
click at [714, 354] on span at bounding box center [712, 355] width 11 height 8
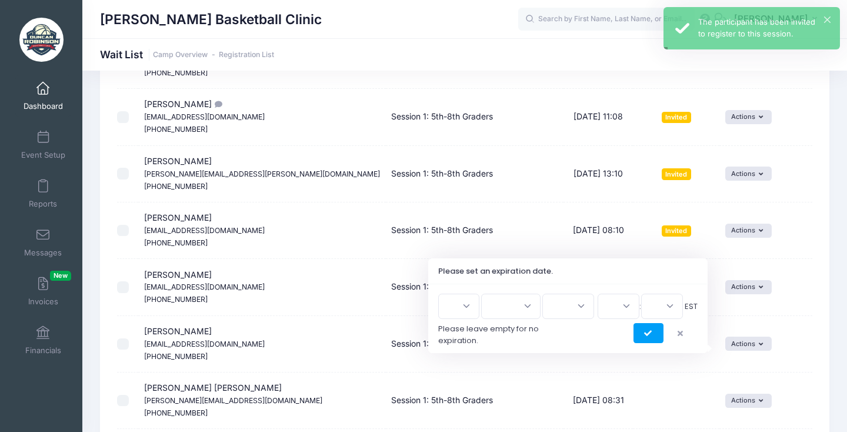
scroll to position [1612, 0]
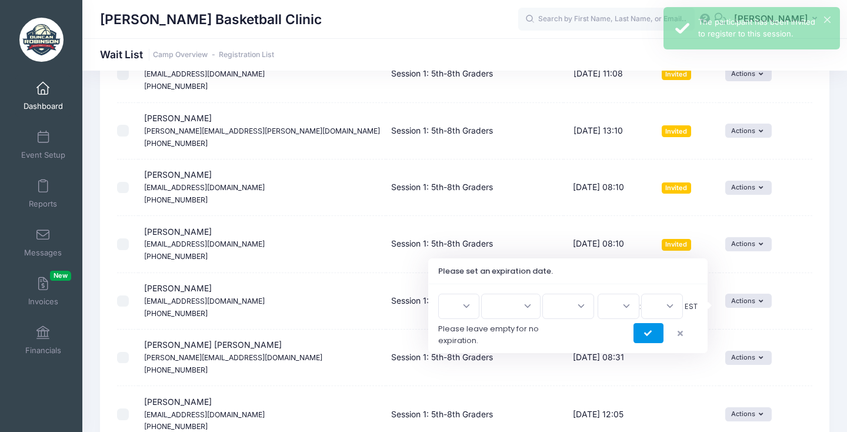
click at [648, 337] on button "submit" at bounding box center [648, 333] width 30 height 20
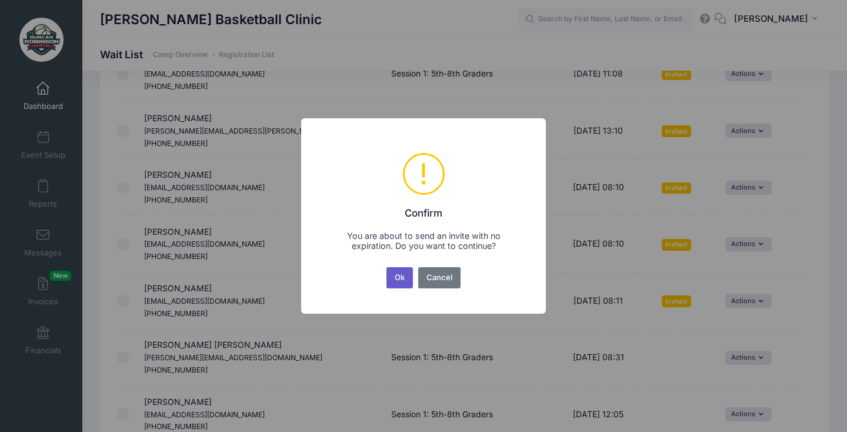
click at [406, 280] on button "Ok" at bounding box center [399, 277] width 27 height 21
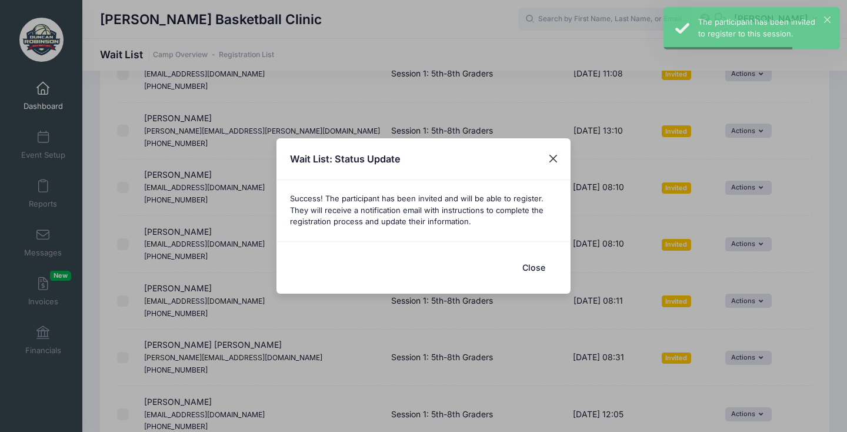
click at [549, 168] on button "Close" at bounding box center [553, 158] width 21 height 21
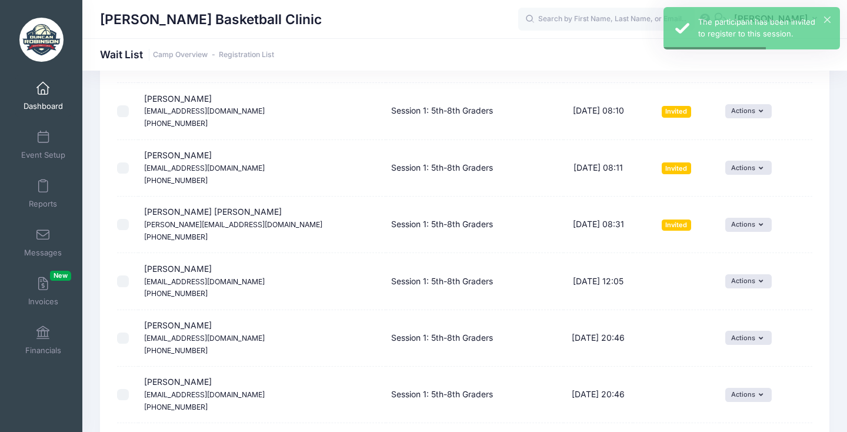
scroll to position [1746, 0]
click at [726, 252] on td "Actions Invite Resend Invitation Edit Expiration Uninvite Delete" at bounding box center [765, 280] width 93 height 56
click at [725, 273] on button "Actions" at bounding box center [748, 280] width 46 height 14
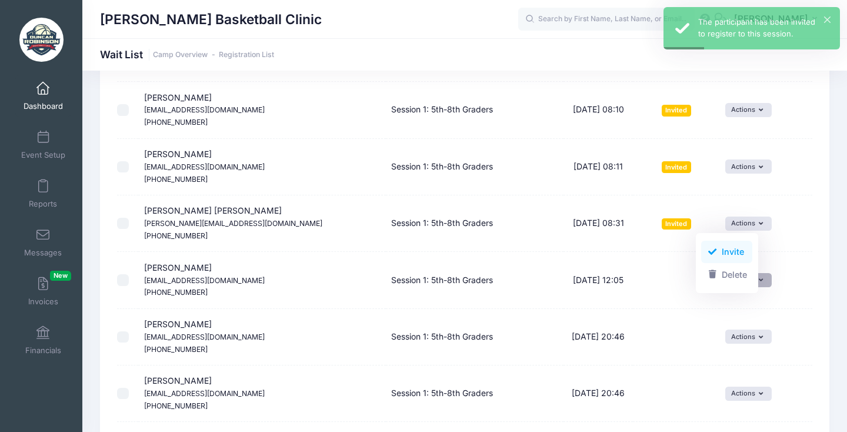
click at [713, 248] on span at bounding box center [712, 252] width 11 height 8
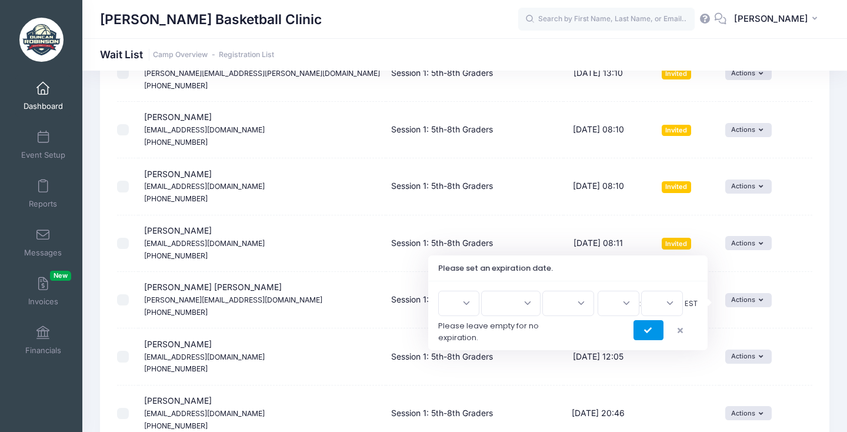
scroll to position [1672, 0]
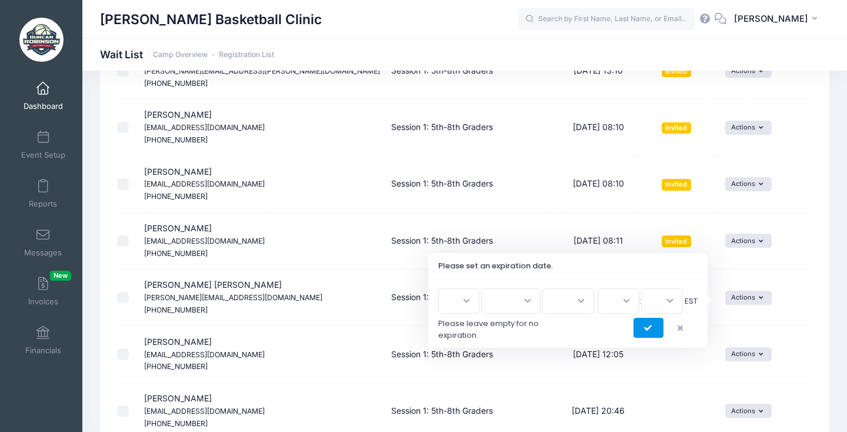
click at [650, 335] on button "submit" at bounding box center [648, 328] width 30 height 20
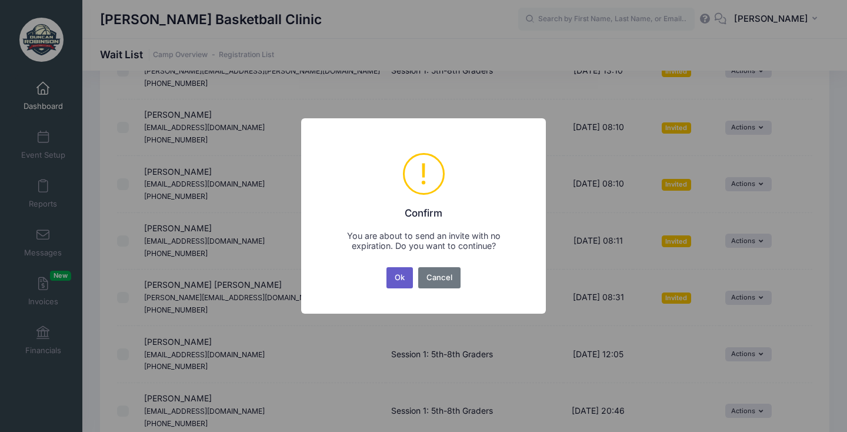
click at [393, 271] on button "Ok" at bounding box center [399, 277] width 27 height 21
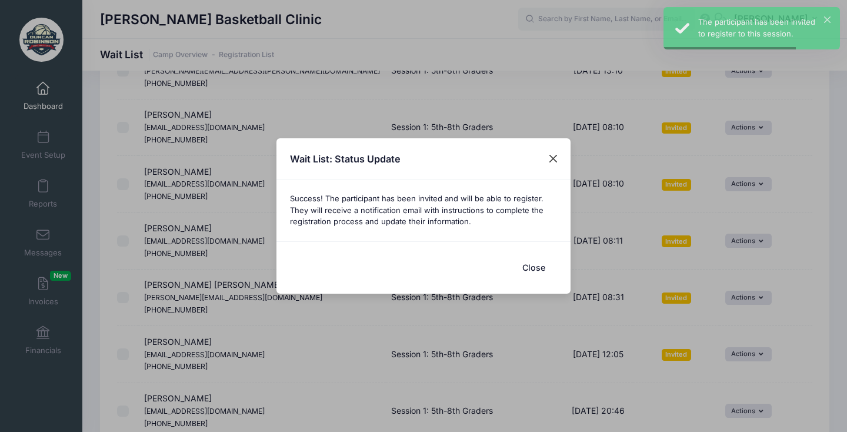
click at [550, 158] on button "Close" at bounding box center [553, 158] width 21 height 21
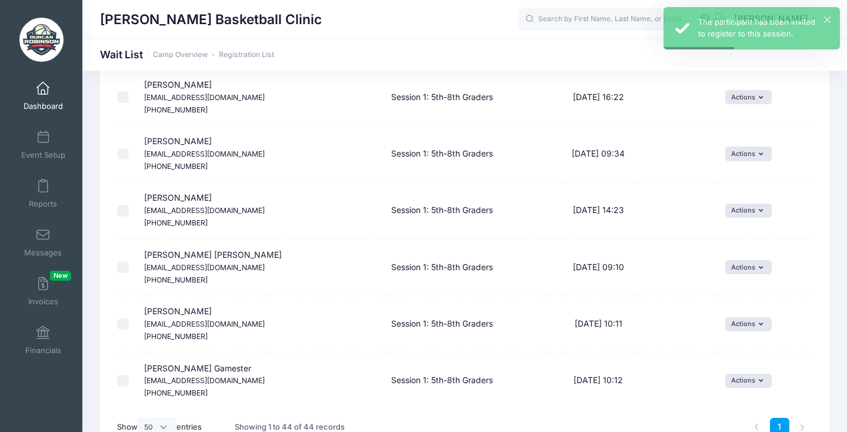
scroll to position [2268, 0]
click at [737, 374] on button "Actions" at bounding box center [748, 381] width 46 height 14
click at [726, 332] on link "Invite" at bounding box center [726, 334] width 51 height 22
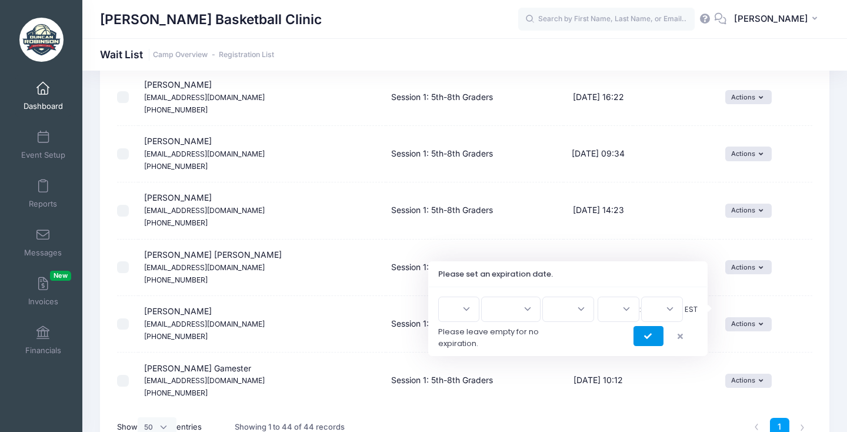
click at [650, 328] on button "submit" at bounding box center [648, 336] width 30 height 20
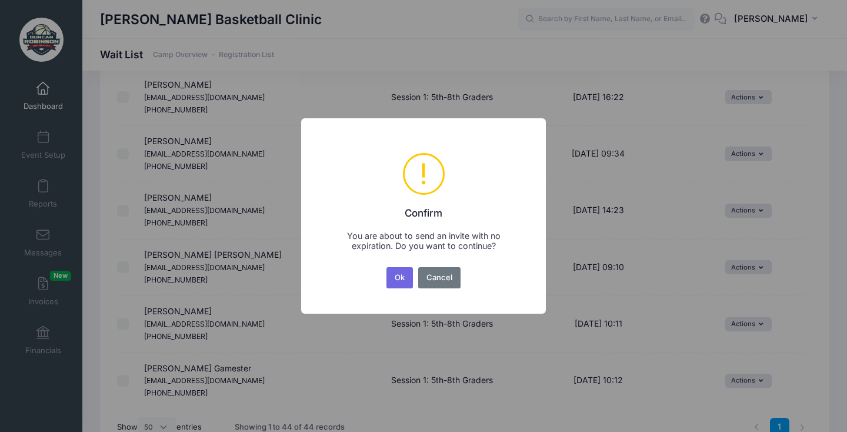
scroll to position [2268, 0]
click at [387, 286] on button "Ok" at bounding box center [399, 277] width 27 height 21
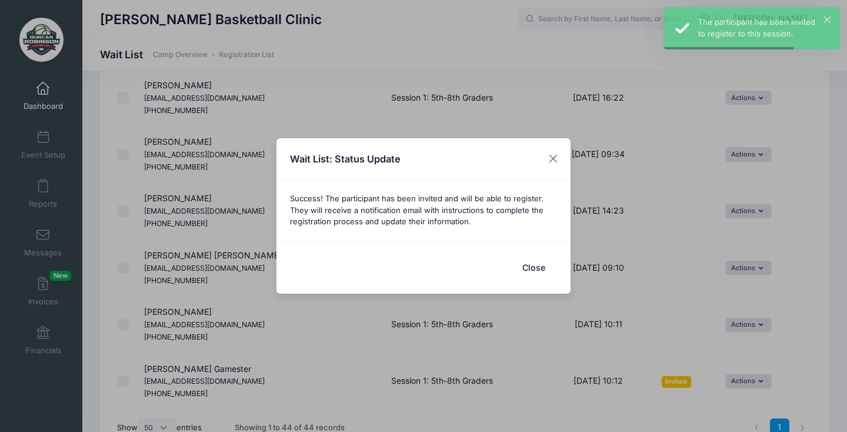
click at [537, 261] on button "Close" at bounding box center [533, 267] width 47 height 25
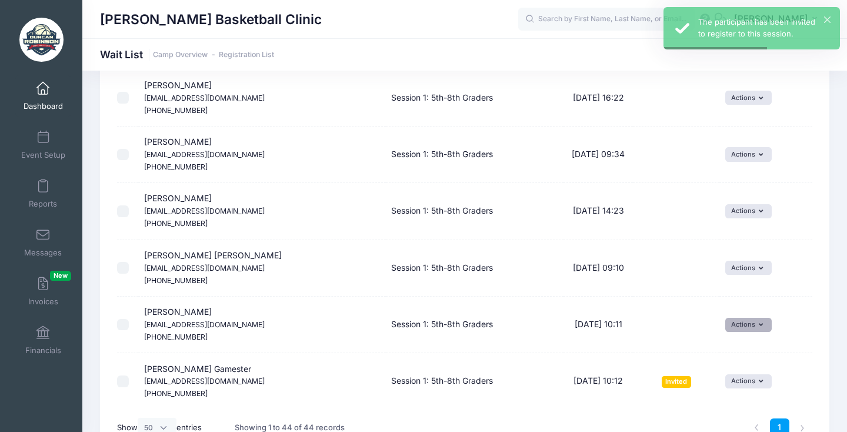
click at [725, 318] on button "Actions" at bounding box center [748, 325] width 46 height 14
click at [706, 275] on link "Invite" at bounding box center [726, 279] width 51 height 22
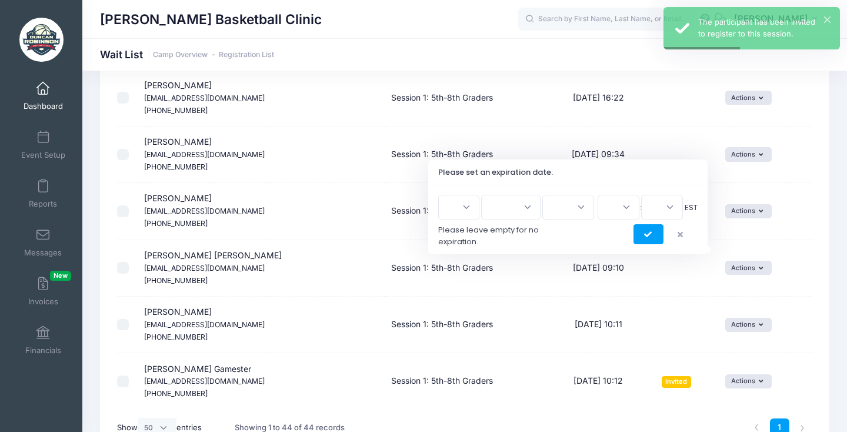
scroll to position [0, 0]
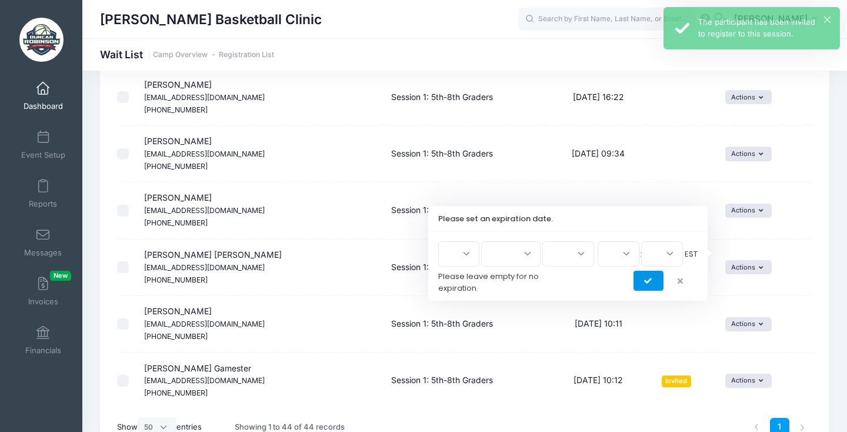
click at [656, 274] on button "submit" at bounding box center [648, 281] width 30 height 20
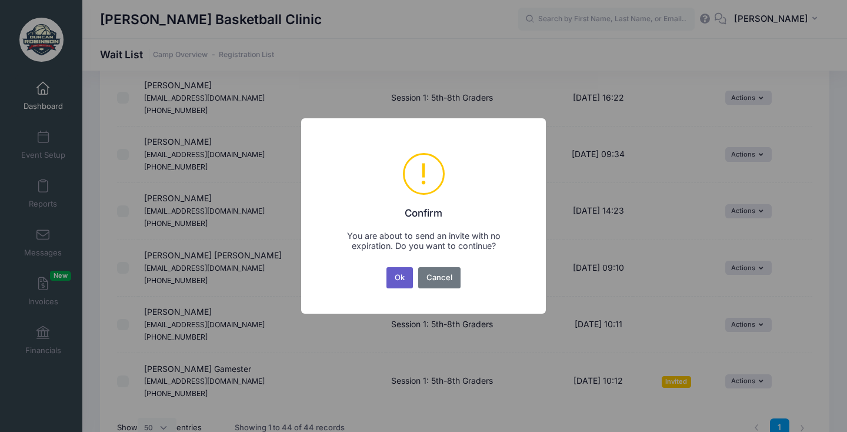
click at [389, 274] on button "Ok" at bounding box center [399, 277] width 27 height 21
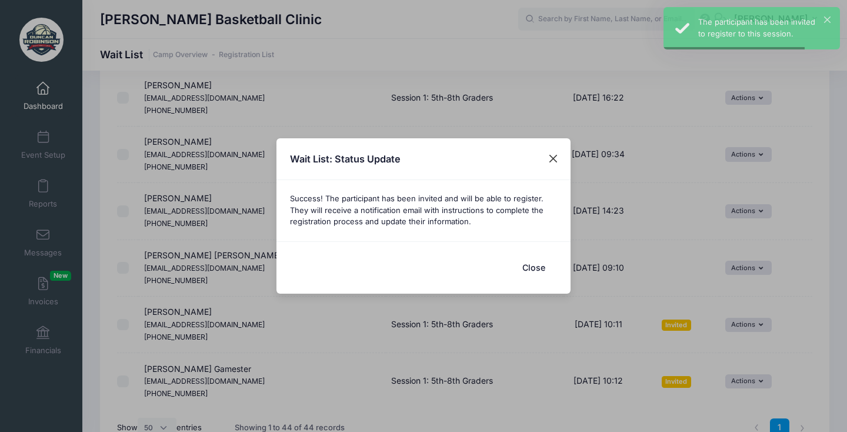
click at [555, 156] on button "Close" at bounding box center [553, 158] width 21 height 21
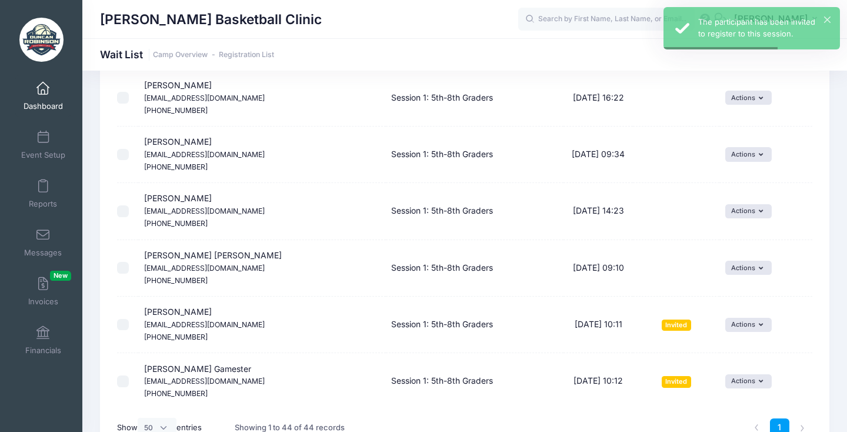
click at [744, 240] on td "Actions Invite Resend Invitation Edit Expiration Uninvite Delete" at bounding box center [765, 268] width 93 height 56
click at [741, 261] on button "Actions" at bounding box center [748, 268] width 46 height 14
click at [725, 224] on link "Invite" at bounding box center [726, 224] width 51 height 22
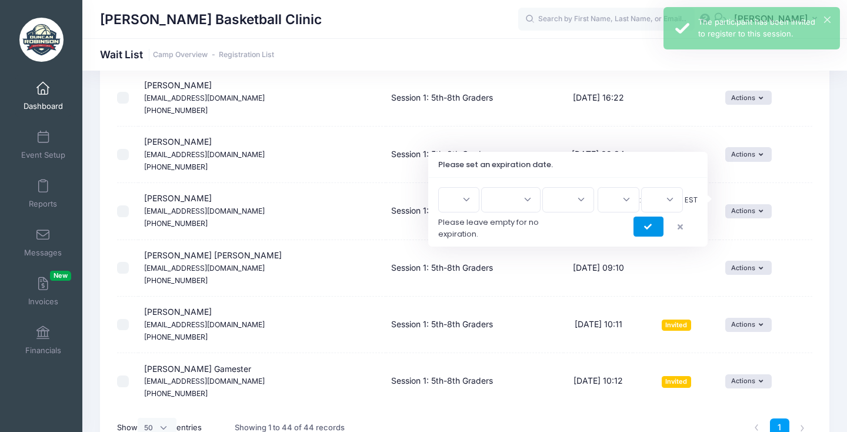
click at [658, 225] on button "submit" at bounding box center [648, 226] width 30 height 20
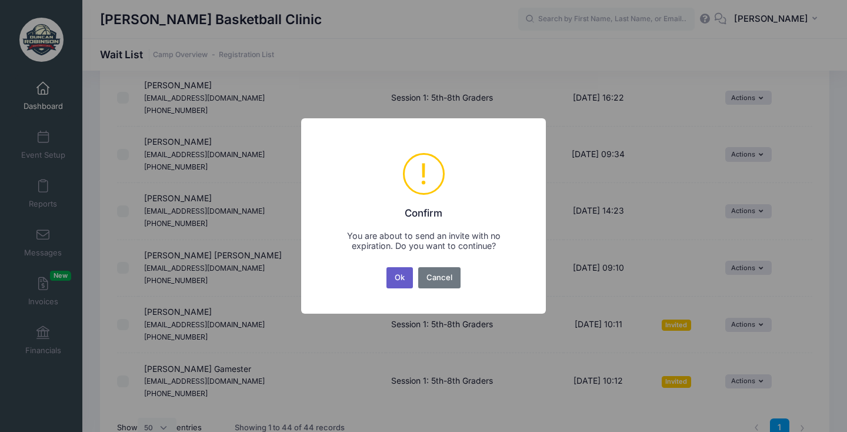
click at [395, 278] on button "Ok" at bounding box center [399, 277] width 27 height 21
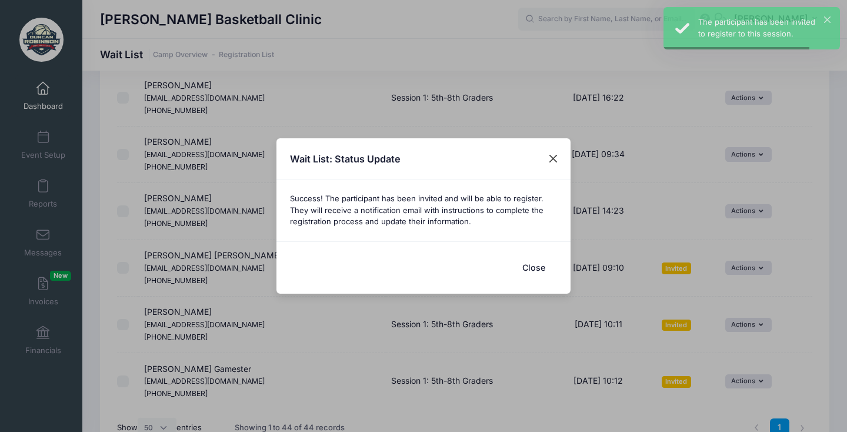
click at [546, 161] on button "Close" at bounding box center [553, 158] width 21 height 21
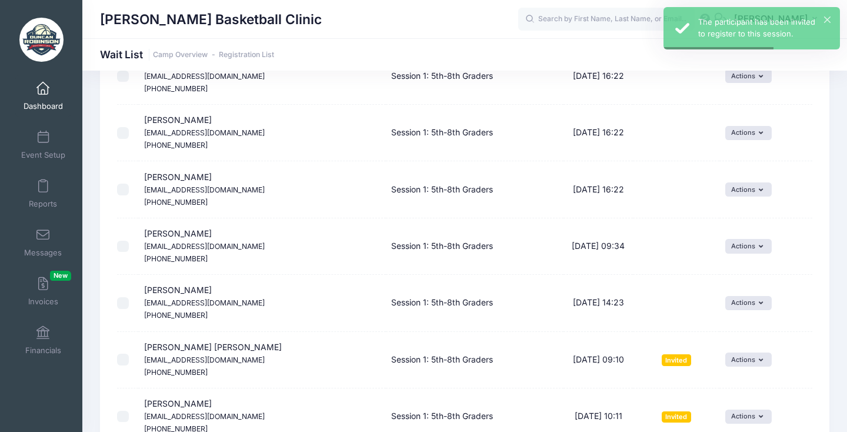
scroll to position [2150, 0]
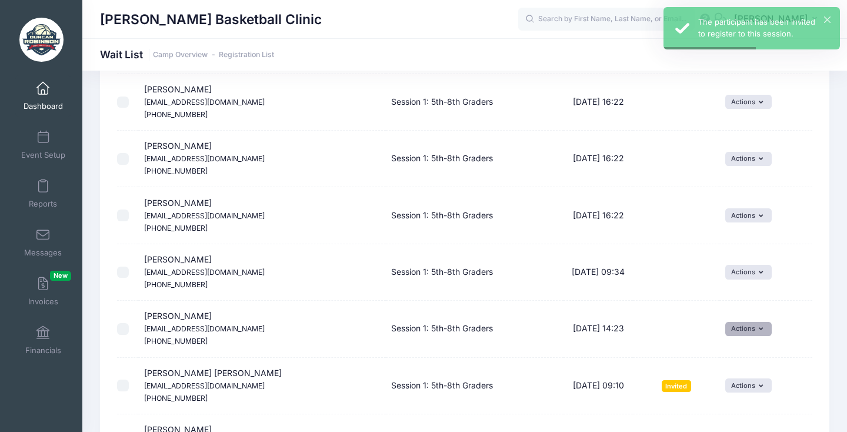
click at [732, 322] on button "Actions" at bounding box center [748, 329] width 46 height 14
click at [732, 288] on link "Invite" at bounding box center [726, 287] width 51 height 22
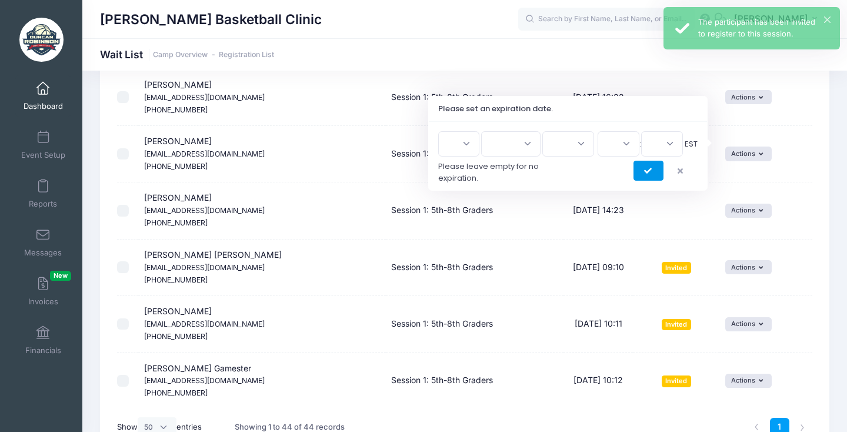
scroll to position [2268, 0]
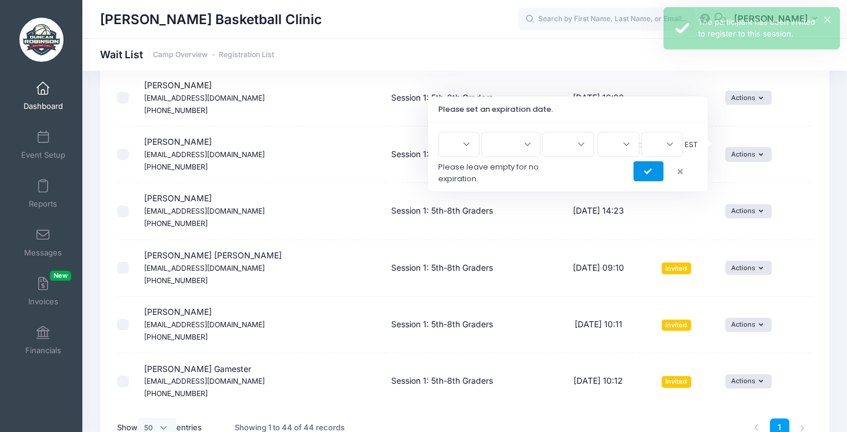
click at [653, 162] on button "submit" at bounding box center [648, 171] width 30 height 20
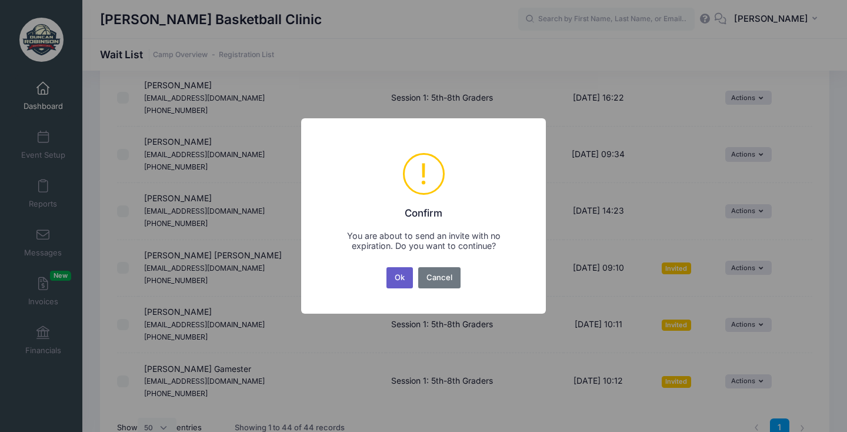
click at [399, 278] on button "Ok" at bounding box center [399, 277] width 27 height 21
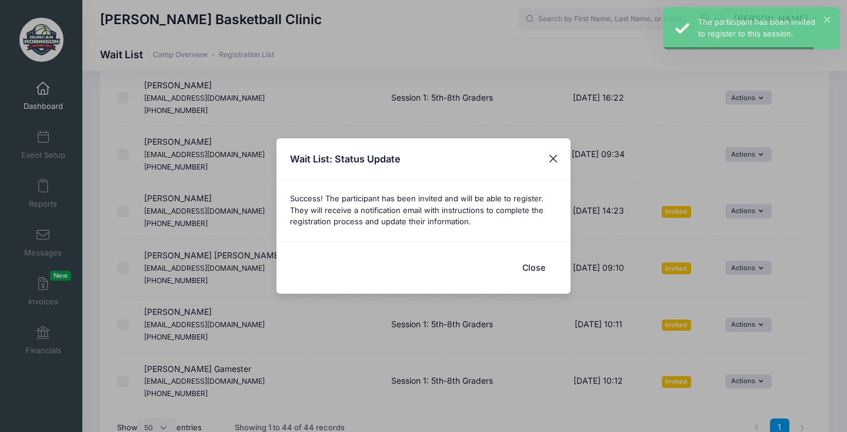
click at [552, 164] on button "Close" at bounding box center [553, 158] width 21 height 21
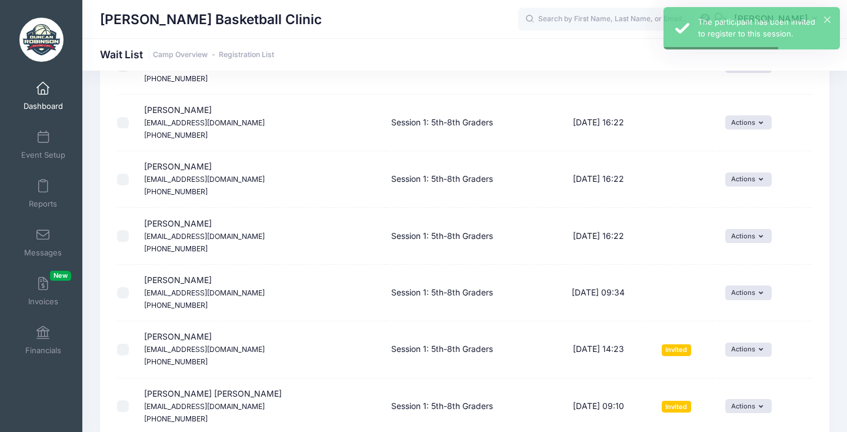
scroll to position [2126, 0]
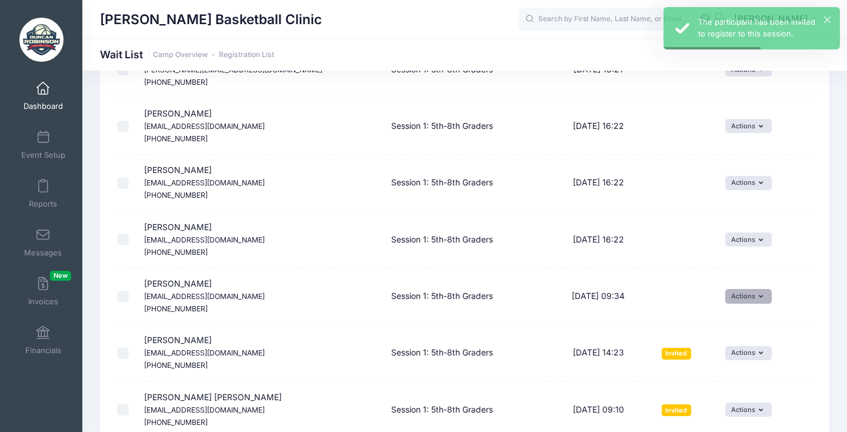
click at [743, 289] on button "Actions" at bounding box center [748, 296] width 46 height 14
click at [734, 253] on link "Invite" at bounding box center [726, 256] width 51 height 22
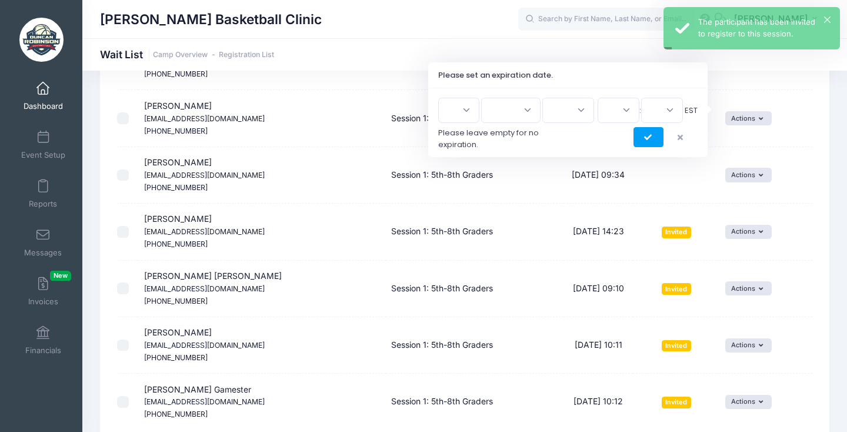
scroll to position [2225, 0]
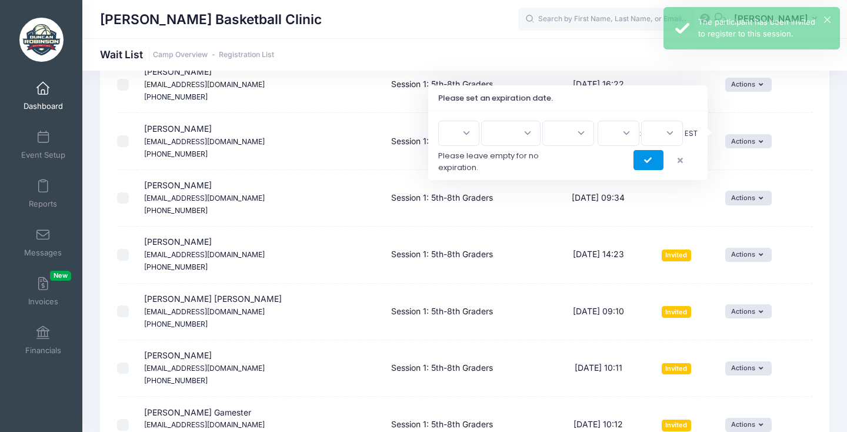
click at [647, 161] on icon "submit" at bounding box center [648, 161] width 9 height 0
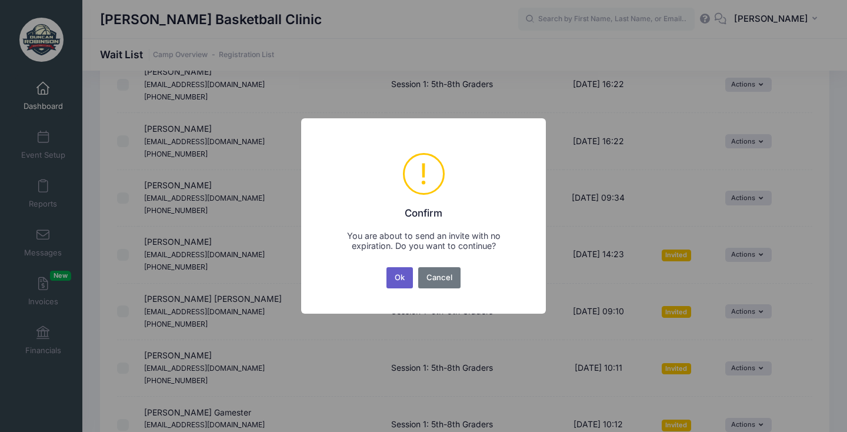
click at [400, 279] on button "Ok" at bounding box center [399, 277] width 27 height 21
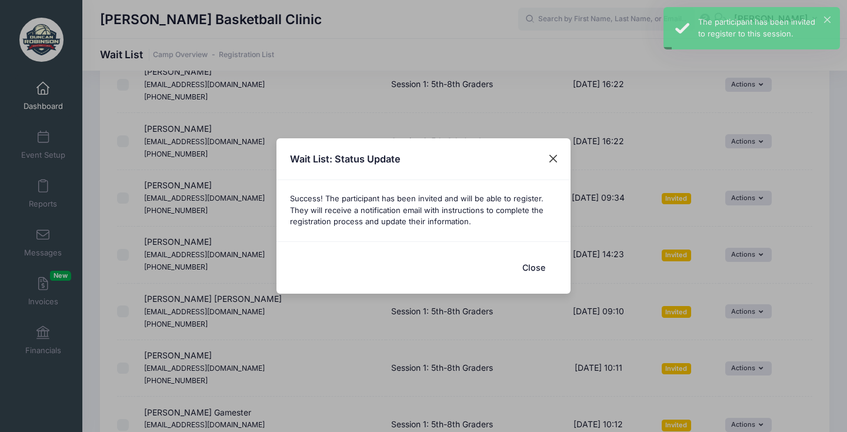
click at [549, 159] on button "Close" at bounding box center [553, 158] width 21 height 21
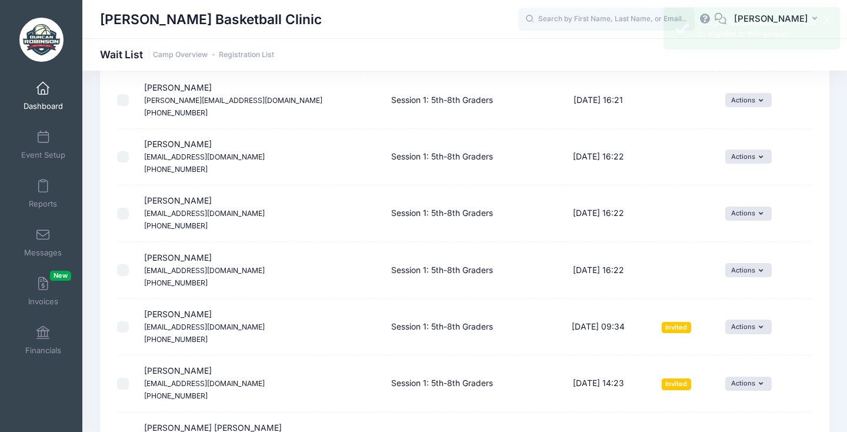
scroll to position [2058, 0]
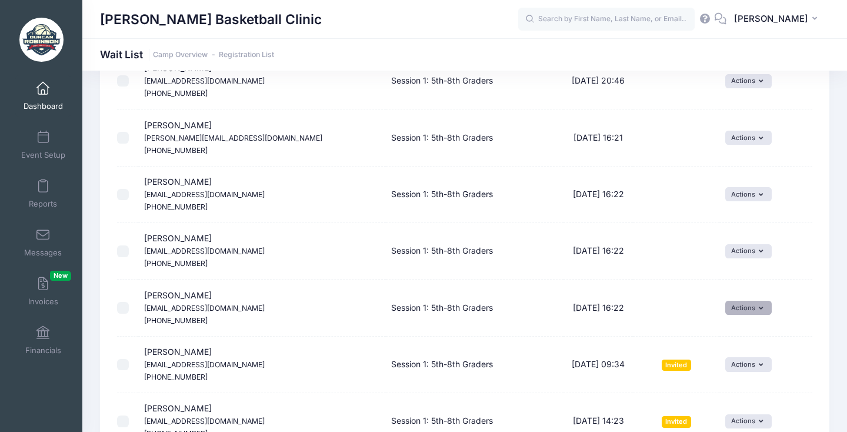
click at [739, 300] on button "Actions" at bounding box center [748, 307] width 46 height 14
click at [738, 270] on link "Invite" at bounding box center [726, 269] width 51 height 22
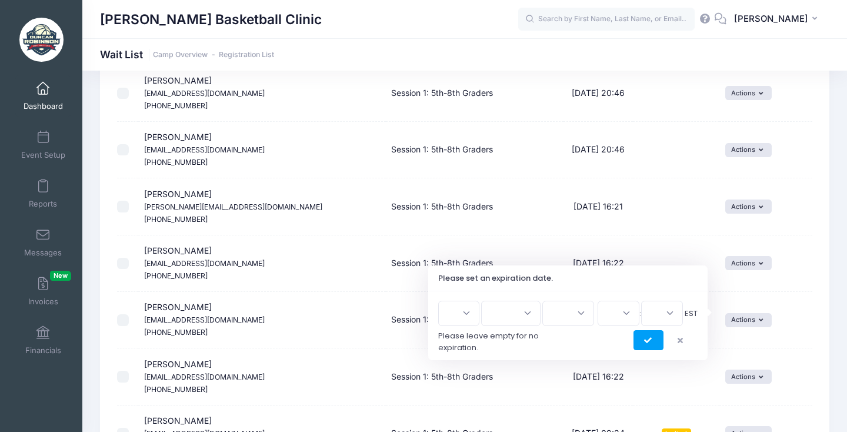
scroll to position [1992, 0]
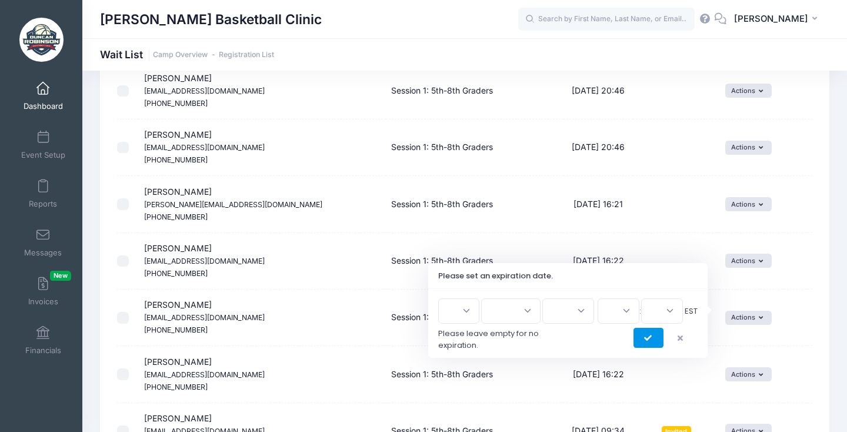
click at [656, 333] on button "submit" at bounding box center [648, 338] width 30 height 20
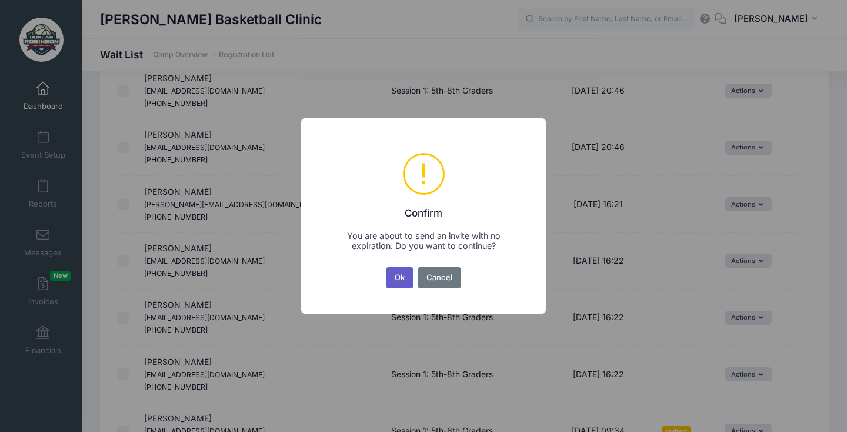
click at [404, 278] on button "Ok" at bounding box center [399, 277] width 27 height 21
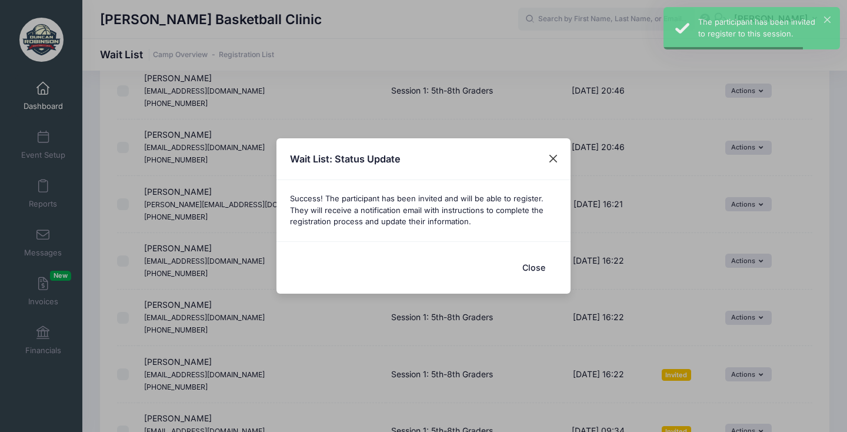
click at [553, 162] on button "Close" at bounding box center [553, 158] width 21 height 21
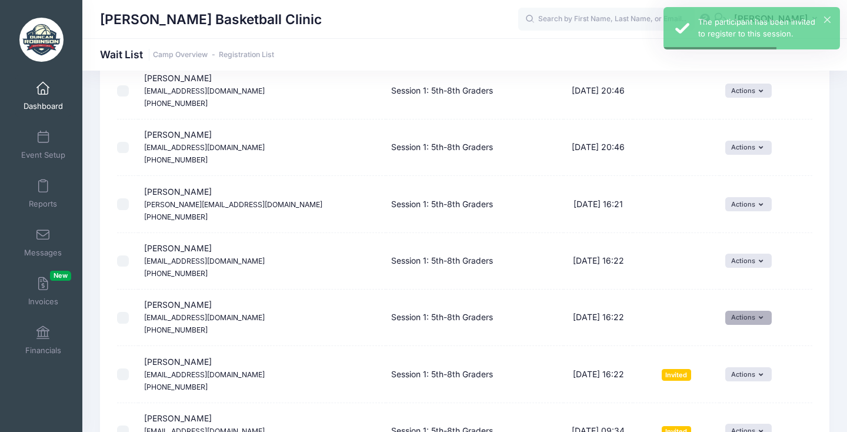
click at [742, 310] on button "Actions" at bounding box center [748, 317] width 46 height 14
click at [726, 279] on link "Invite" at bounding box center [726, 281] width 51 height 22
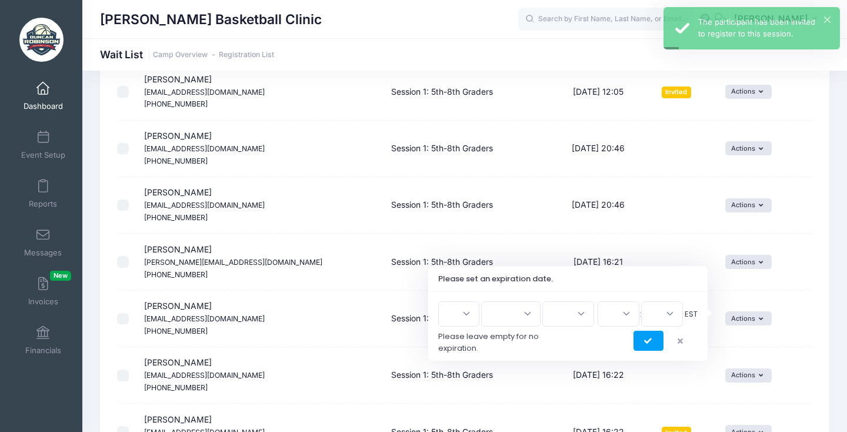
scroll to position [1970, 0]
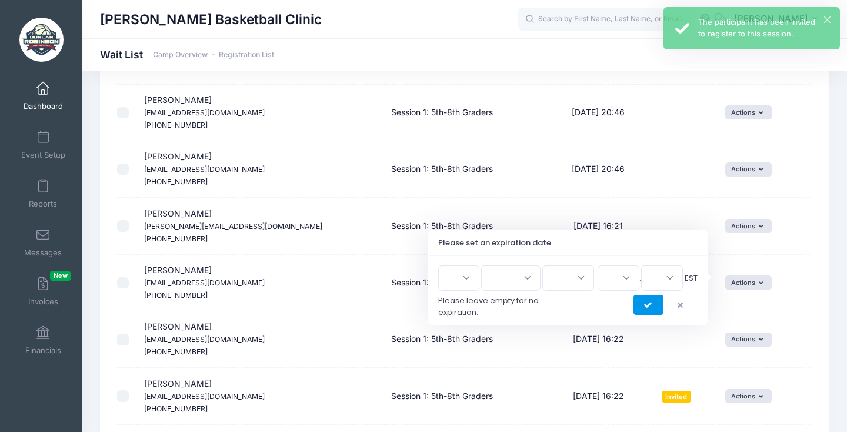
click at [647, 305] on icon "submit" at bounding box center [648, 305] width 9 height 0
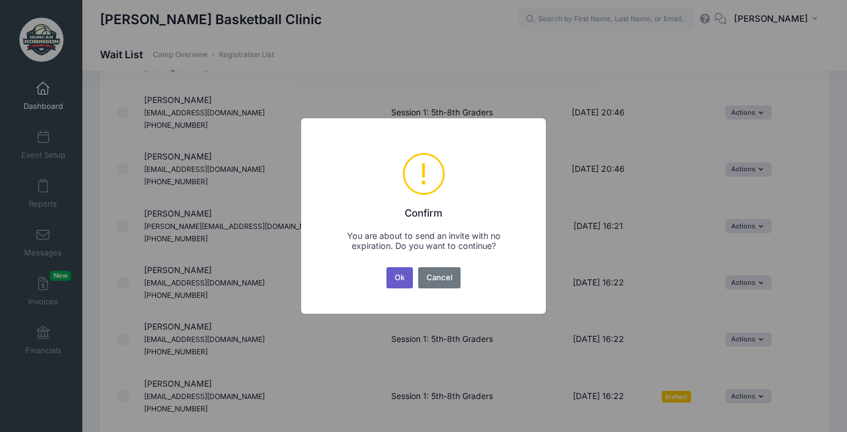
click at [400, 273] on button "Ok" at bounding box center [399, 277] width 27 height 21
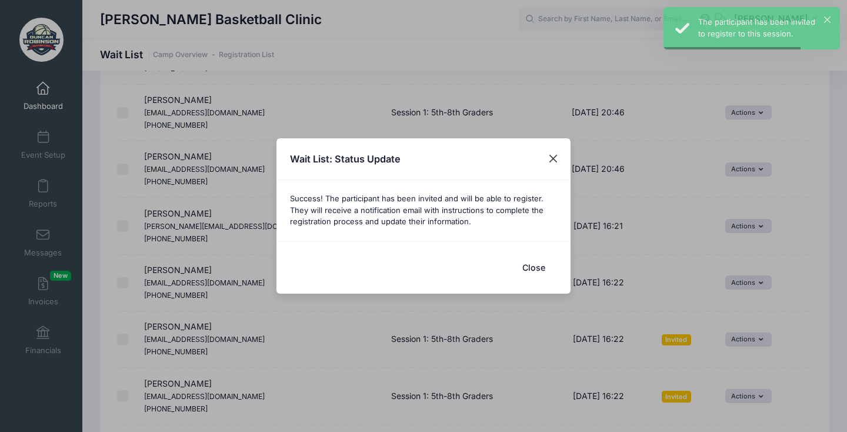
click at [547, 152] on button "Close" at bounding box center [553, 158] width 21 height 21
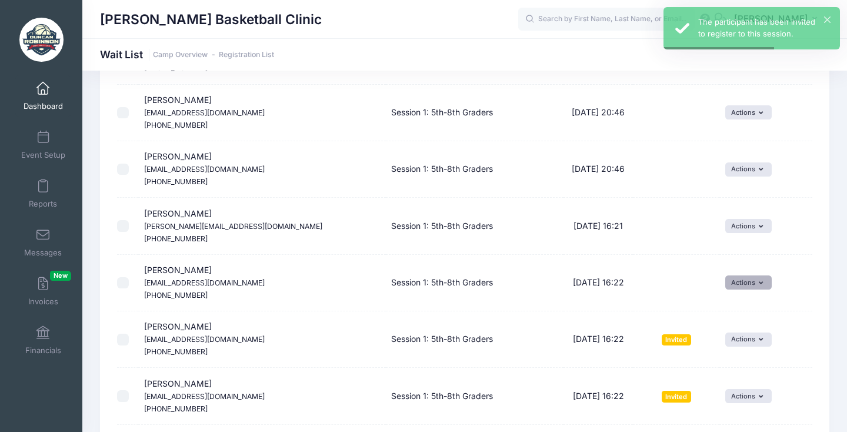
click at [739, 275] on button "Actions" at bounding box center [748, 282] width 46 height 14
click at [722, 243] on link "Invite" at bounding box center [726, 247] width 51 height 22
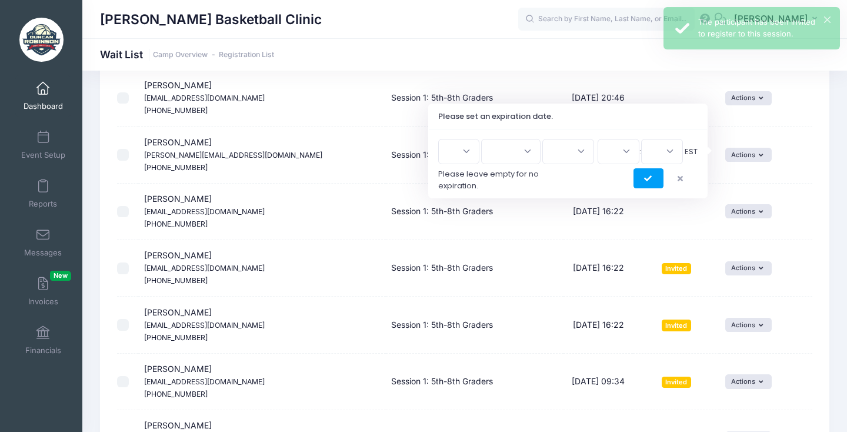
scroll to position [2028, 0]
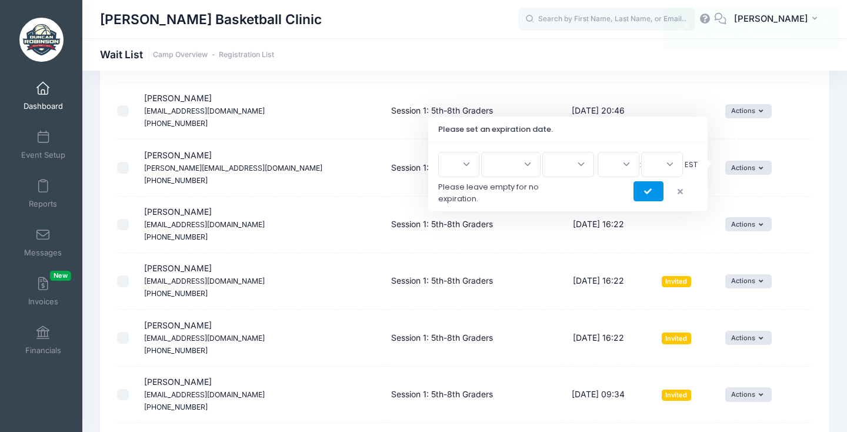
click at [646, 184] on button "submit" at bounding box center [648, 191] width 30 height 20
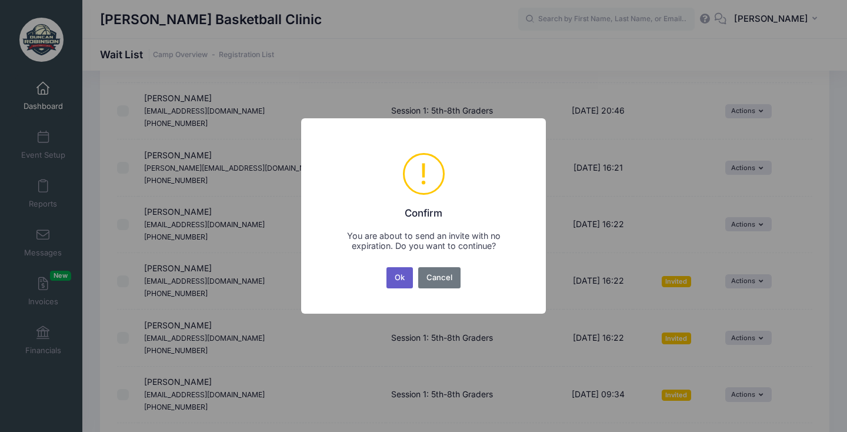
click at [403, 279] on button "Ok" at bounding box center [399, 277] width 27 height 21
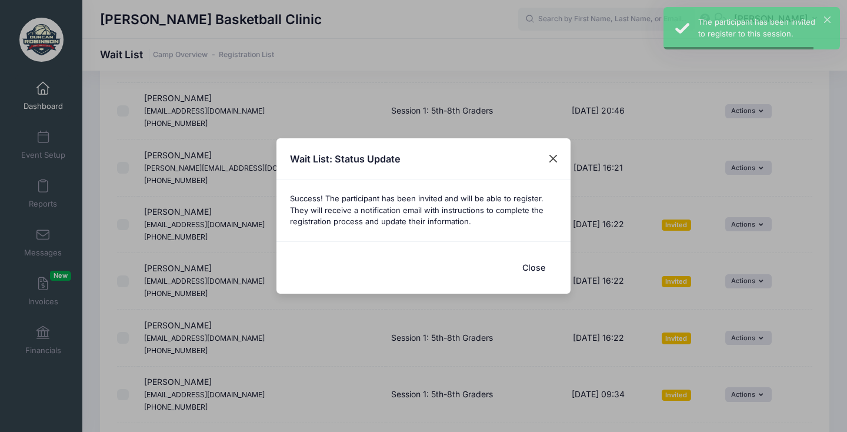
click at [560, 151] on button "Close" at bounding box center [553, 158] width 21 height 21
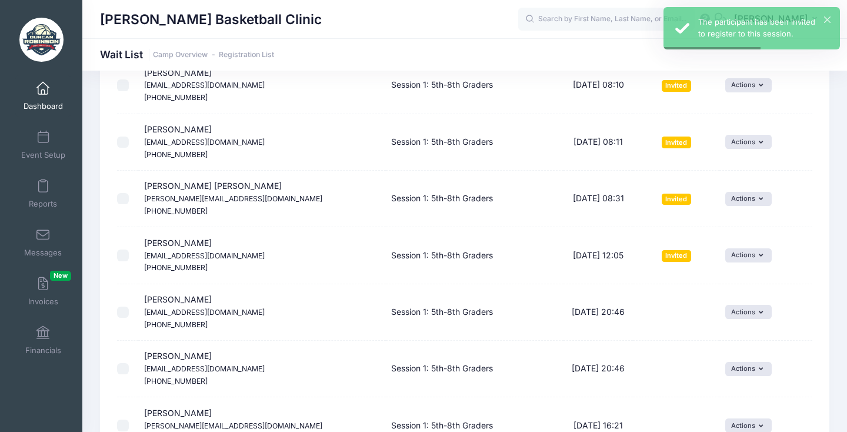
scroll to position [1771, 0]
click at [729, 418] on button "Actions" at bounding box center [748, 425] width 46 height 14
click at [710, 318] on span at bounding box center [712, 317] width 11 height 8
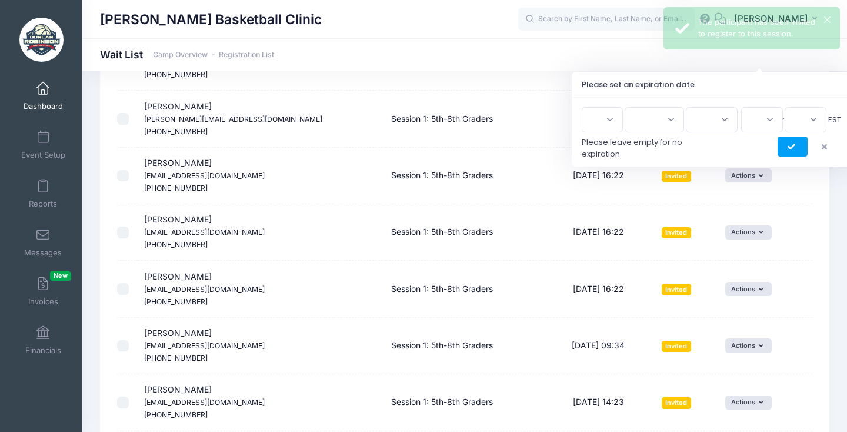
scroll to position [1929, 0]
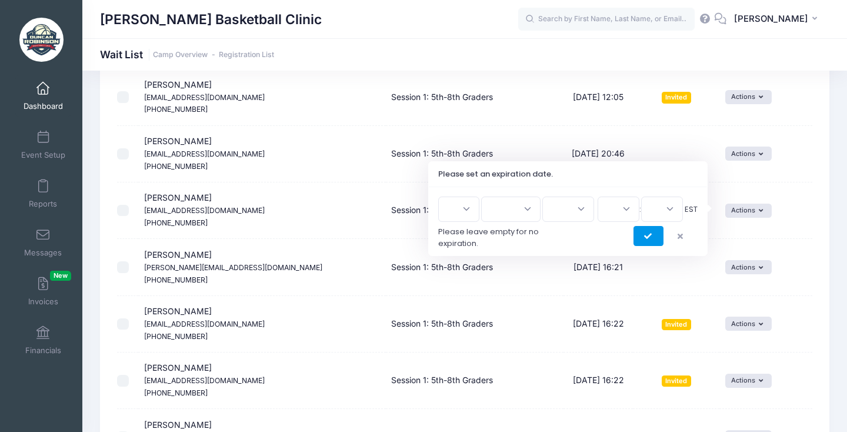
click at [654, 241] on button "submit" at bounding box center [648, 236] width 30 height 20
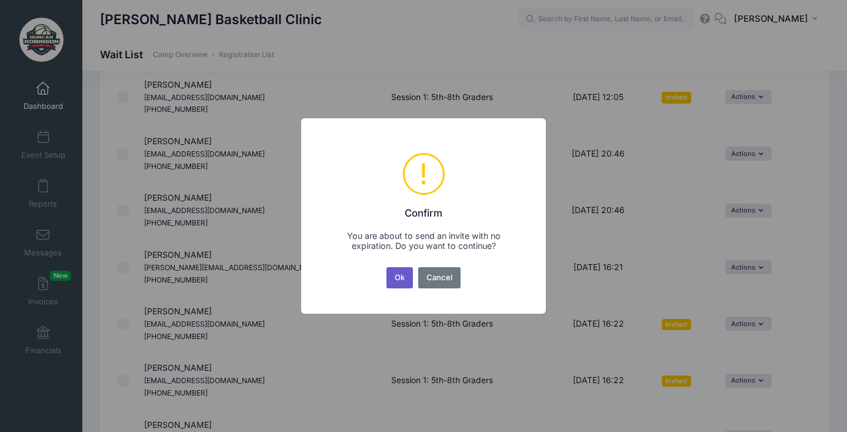
click at [398, 278] on button "Ok" at bounding box center [399, 277] width 27 height 21
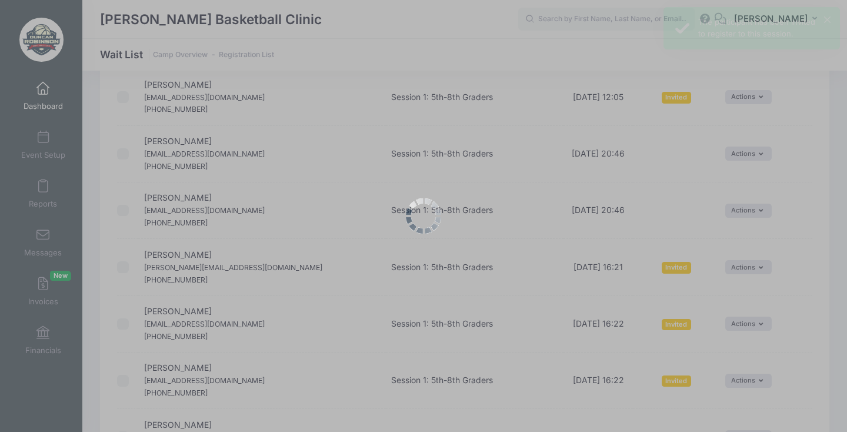
scroll to position [1886, 0]
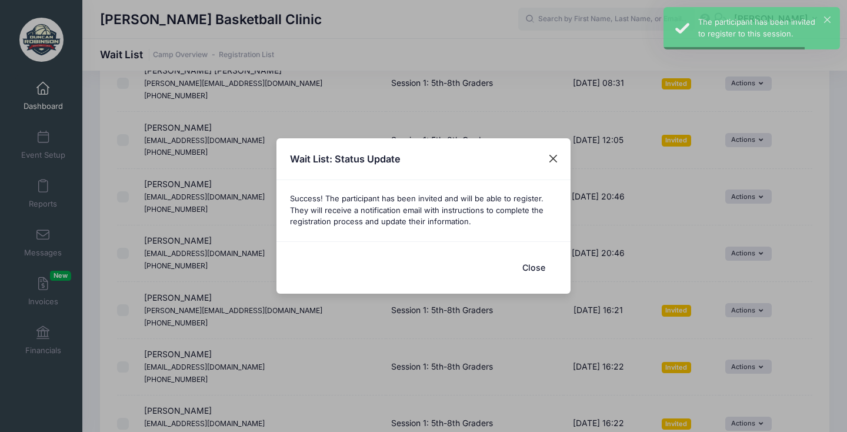
click at [555, 157] on button "Close" at bounding box center [553, 158] width 21 height 21
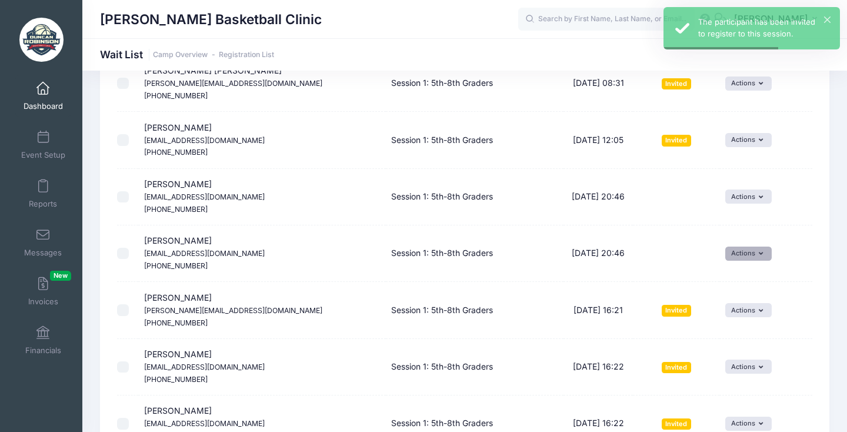
click at [740, 246] on button "Actions" at bounding box center [748, 253] width 46 height 14
click at [727, 216] on link "Invite" at bounding box center [726, 222] width 51 height 22
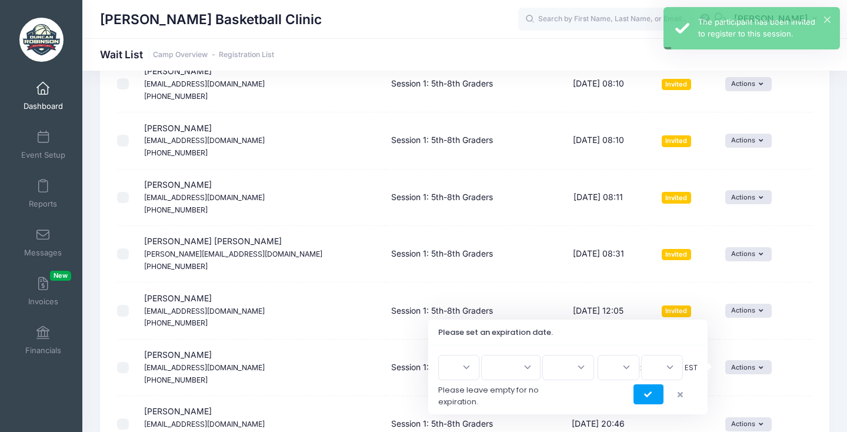
scroll to position [1716, 0]
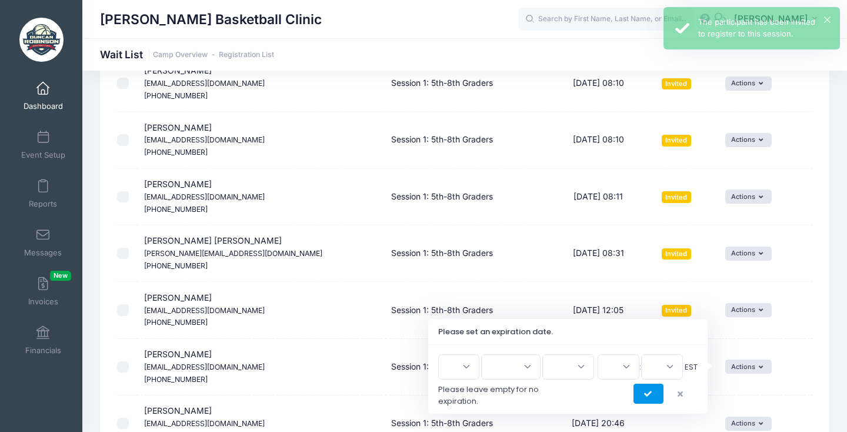
click at [640, 390] on button "submit" at bounding box center [648, 393] width 30 height 20
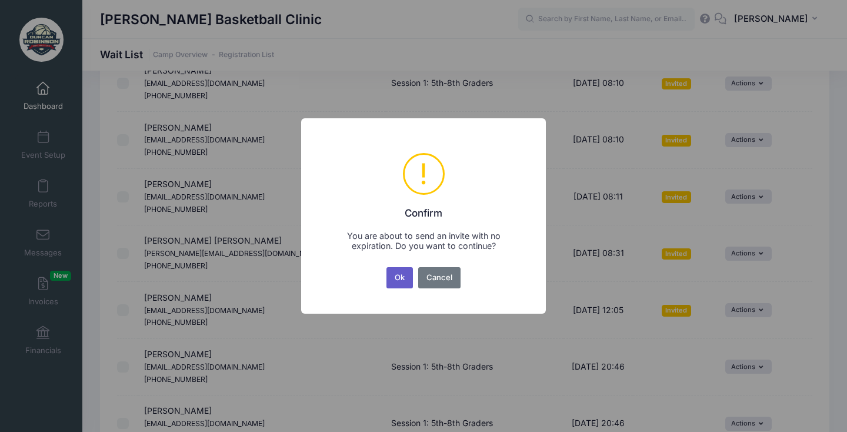
click at [405, 267] on button "Ok" at bounding box center [399, 277] width 27 height 21
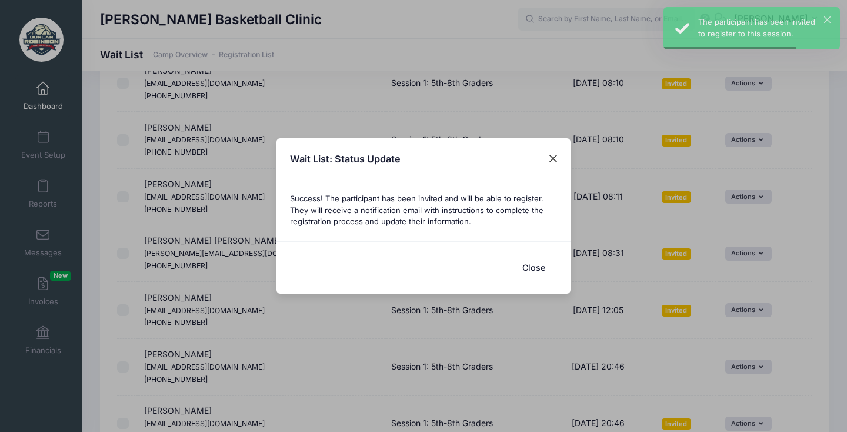
click at [555, 155] on button "Close" at bounding box center [553, 158] width 21 height 21
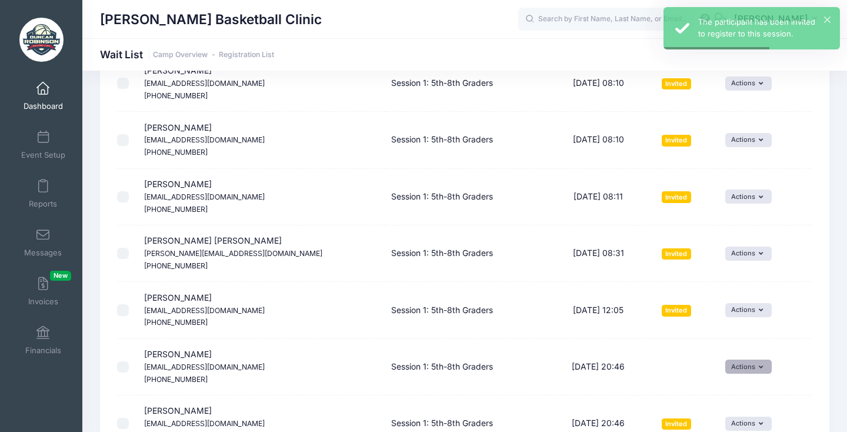
click at [730, 359] on button "Actions" at bounding box center [748, 366] width 46 height 14
click at [717, 337] on link "Invite" at bounding box center [726, 337] width 51 height 22
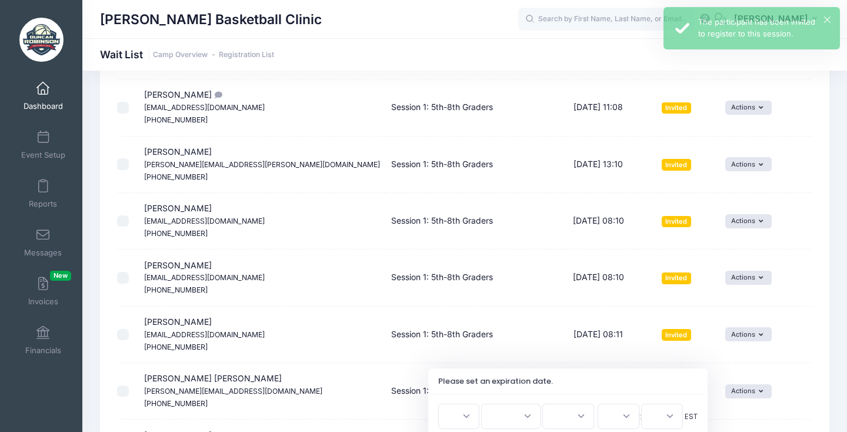
scroll to position [1836, 0]
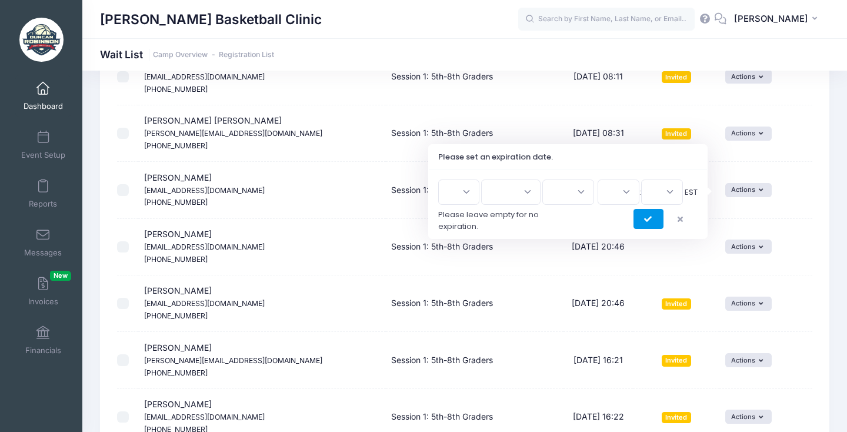
click at [641, 218] on button "submit" at bounding box center [648, 219] width 30 height 20
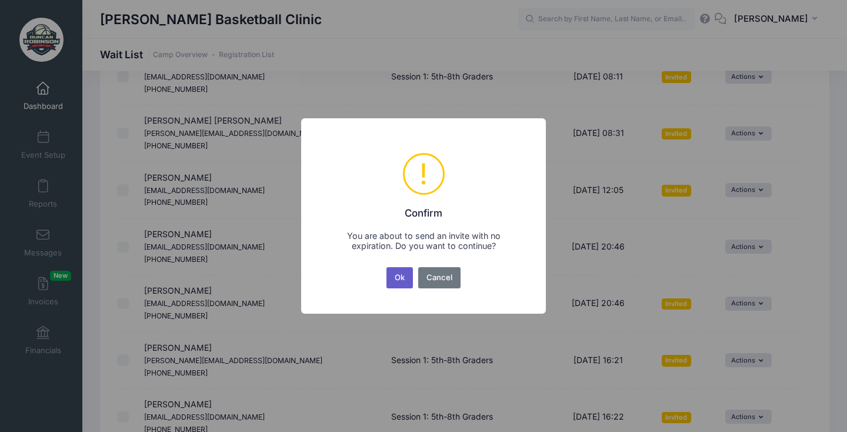
click at [403, 275] on button "Ok" at bounding box center [399, 277] width 27 height 21
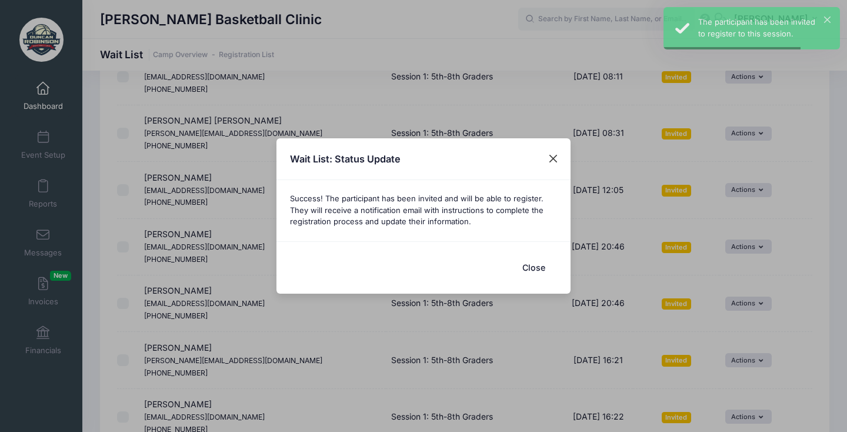
click at [554, 155] on button "Close" at bounding box center [553, 158] width 21 height 21
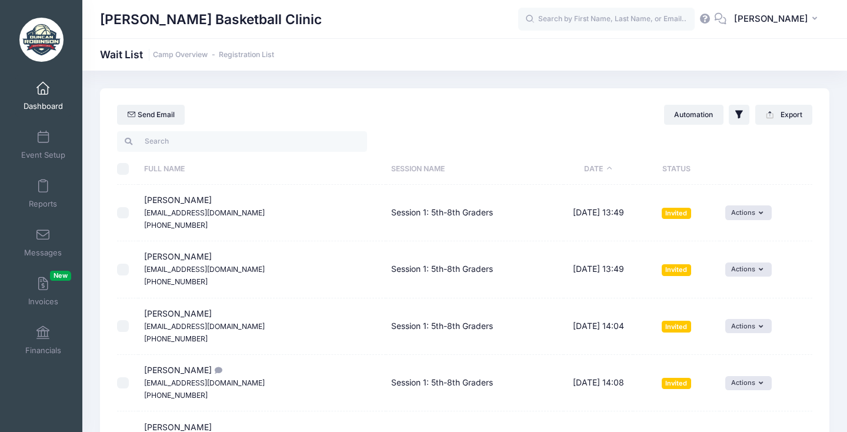
scroll to position [0, 0]
